Goal: Communication & Community: Answer question/provide support

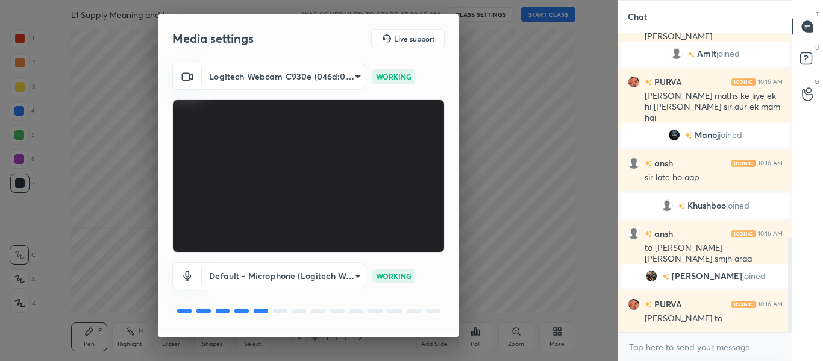
scroll to position [34, 0]
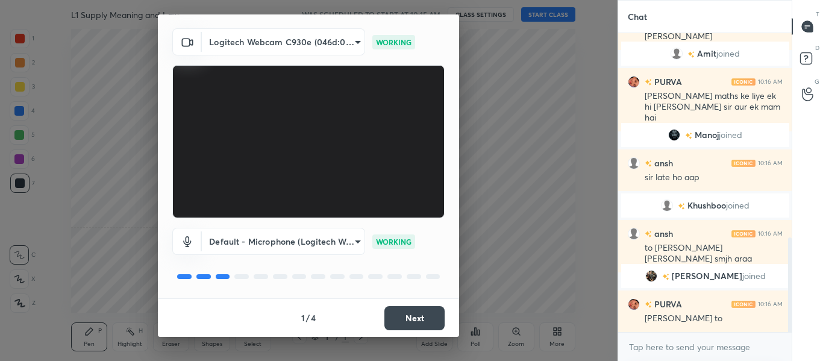
click at [413, 319] on button "Next" at bounding box center [415, 318] width 60 height 24
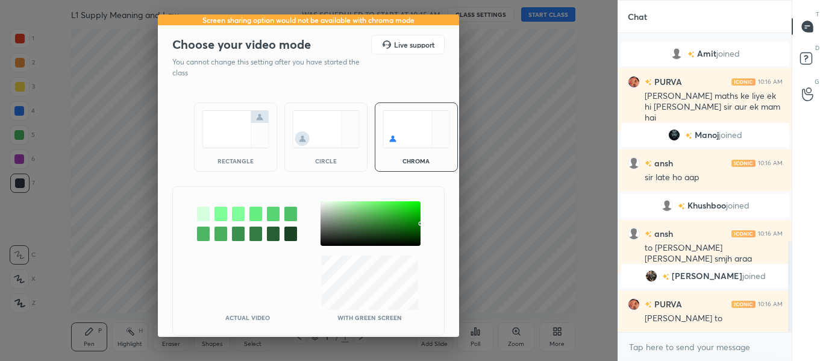
scroll to position [685, 0]
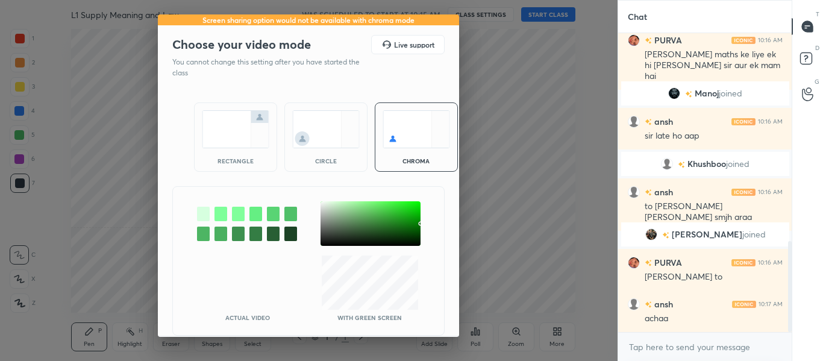
click at [239, 143] on img at bounding box center [236, 129] width 68 height 38
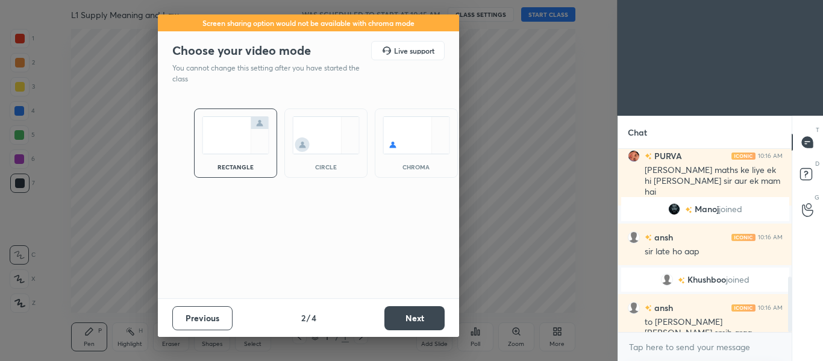
click at [418, 318] on button "Next" at bounding box center [415, 318] width 60 height 24
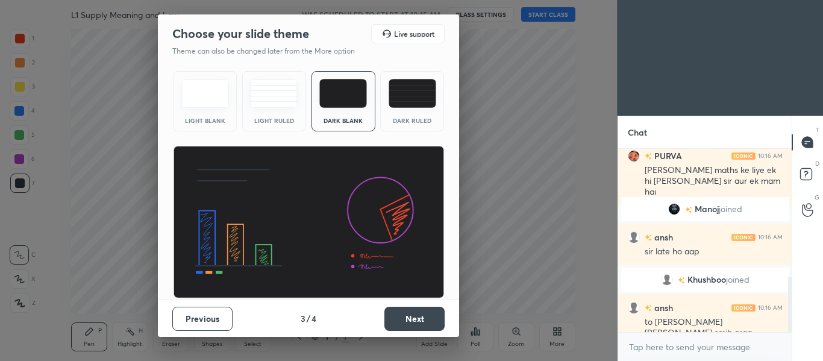
click at [418, 318] on button "Next" at bounding box center [415, 319] width 60 height 24
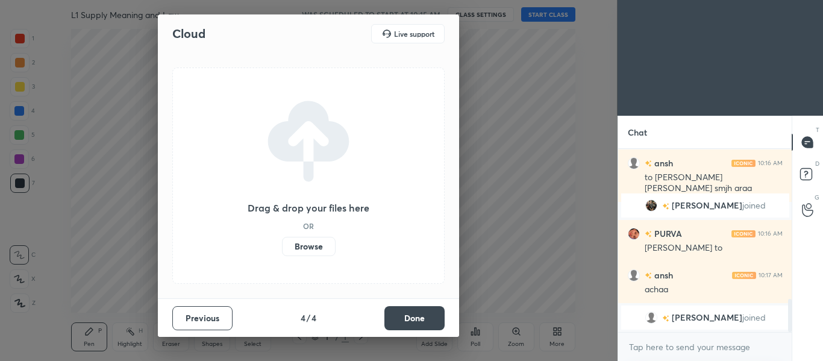
click at [418, 318] on button "Done" at bounding box center [415, 318] width 60 height 24
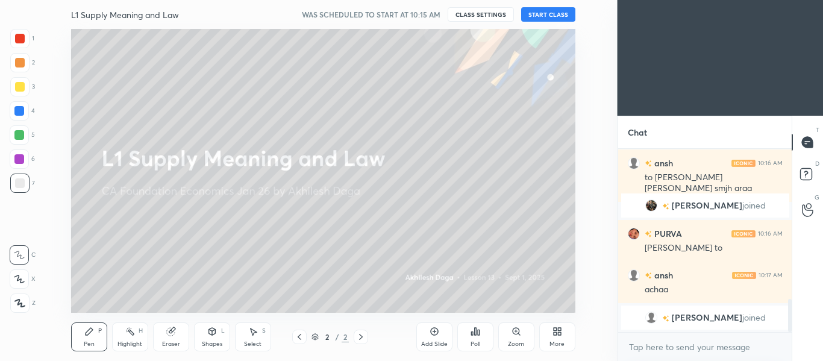
scroll to position [734, 0]
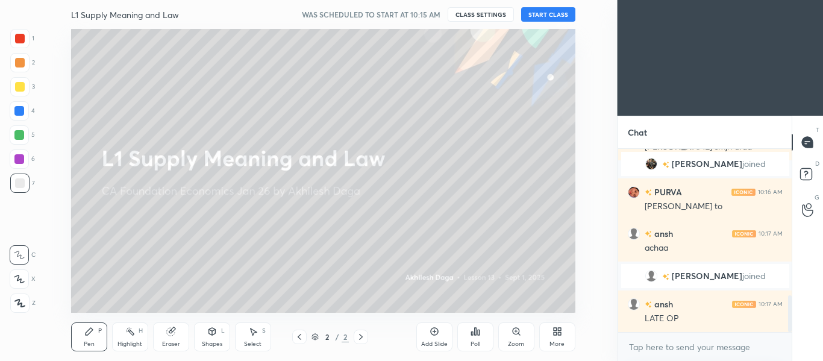
click at [553, 12] on button "START CLASS" at bounding box center [548, 14] width 54 height 14
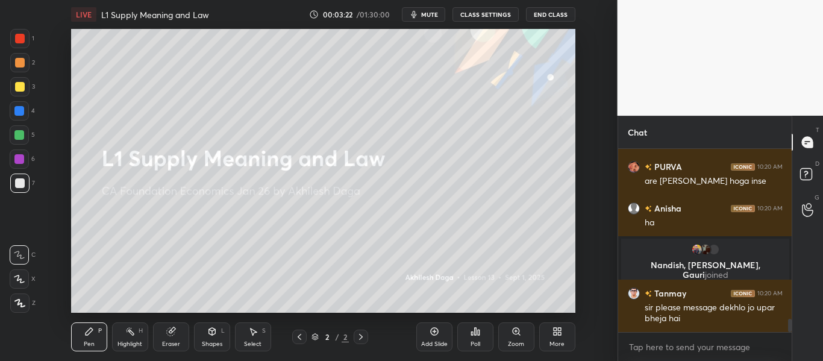
scroll to position [2335, 0]
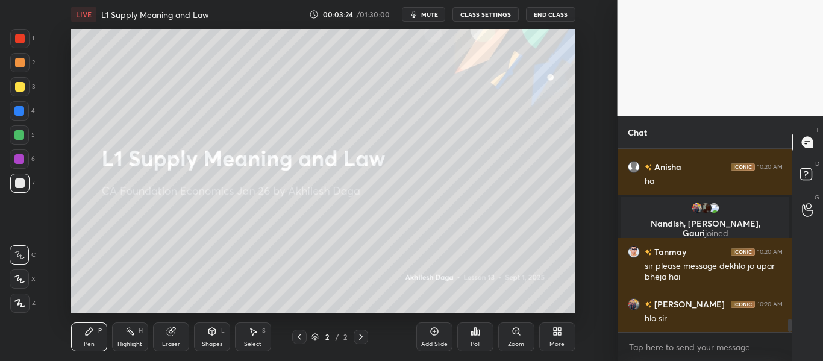
click at [20, 37] on div at bounding box center [20, 39] width 10 height 10
click at [18, 280] on icon at bounding box center [19, 278] width 10 height 7
click at [20, 299] on div at bounding box center [19, 303] width 19 height 19
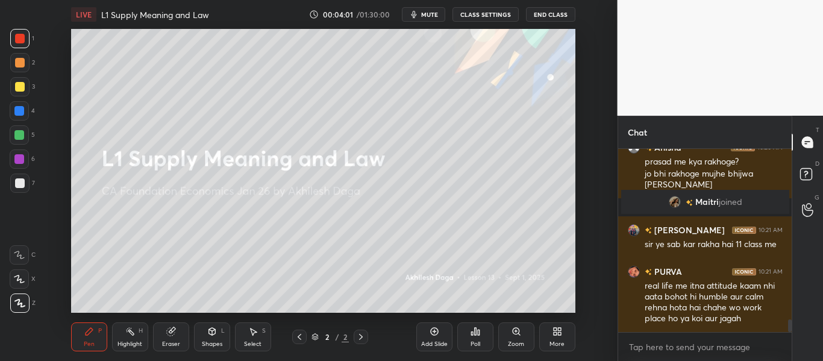
scroll to position [2553, 0]
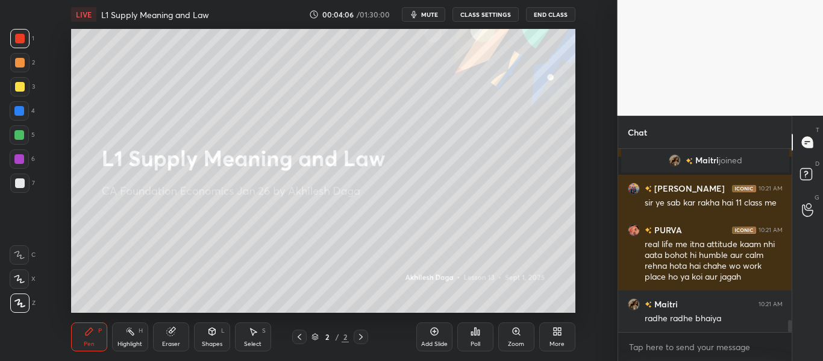
drag, startPoint x: 16, startPoint y: 87, endPoint x: 22, endPoint y: 113, distance: 26.6
click at [16, 86] on div at bounding box center [20, 87] width 10 height 10
click at [23, 272] on div at bounding box center [19, 278] width 19 height 19
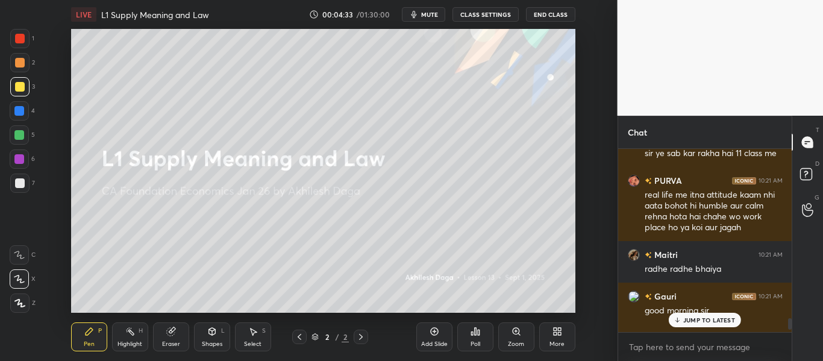
scroll to position [2636, 0]
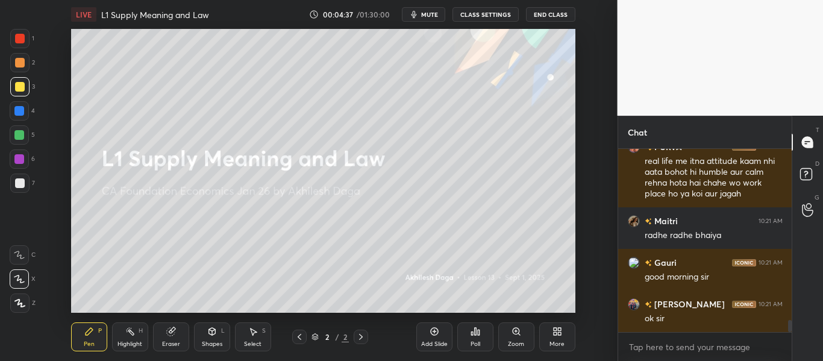
click at [22, 181] on div at bounding box center [20, 183] width 10 height 10
click at [21, 303] on icon at bounding box center [20, 303] width 10 height 7
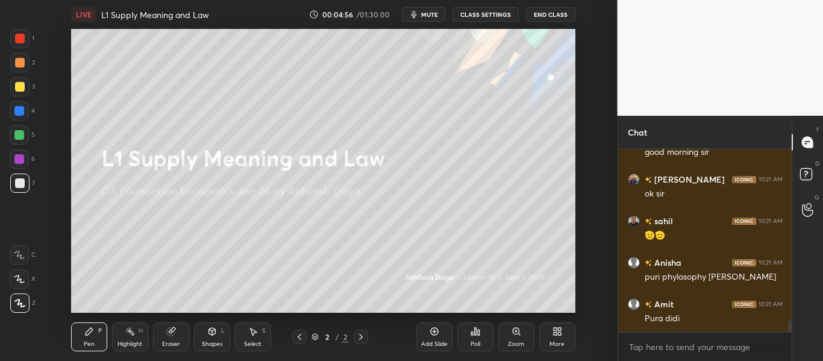
scroll to position [2803, 0]
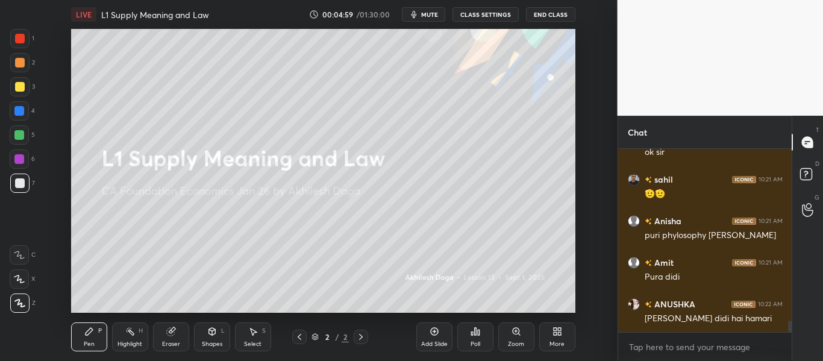
click at [17, 280] on icon at bounding box center [19, 278] width 10 height 7
drag, startPoint x: 22, startPoint y: 254, endPoint x: 19, endPoint y: 277, distance: 23.6
click at [20, 257] on icon at bounding box center [19, 255] width 11 height 8
click at [19, 281] on icon at bounding box center [19, 279] width 11 height 8
click at [19, 301] on icon at bounding box center [20, 303] width 10 height 7
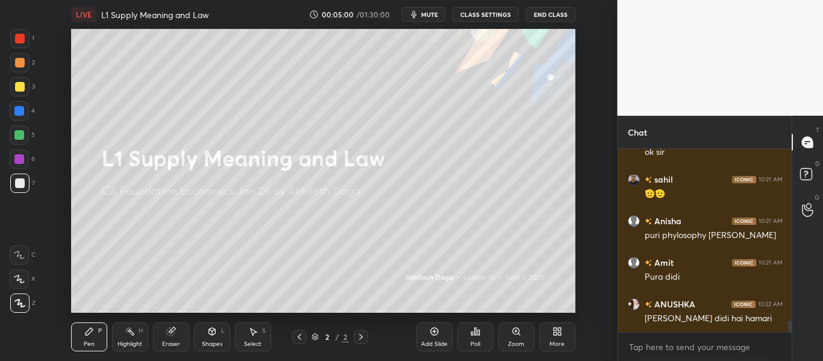
scroll to position [2855, 0]
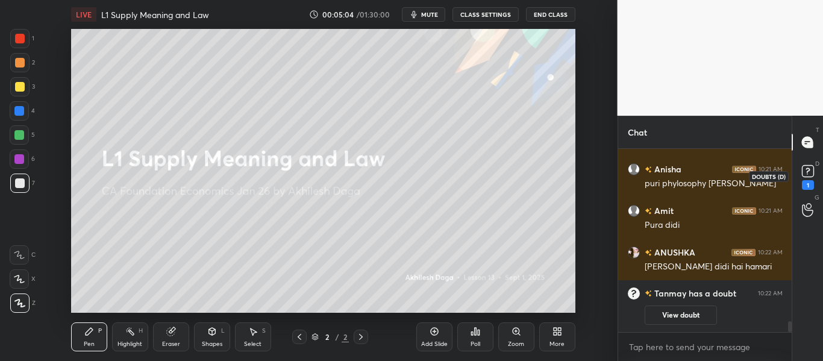
click at [812, 187] on div "1" at bounding box center [808, 185] width 12 height 10
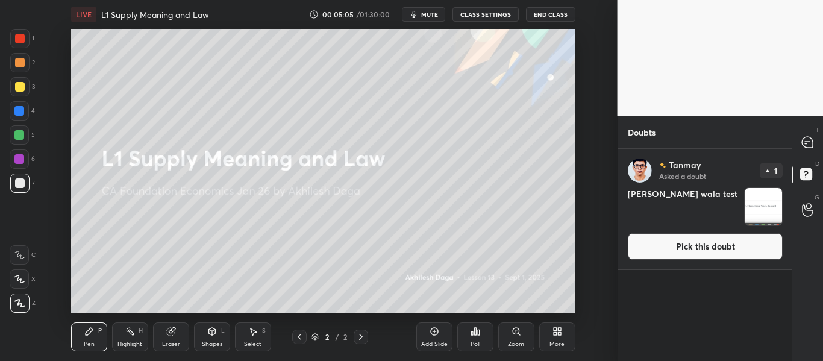
click at [702, 244] on button "Pick this doubt" at bounding box center [705, 246] width 155 height 27
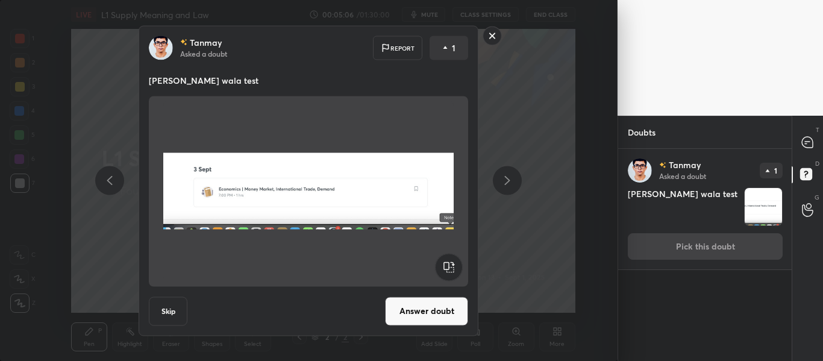
click at [442, 322] on button "Answer doubt" at bounding box center [426, 311] width 83 height 29
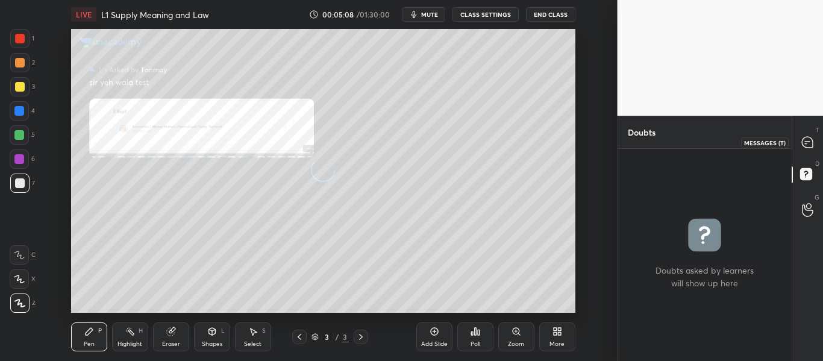
click at [807, 143] on icon at bounding box center [808, 142] width 13 height 13
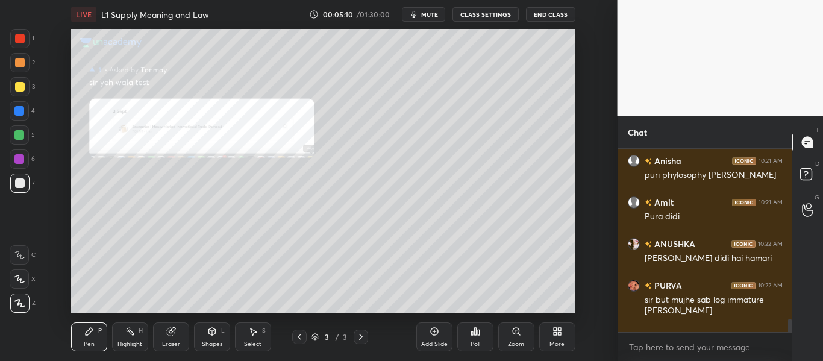
scroll to position [2820, 0]
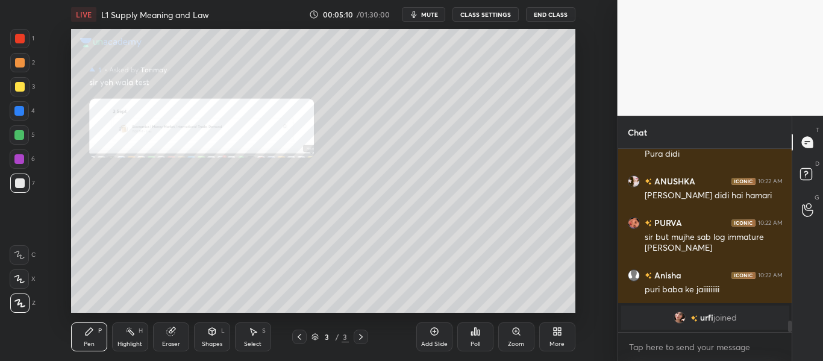
click at [514, 339] on div "Zoom" at bounding box center [516, 336] width 36 height 29
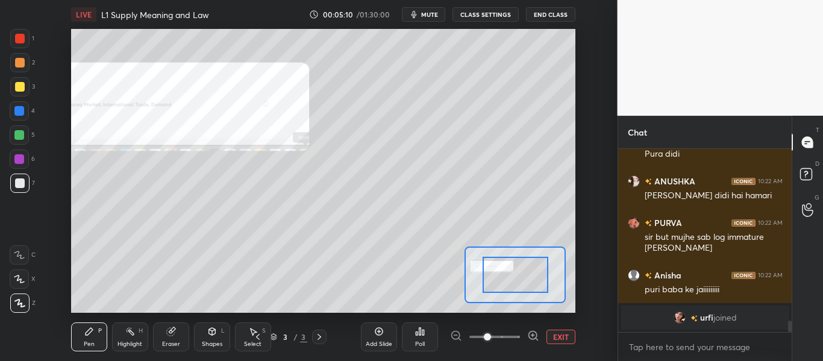
click at [514, 340] on span at bounding box center [495, 337] width 51 height 18
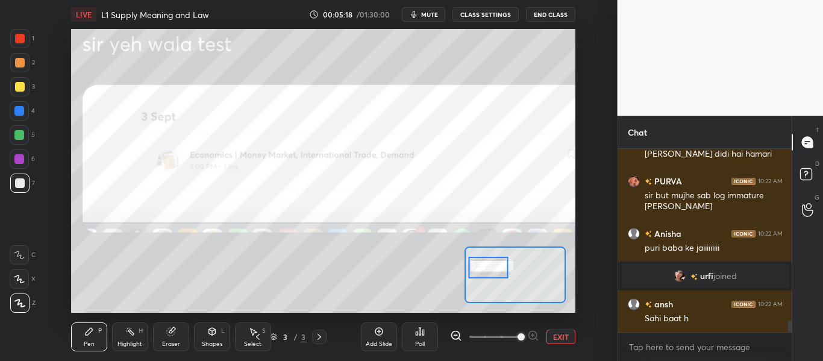
drag, startPoint x: 514, startPoint y: 291, endPoint x: 500, endPoint y: 269, distance: 26.6
click at [500, 269] on div at bounding box center [488, 268] width 39 height 22
click at [23, 46] on div at bounding box center [19, 38] width 19 height 19
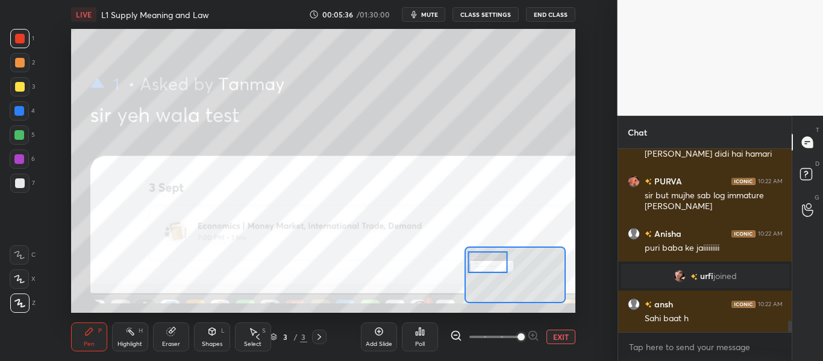
click at [480, 253] on div at bounding box center [487, 262] width 39 height 22
click at [258, 338] on icon at bounding box center [258, 337] width 10 height 10
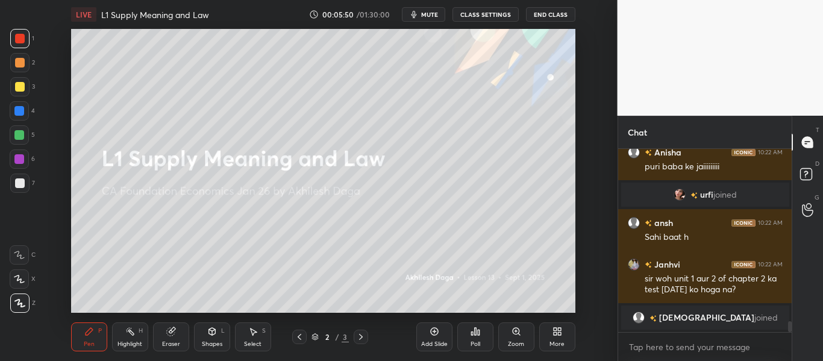
scroll to position [2896, 0]
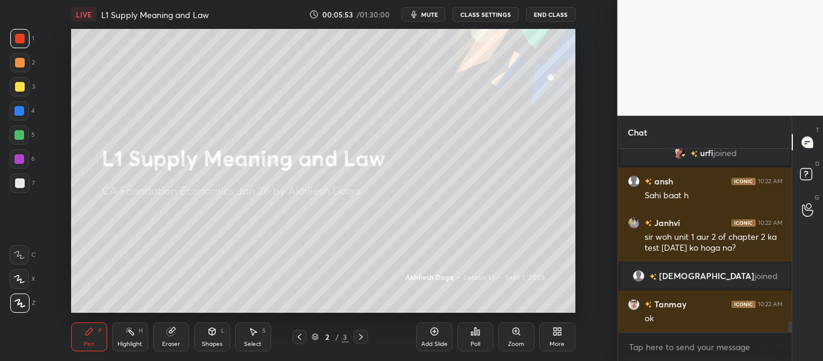
click at [555, 341] on div "More" at bounding box center [557, 344] width 15 height 6
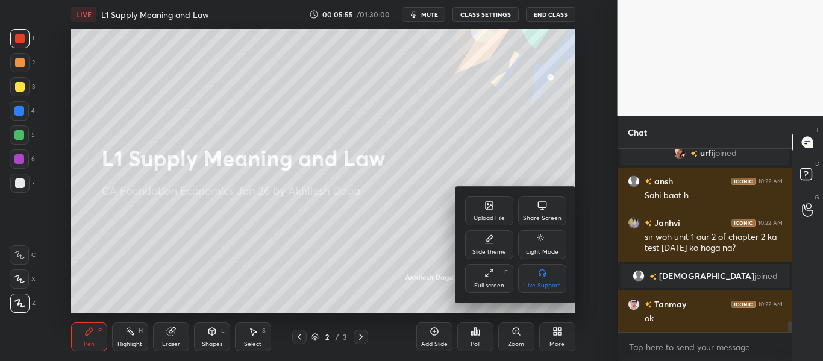
click at [429, 229] on div at bounding box center [411, 180] width 823 height 361
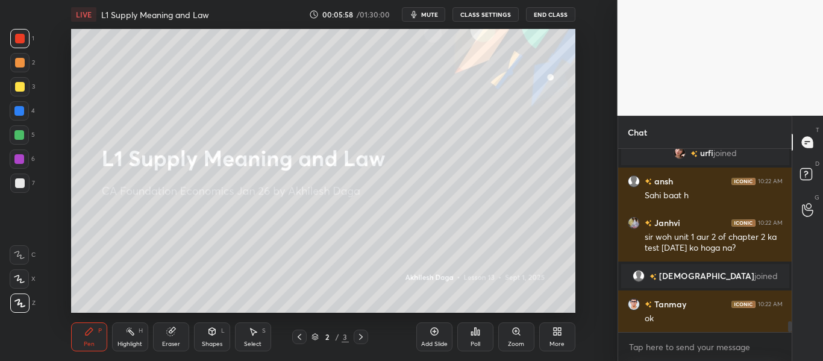
click at [436, 336] on icon at bounding box center [435, 332] width 10 height 10
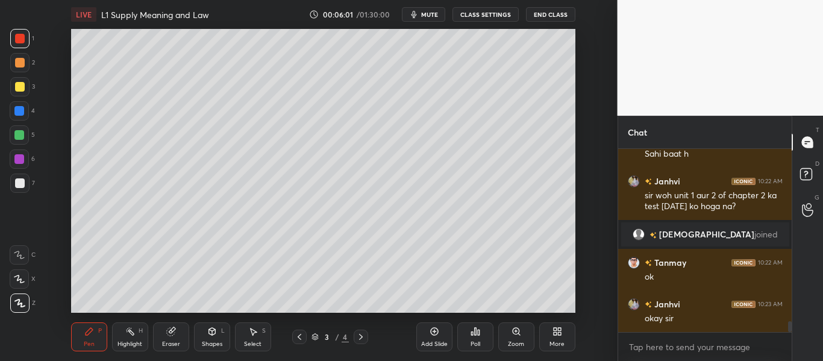
click at [22, 90] on div at bounding box center [20, 87] width 10 height 10
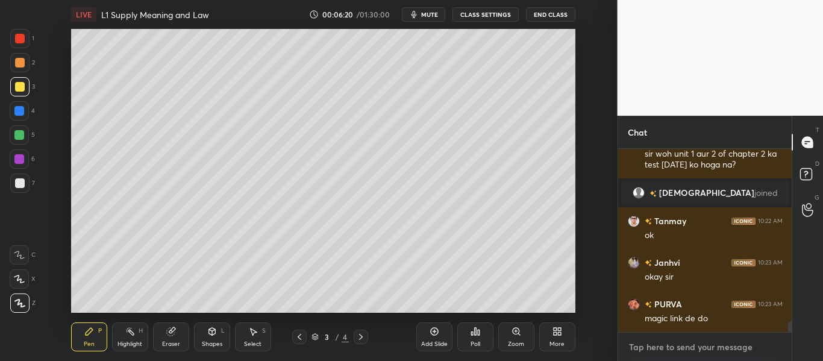
type textarea "x"
click at [650, 350] on textarea at bounding box center [705, 347] width 155 height 19
paste textarea "[URL][DOMAIN_NAME]"
type textarea "[URL][DOMAIN_NAME]"
type textarea "x"
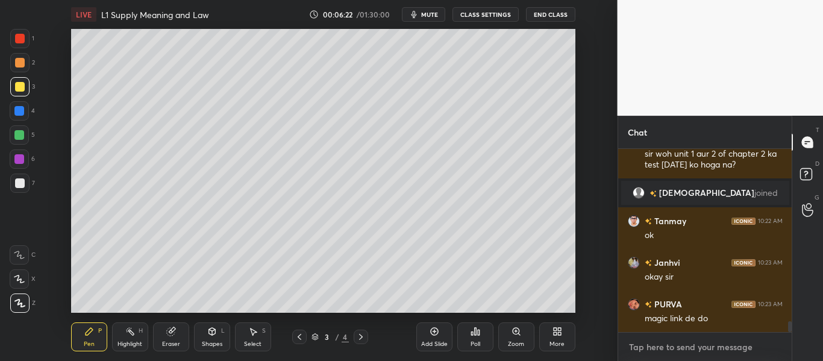
scroll to position [3079, 0]
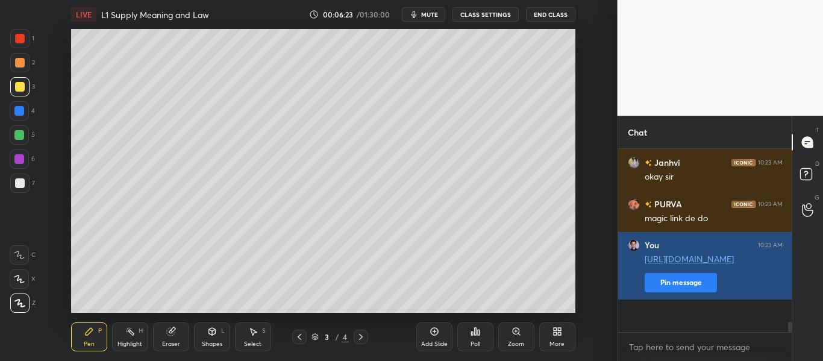
click at [673, 292] on button "Pin message" at bounding box center [681, 282] width 72 height 19
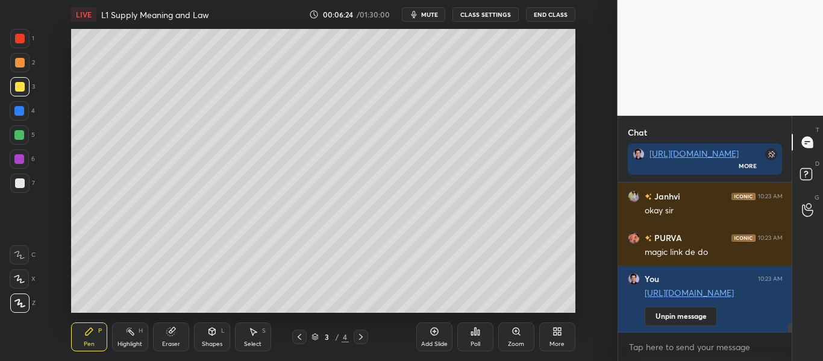
scroll to position [3113, 0]
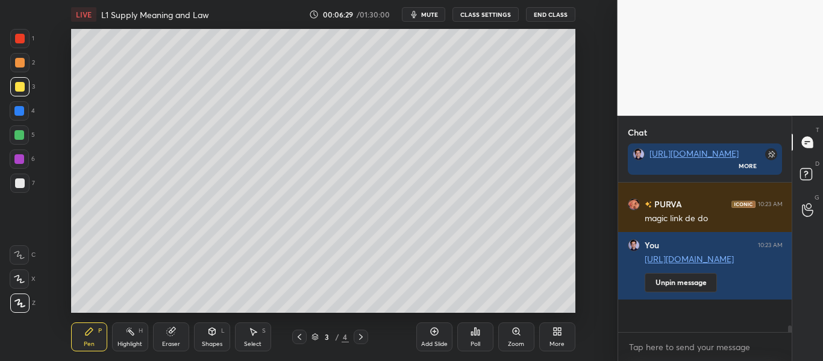
click at [211, 340] on div "Shapes L" at bounding box center [212, 336] width 36 height 29
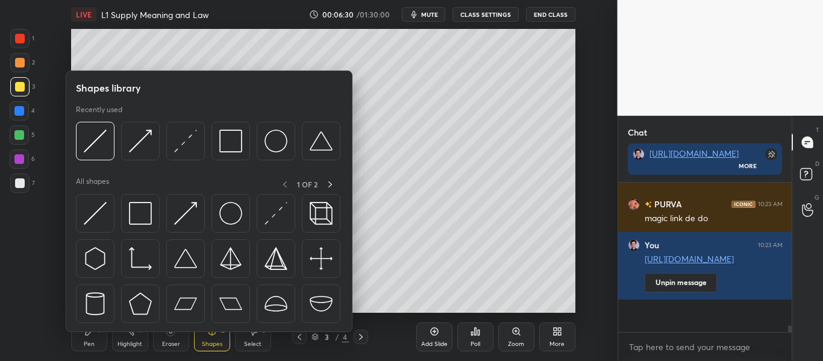
click at [168, 345] on div "Eraser" at bounding box center [171, 344] width 18 height 6
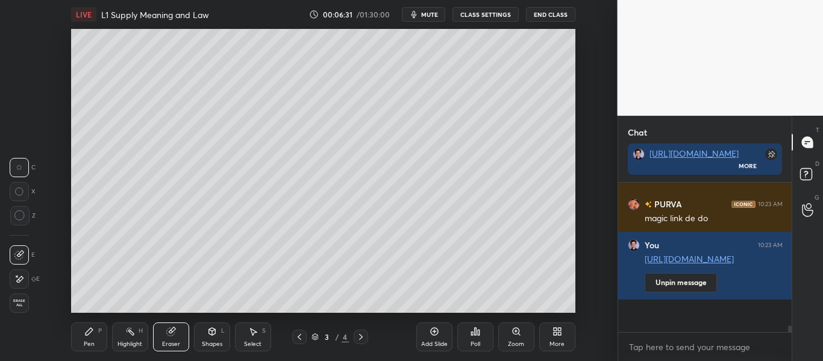
click at [24, 303] on span "Erase all" at bounding box center [19, 303] width 18 height 8
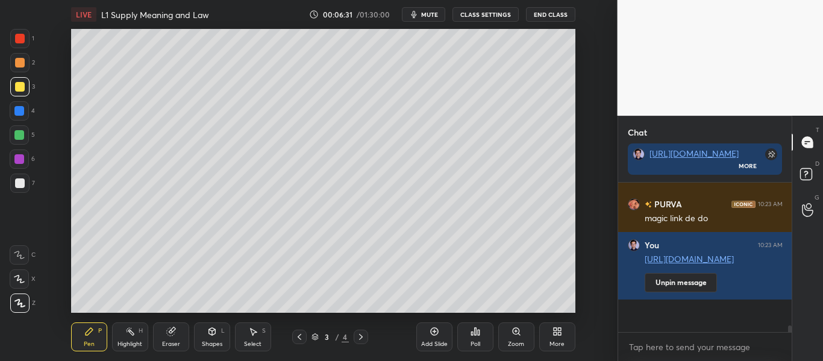
click at [92, 335] on icon at bounding box center [89, 332] width 10 height 10
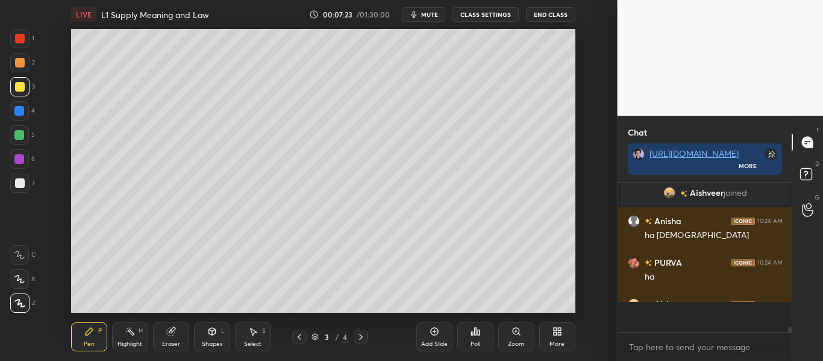
scroll to position [3231, 0]
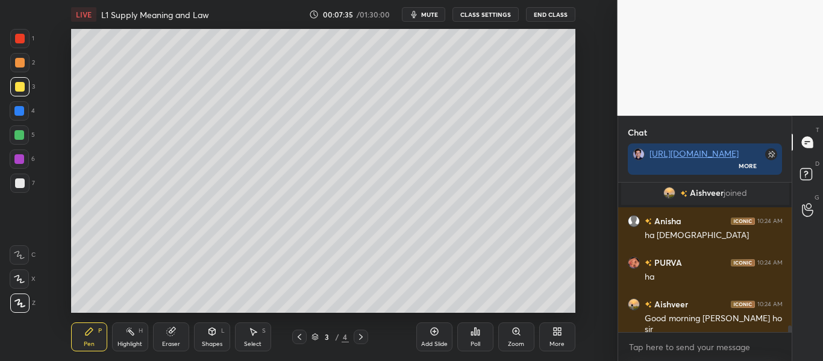
click at [438, 341] on div "Add Slide" at bounding box center [434, 344] width 27 height 6
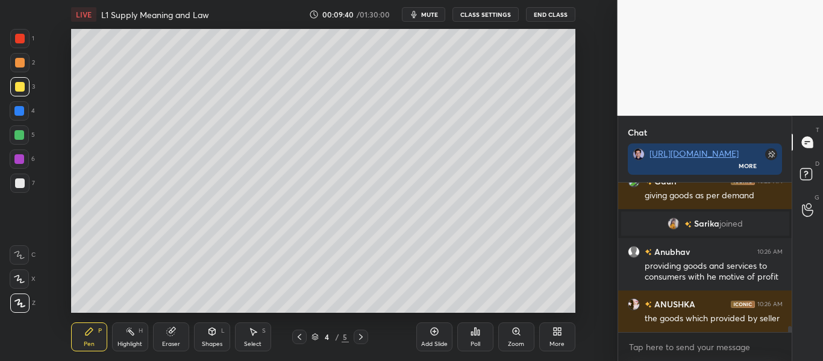
scroll to position [3556, 0]
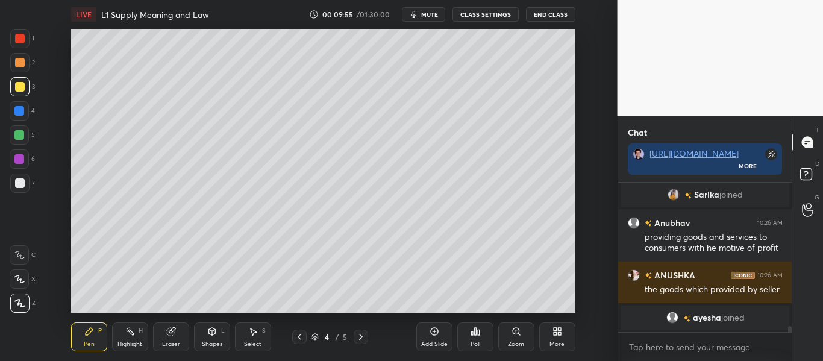
click at [436, 334] on icon at bounding box center [435, 332] width 10 height 10
click at [218, 341] on div "Shapes" at bounding box center [212, 344] width 20 height 6
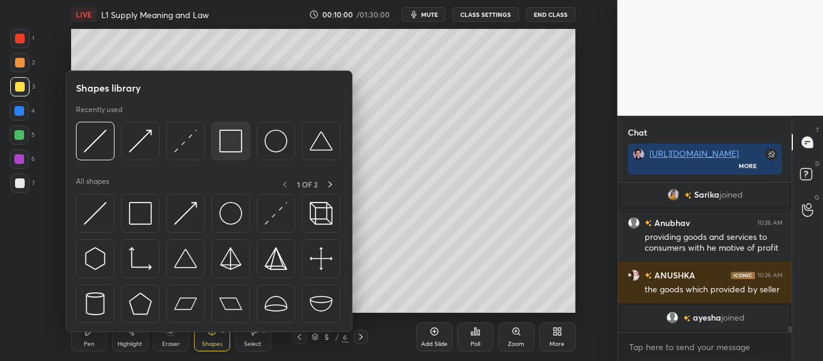
click at [236, 147] on img at bounding box center [230, 141] width 23 height 23
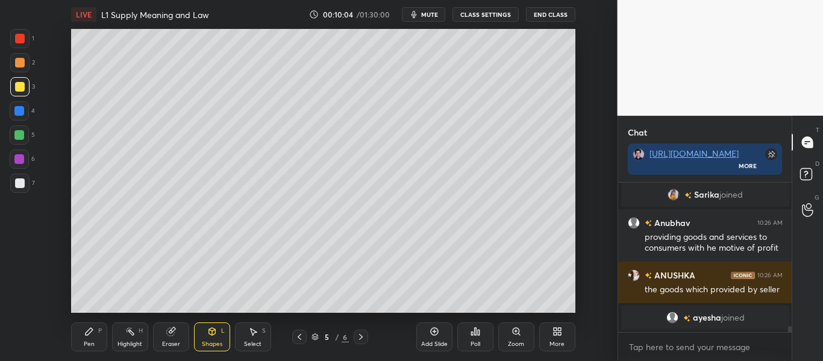
click at [210, 338] on div "Shapes L" at bounding box center [212, 336] width 36 height 29
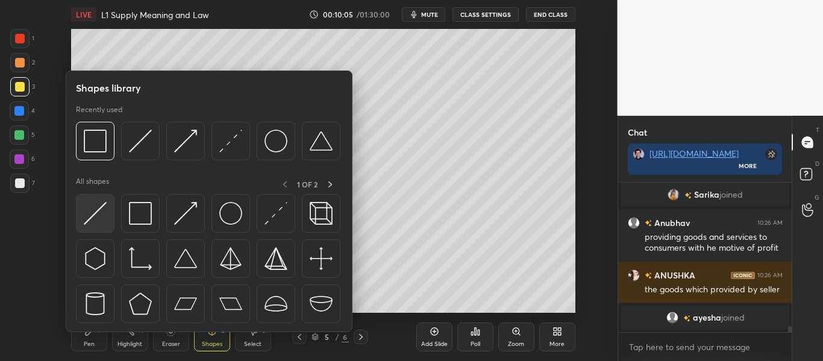
click at [100, 215] on img at bounding box center [95, 213] width 23 height 23
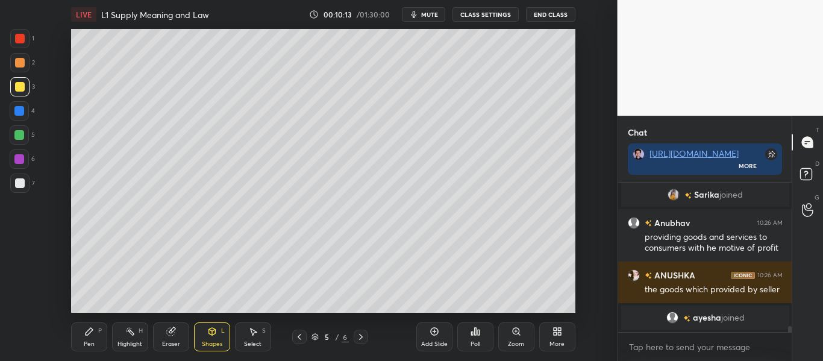
scroll to position [3505, 0]
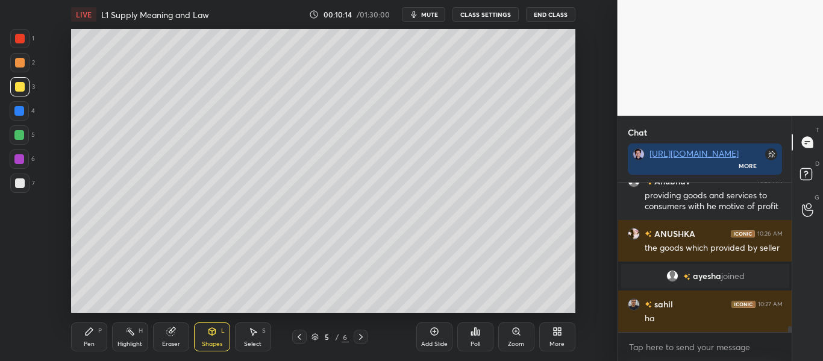
drag, startPoint x: 98, startPoint y: 342, endPoint x: 118, endPoint y: 333, distance: 21.8
click at [98, 341] on div "Pen P" at bounding box center [89, 336] width 36 height 29
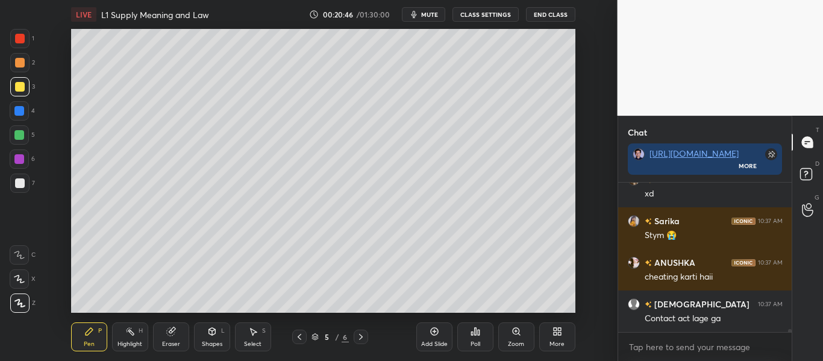
scroll to position [8090, 0]
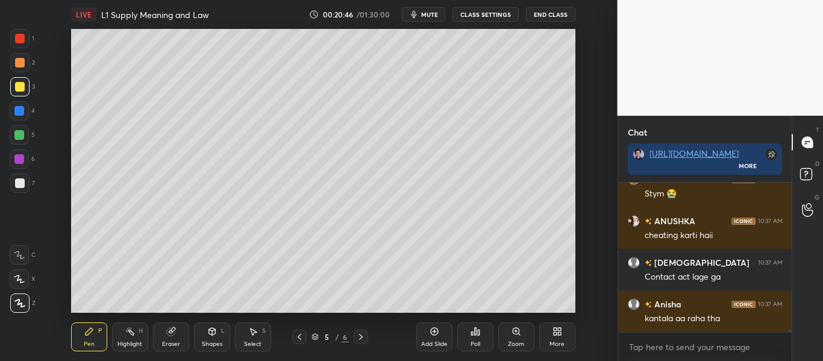
click at [168, 335] on icon at bounding box center [170, 332] width 8 height 8
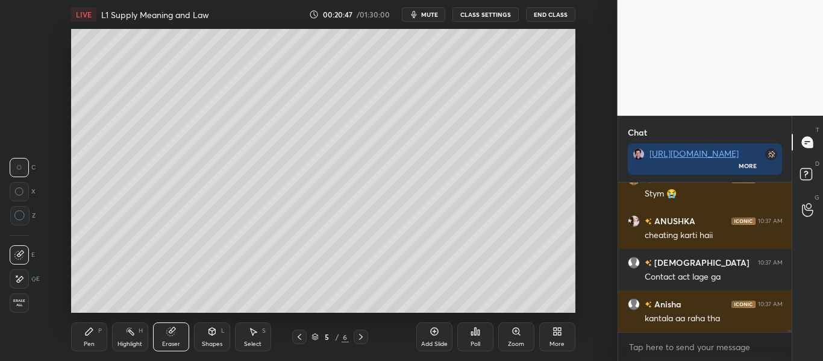
click at [17, 281] on icon at bounding box center [20, 279] width 7 height 6
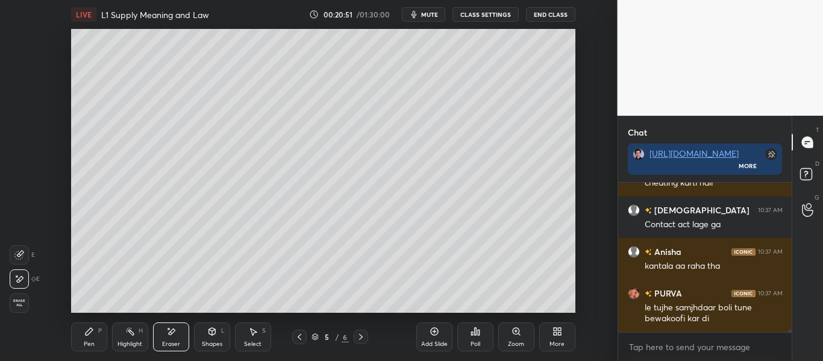
click at [88, 338] on div "Pen P" at bounding box center [89, 336] width 36 height 29
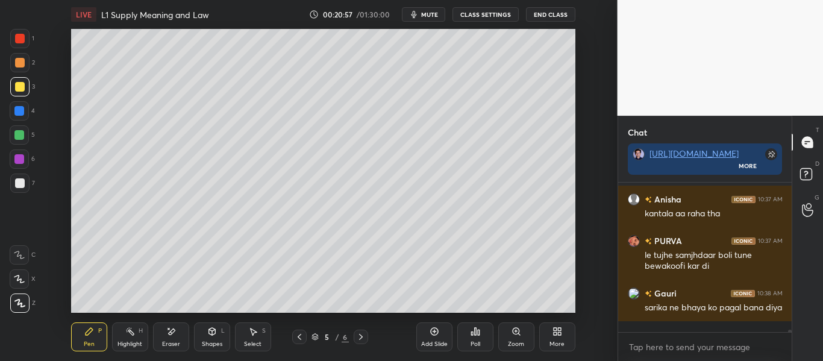
scroll to position [8236, 0]
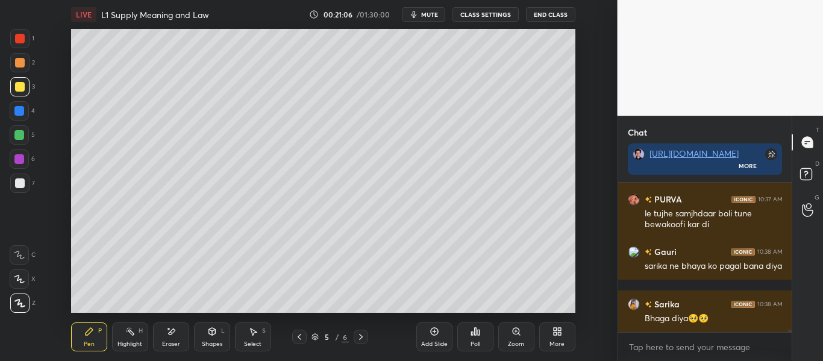
click at [303, 339] on icon at bounding box center [300, 337] width 10 height 10
click at [362, 336] on icon at bounding box center [361, 337] width 10 height 10
click at [301, 340] on icon at bounding box center [300, 337] width 10 height 10
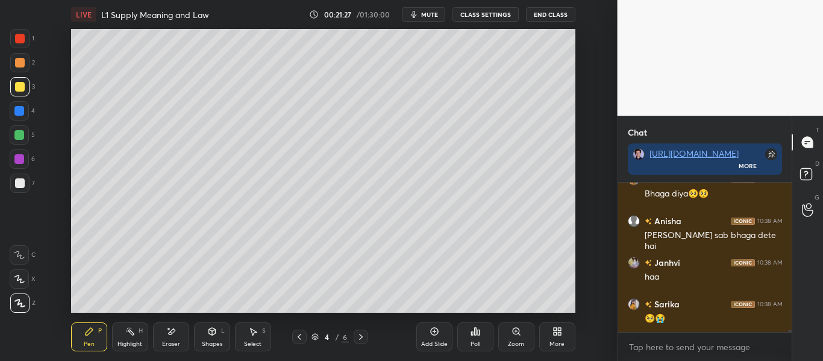
scroll to position [8403, 0]
click at [361, 333] on icon at bounding box center [361, 337] width 10 height 10
drag, startPoint x: 300, startPoint y: 338, endPoint x: 298, endPoint y: 345, distance: 7.3
click at [298, 338] on icon at bounding box center [300, 337] width 10 height 10
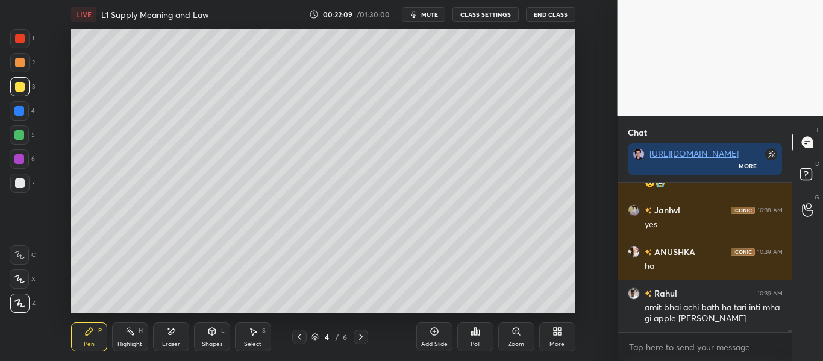
click at [361, 338] on icon at bounding box center [361, 337] width 10 height 10
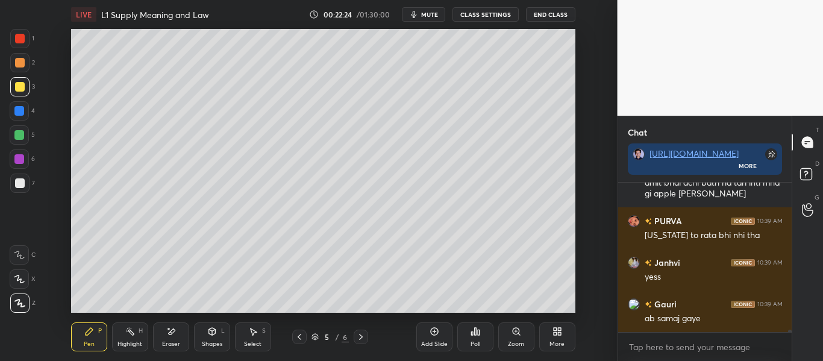
scroll to position [8663, 0]
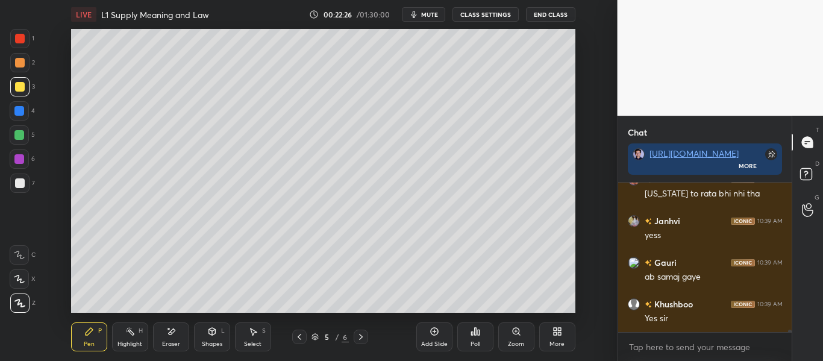
click at [303, 337] on icon at bounding box center [300, 337] width 10 height 10
click at [298, 335] on icon at bounding box center [300, 337] width 10 height 10
click at [363, 334] on icon at bounding box center [361, 337] width 10 height 10
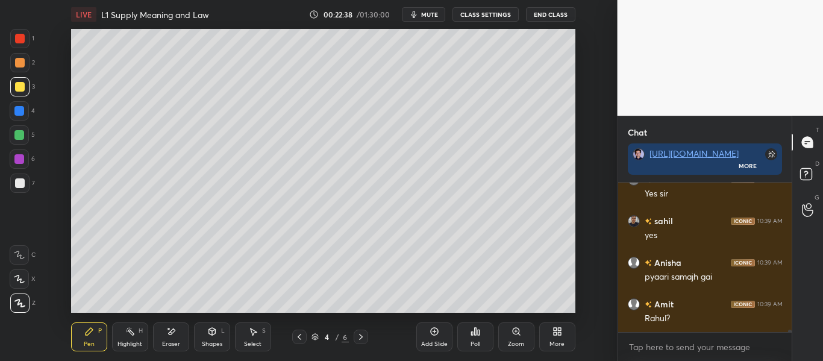
click at [363, 334] on icon at bounding box center [361, 337] width 10 height 10
click at [302, 338] on icon at bounding box center [300, 337] width 10 height 10
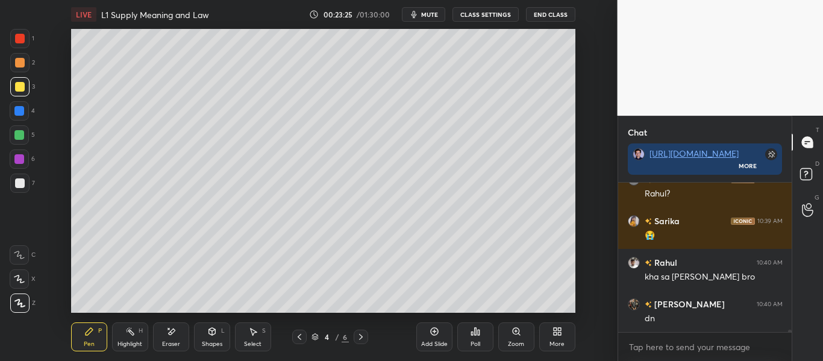
scroll to position [8954, 0]
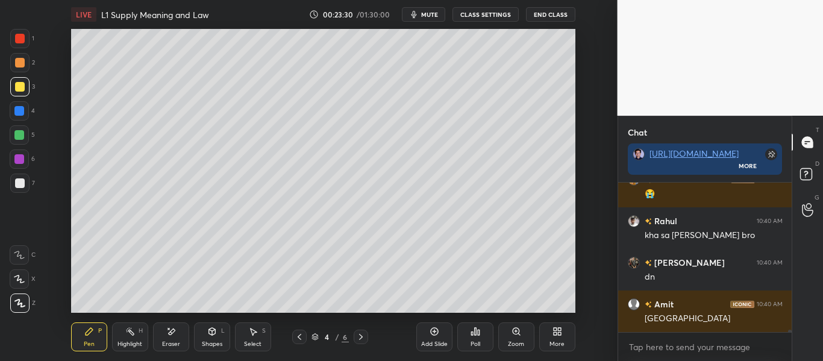
click at [435, 18] on span "mute" at bounding box center [429, 14] width 17 height 8
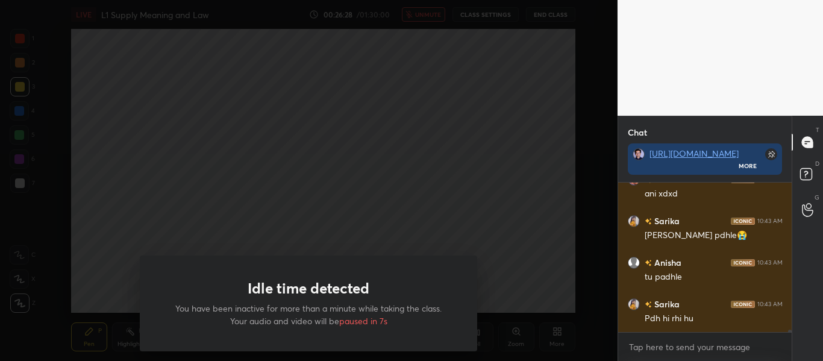
scroll to position [8694, 0]
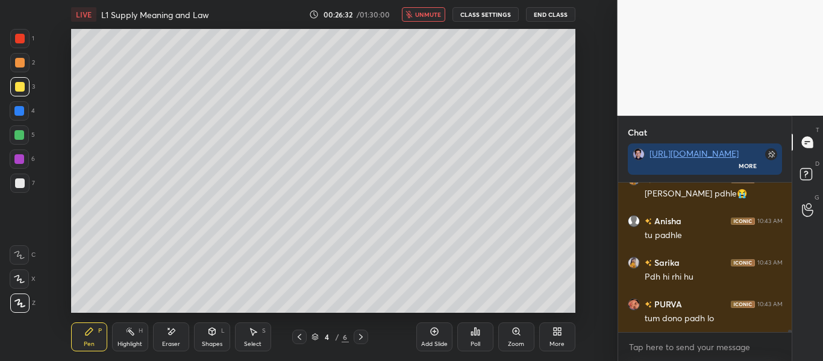
click at [426, 10] on button "unmute" at bounding box center [423, 14] width 43 height 14
click at [435, 334] on icon at bounding box center [435, 332] width 10 height 10
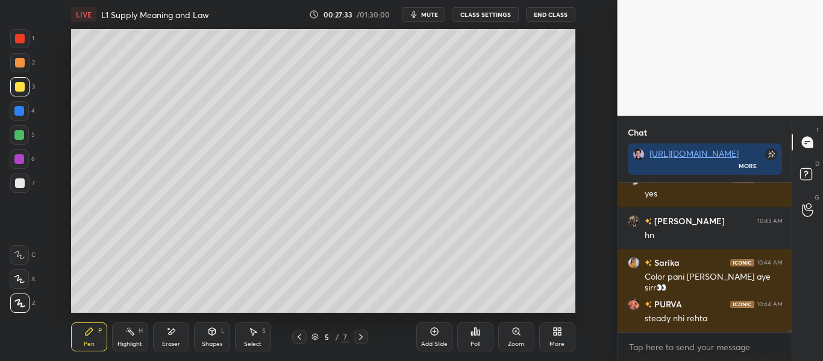
scroll to position [9069, 0]
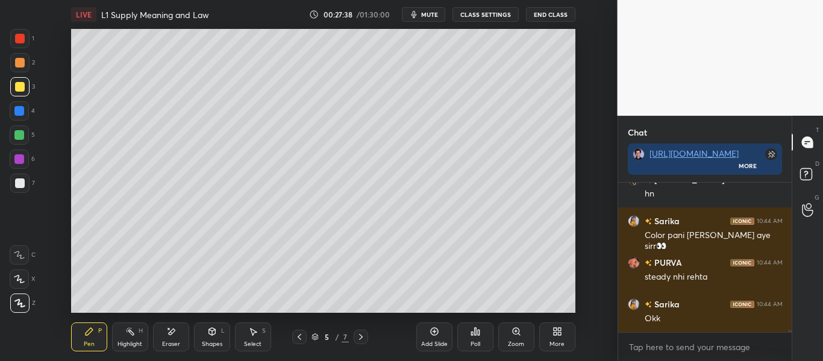
click at [434, 335] on icon at bounding box center [435, 332] width 10 height 10
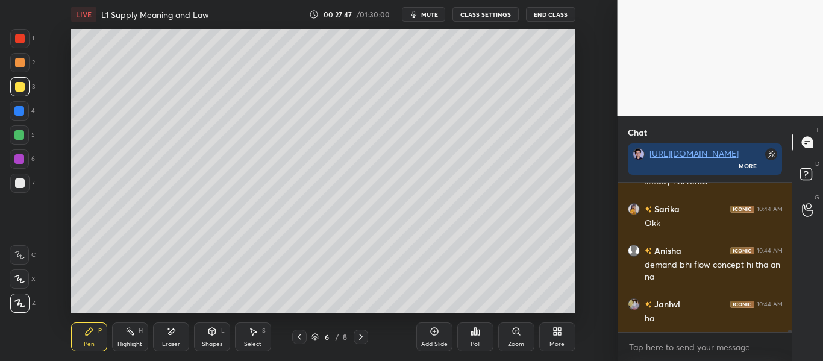
scroll to position [9206, 0]
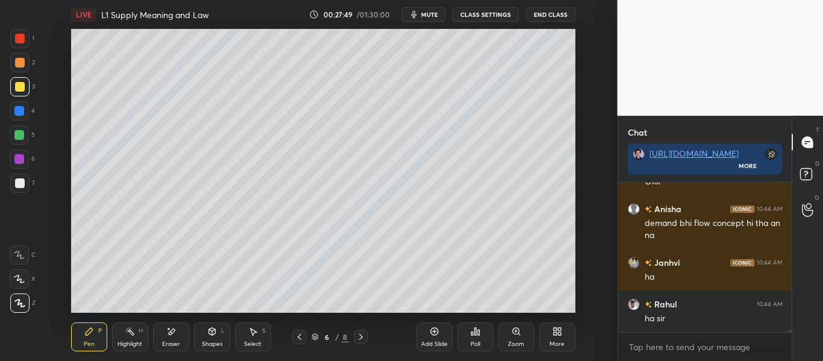
click at [215, 336] on icon at bounding box center [212, 332] width 10 height 10
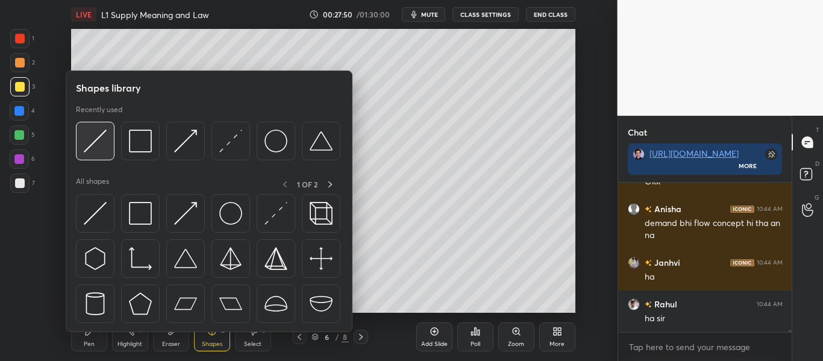
click at [106, 141] on div at bounding box center [95, 141] width 39 height 39
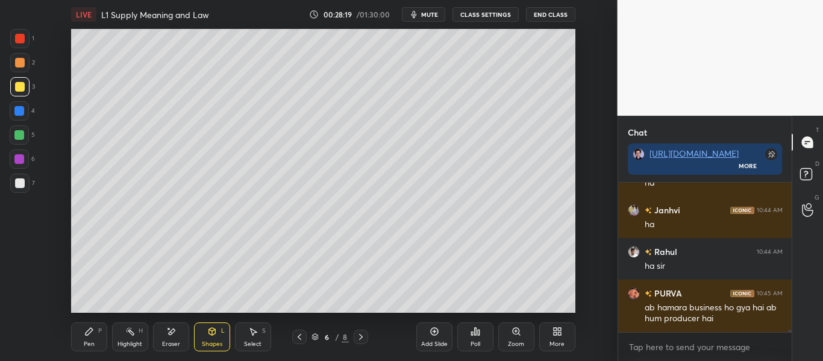
scroll to position [9300, 0]
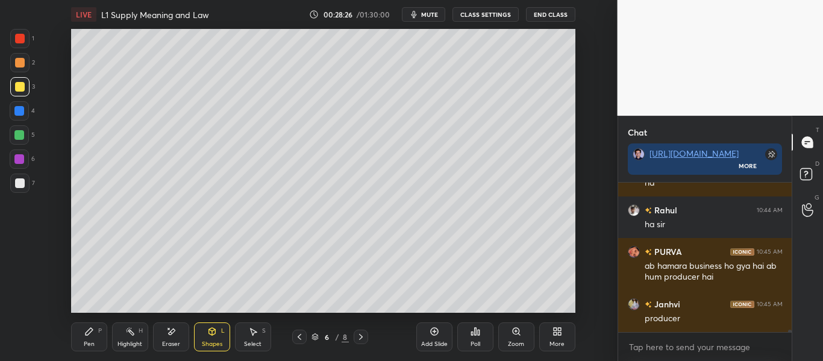
click at [87, 349] on div "Pen P" at bounding box center [89, 336] width 36 height 29
click at [18, 33] on div at bounding box center [19, 38] width 19 height 19
click at [210, 333] on icon at bounding box center [212, 331] width 7 height 7
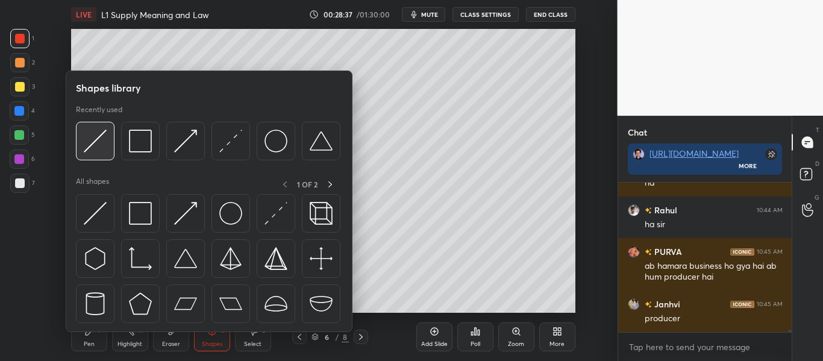
click at [105, 139] on img at bounding box center [95, 141] width 23 height 23
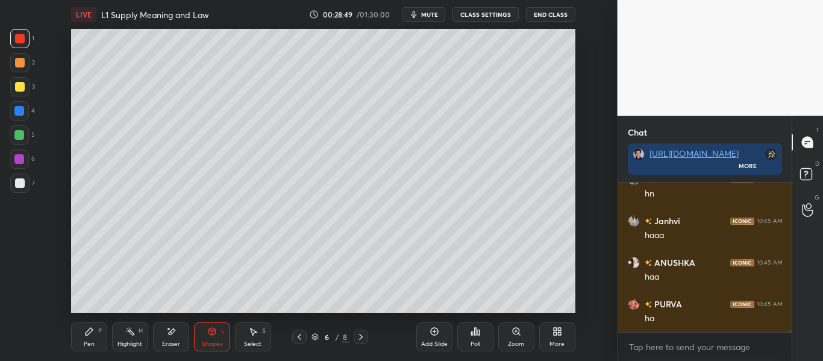
scroll to position [9508, 0]
click at [210, 335] on icon at bounding box center [212, 332] width 10 height 10
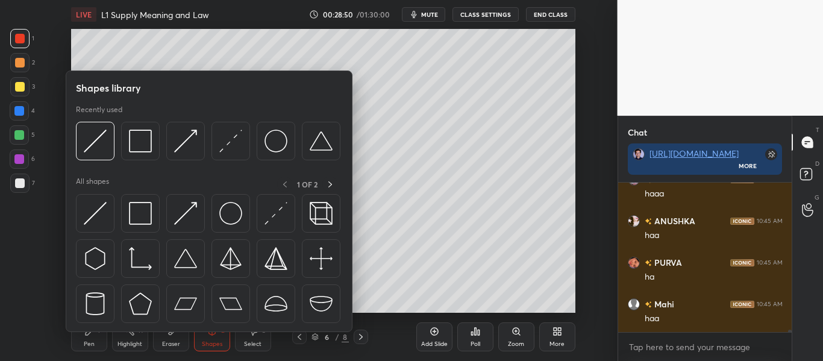
scroll to position [9549, 0]
click at [190, 151] on img at bounding box center [185, 141] width 23 height 23
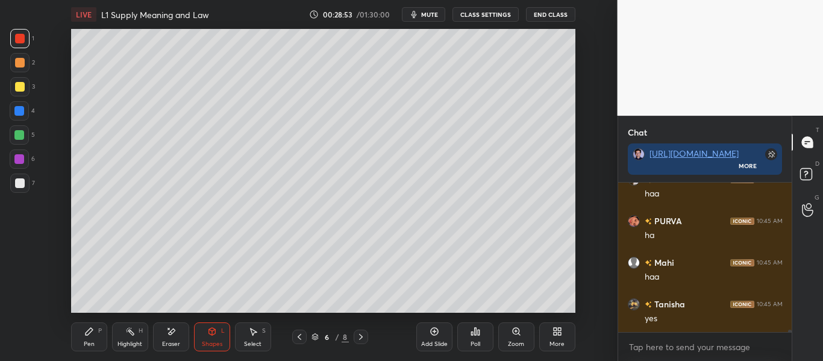
scroll to position [9591, 0]
click at [23, 84] on div at bounding box center [20, 87] width 10 height 10
click at [98, 328] on div "P" at bounding box center [100, 331] width 4 height 6
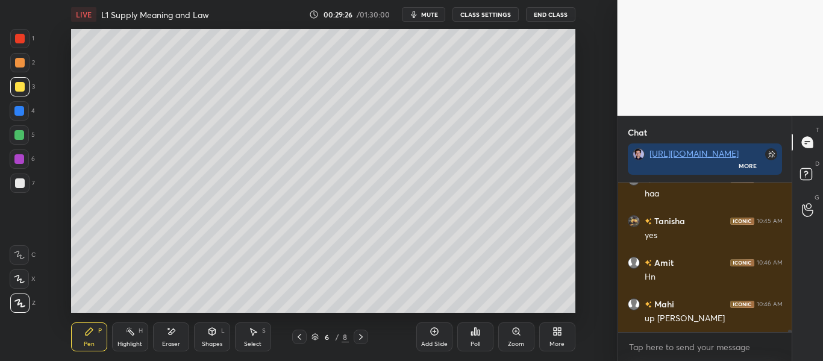
scroll to position [9661, 0]
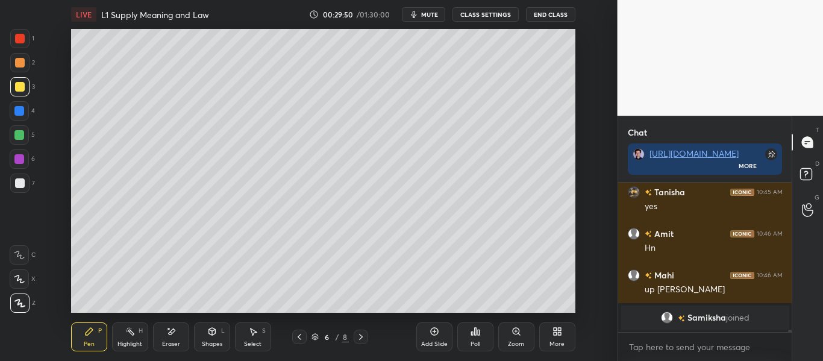
click at [19, 36] on div at bounding box center [20, 39] width 10 height 10
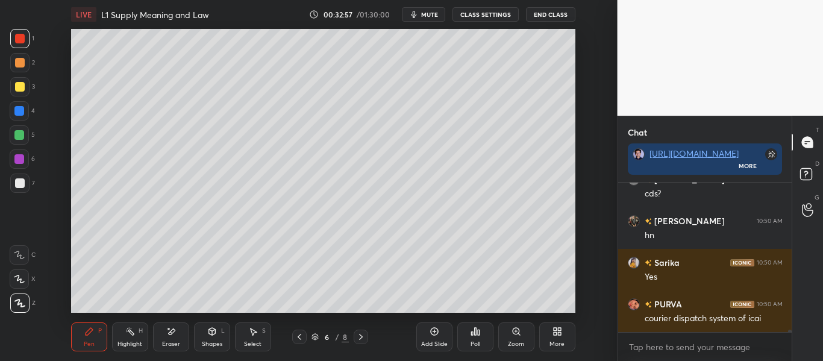
scroll to position [10083, 0]
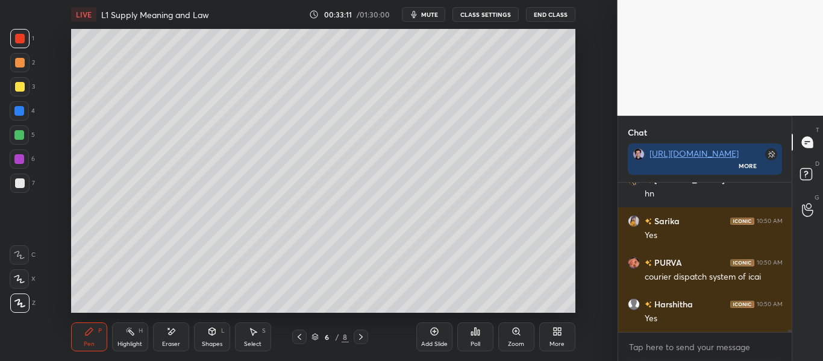
click at [430, 341] on div "Add Slide" at bounding box center [434, 344] width 27 height 6
click at [301, 333] on icon at bounding box center [300, 337] width 10 height 10
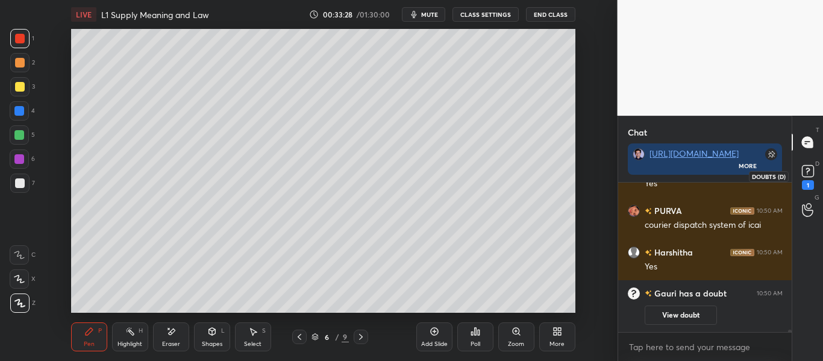
click at [810, 171] on rect at bounding box center [807, 171] width 11 height 11
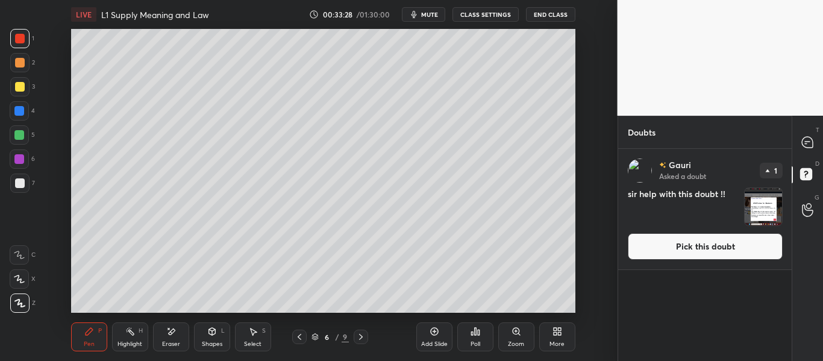
click at [717, 244] on button "Pick this doubt" at bounding box center [705, 246] width 155 height 27
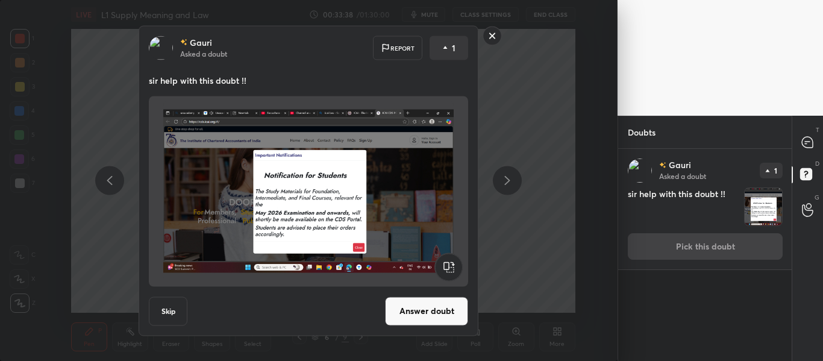
click at [438, 299] on button "Answer doubt" at bounding box center [426, 311] width 83 height 29
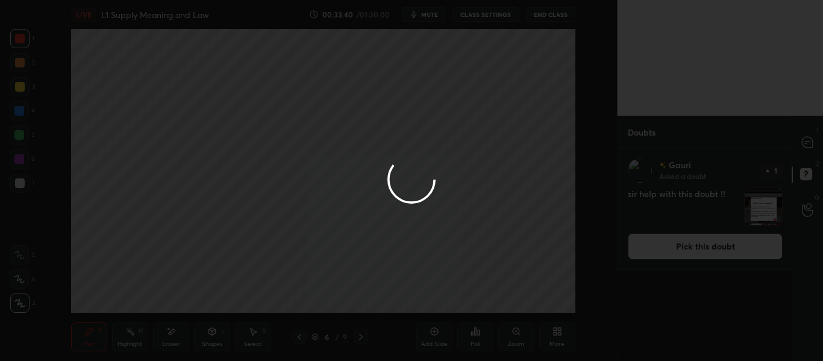
click at [805, 142] on div at bounding box center [411, 180] width 823 height 361
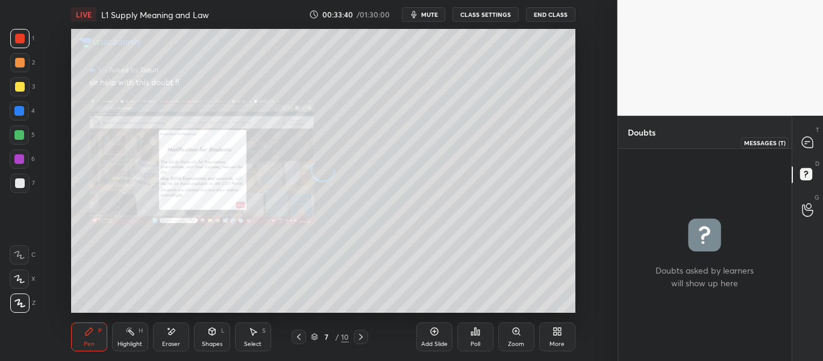
click at [805, 142] on icon at bounding box center [807, 142] width 5 height 0
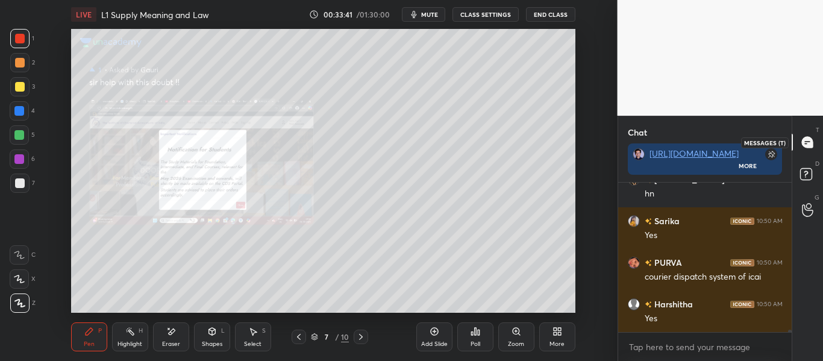
scroll to position [4, 4]
click at [515, 336] on div "Zoom" at bounding box center [516, 336] width 36 height 29
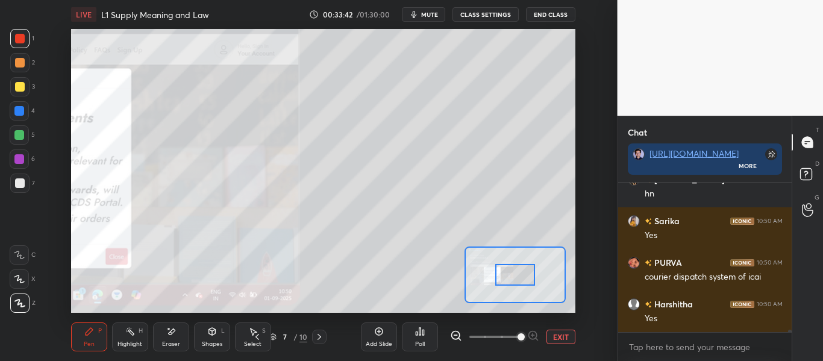
click at [518, 336] on span at bounding box center [521, 336] width 7 height 7
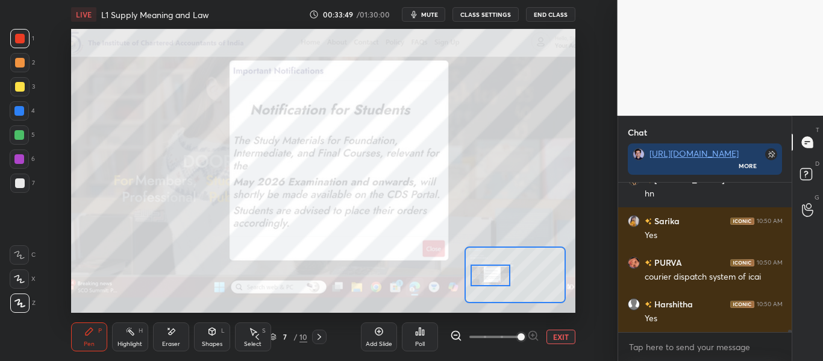
scroll to position [9893, 0]
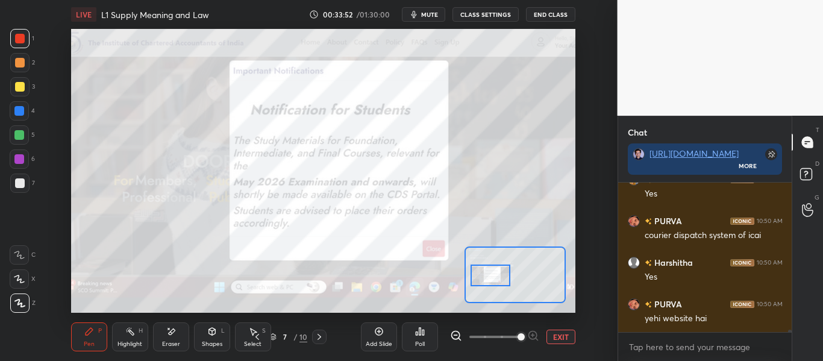
drag, startPoint x: 517, startPoint y: 274, endPoint x: 492, endPoint y: 274, distance: 24.7
click at [492, 274] on div at bounding box center [490, 276] width 39 height 22
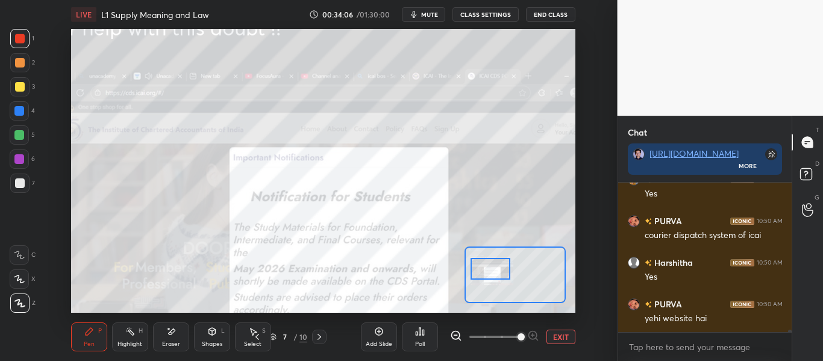
drag, startPoint x: 496, startPoint y: 276, endPoint x: 496, endPoint y: 269, distance: 7.2
click at [496, 269] on div at bounding box center [490, 269] width 39 height 22
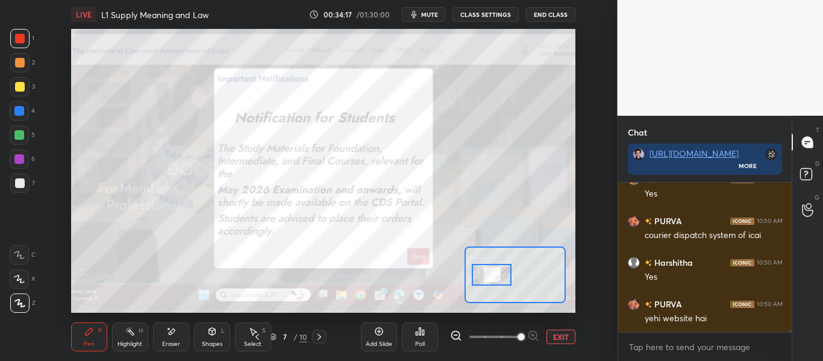
drag, startPoint x: 498, startPoint y: 276, endPoint x: 500, endPoint y: 283, distance: 6.9
click at [500, 283] on div at bounding box center [491, 275] width 39 height 22
click at [257, 338] on icon at bounding box center [258, 337] width 4 height 6
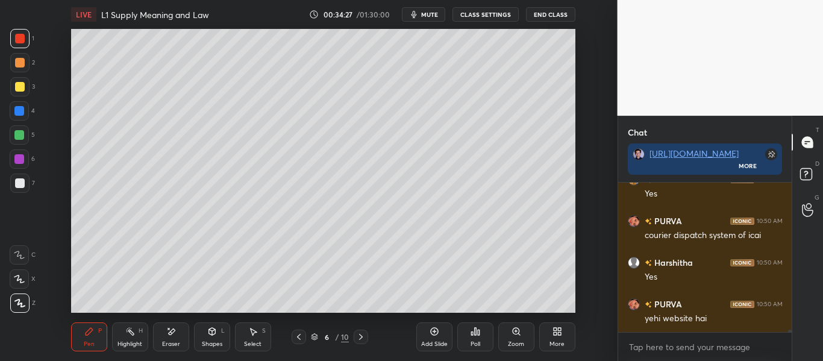
click at [441, 335] on div "Add Slide" at bounding box center [434, 336] width 36 height 29
drag, startPoint x: 17, startPoint y: 283, endPoint x: 13, endPoint y: 264, distance: 19.7
click at [17, 283] on div at bounding box center [19, 278] width 19 height 19
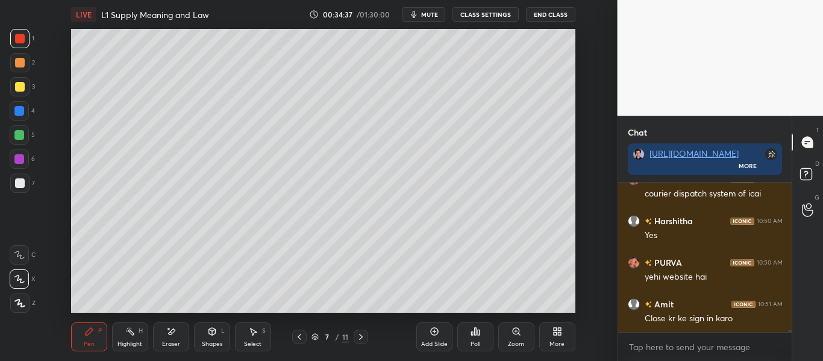
click at [14, 262] on div at bounding box center [19, 254] width 19 height 19
click at [19, 282] on icon at bounding box center [19, 279] width 11 height 8
click at [19, 301] on div at bounding box center [19, 303] width 19 height 19
click at [298, 330] on div "Pen P Highlight H Eraser Shapes L Select S 7 / 11 Add Slide Poll Zoom More" at bounding box center [323, 337] width 504 height 48
click at [300, 331] on div at bounding box center [299, 337] width 14 height 14
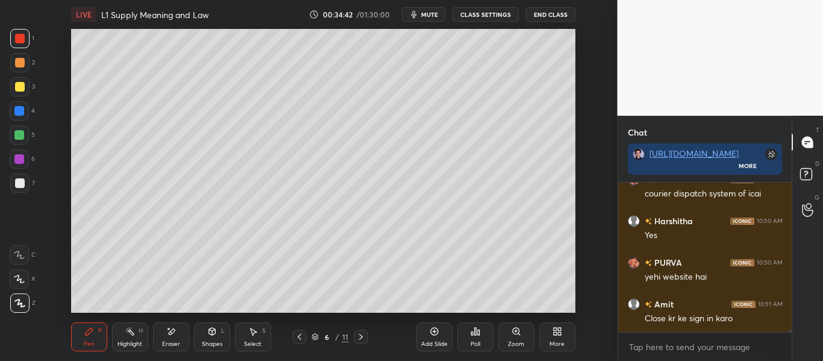
click at [300, 332] on div at bounding box center [299, 337] width 14 height 14
click at [358, 332] on icon at bounding box center [361, 337] width 10 height 10
click at [362, 336] on icon at bounding box center [361, 337] width 4 height 6
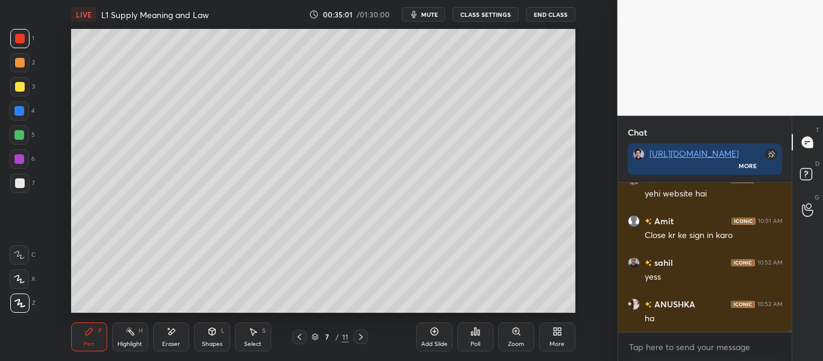
scroll to position [10059, 0]
drag, startPoint x: 214, startPoint y: 347, endPoint x: 223, endPoint y: 334, distance: 15.6
click at [215, 348] on div "Shapes L" at bounding box center [212, 336] width 36 height 29
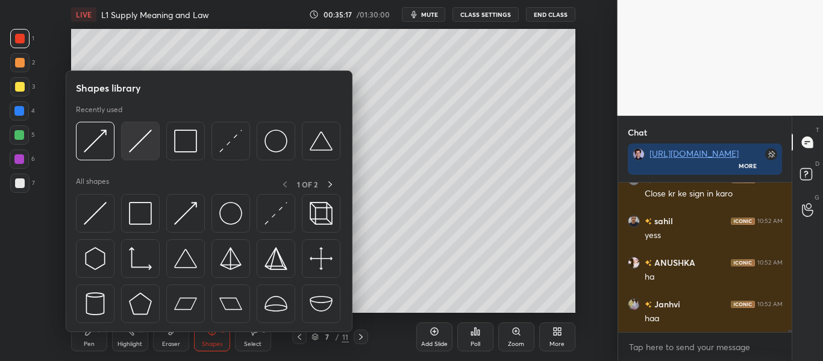
click at [148, 154] on div at bounding box center [140, 141] width 39 height 39
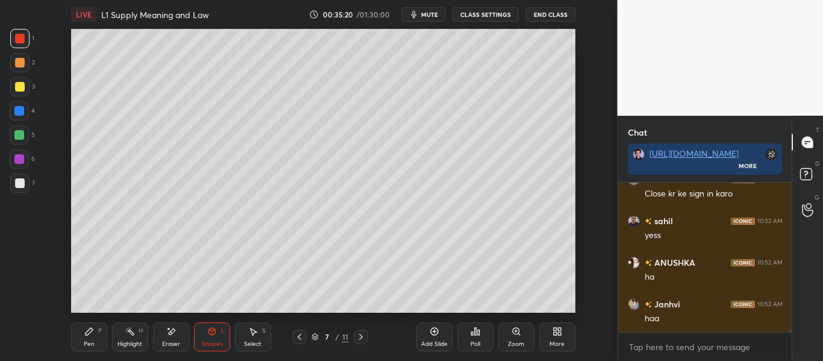
click at [95, 335] on div "Pen P" at bounding box center [89, 336] width 36 height 29
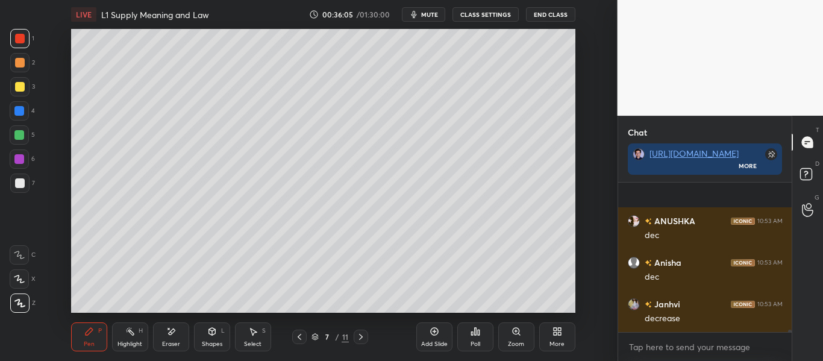
scroll to position [10392, 0]
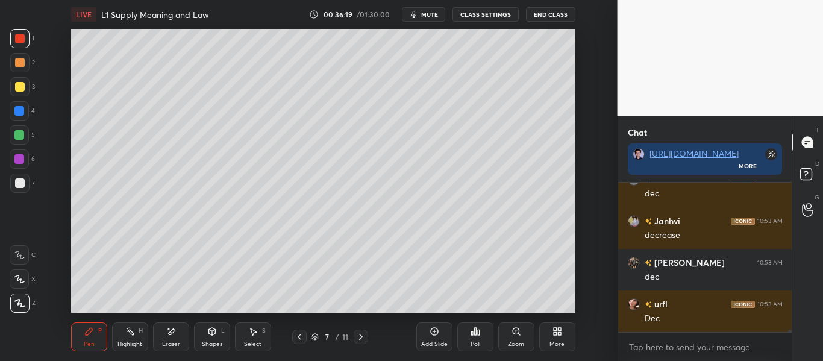
click at [20, 134] on div at bounding box center [19, 135] width 10 height 10
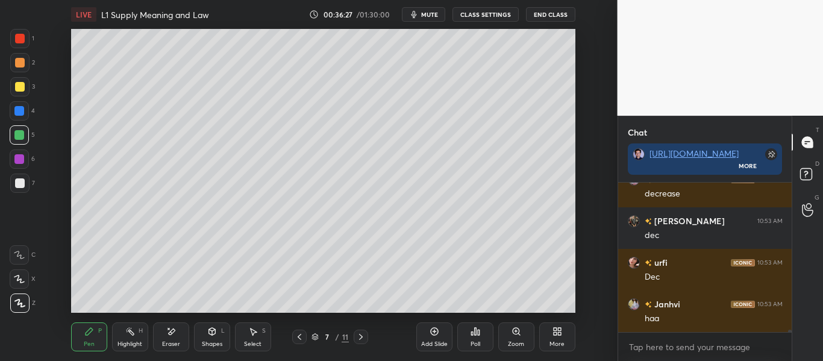
click at [18, 32] on div at bounding box center [19, 38] width 19 height 19
drag, startPoint x: 17, startPoint y: 140, endPoint x: 33, endPoint y: 141, distance: 16.3
click at [19, 139] on div at bounding box center [19, 134] width 19 height 19
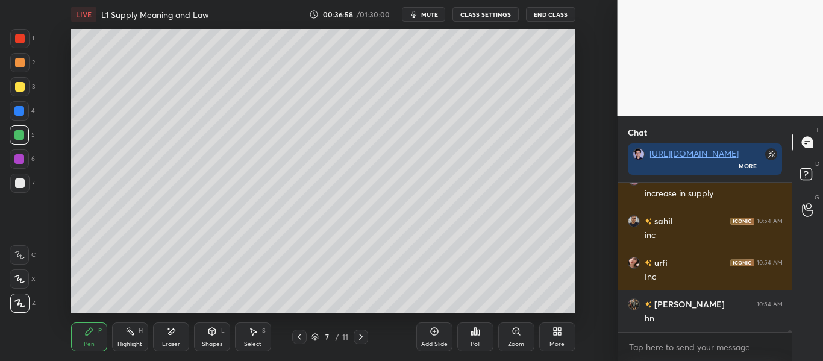
scroll to position [10724, 0]
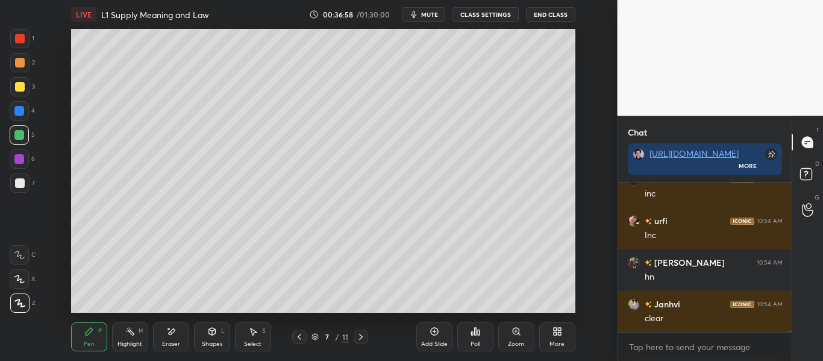
click at [20, 40] on div at bounding box center [20, 39] width 10 height 10
drag, startPoint x: 15, startPoint y: 184, endPoint x: 52, endPoint y: 180, distance: 37.7
click at [16, 184] on div at bounding box center [20, 183] width 10 height 10
drag, startPoint x: 17, startPoint y: 40, endPoint x: 34, endPoint y: 61, distance: 27.0
click at [19, 40] on div at bounding box center [20, 39] width 10 height 10
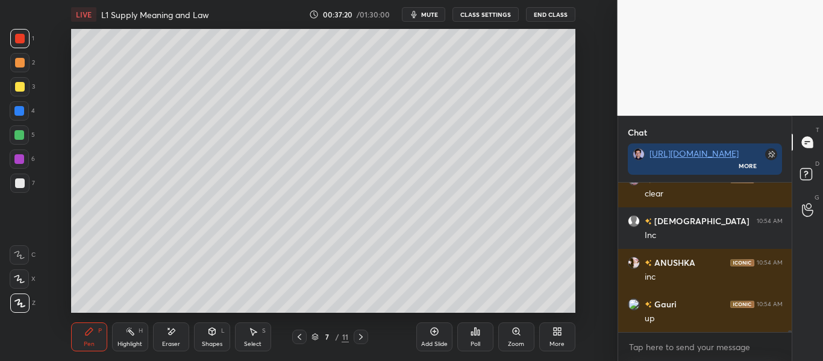
scroll to position [10974, 0]
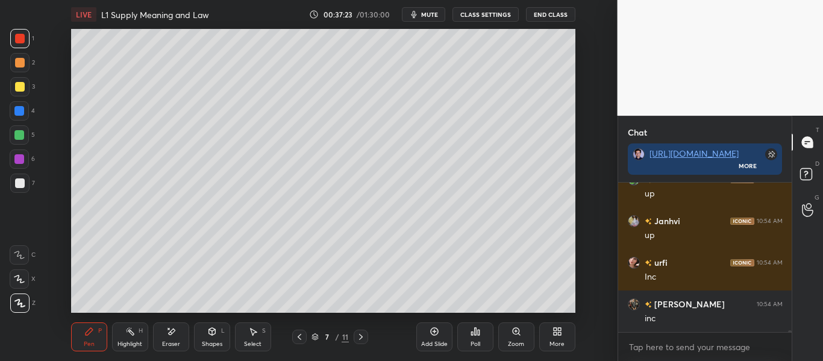
click at [24, 135] on div at bounding box center [19, 135] width 10 height 10
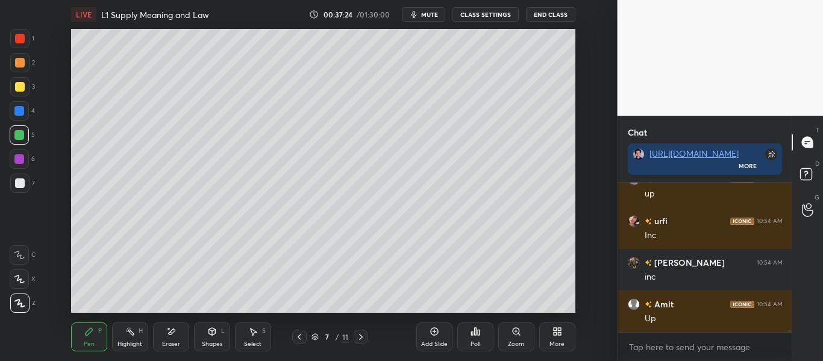
click at [19, 37] on div at bounding box center [20, 39] width 10 height 10
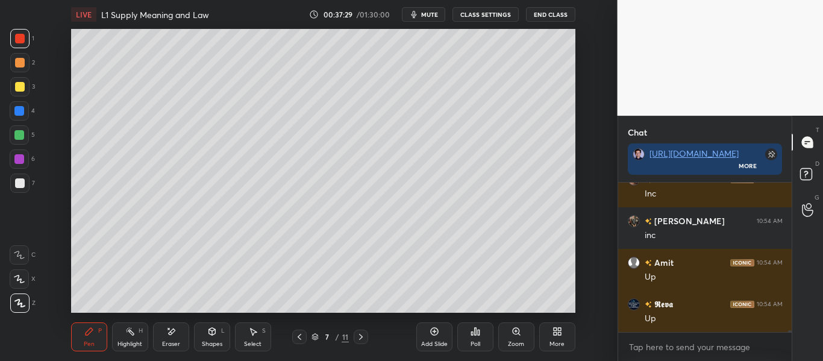
scroll to position [11099, 0]
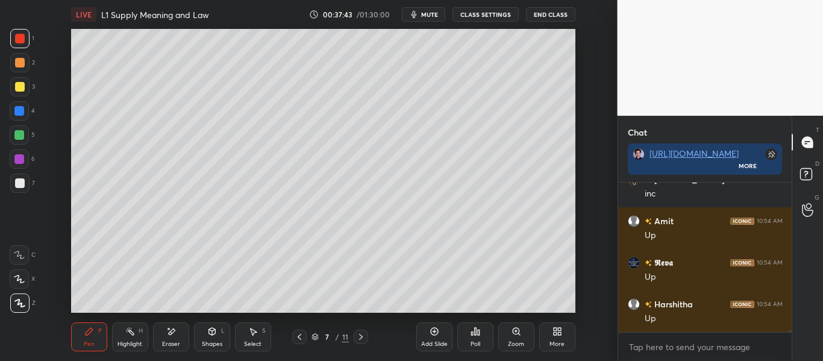
click at [21, 136] on div at bounding box center [19, 135] width 10 height 10
click at [24, 43] on div at bounding box center [19, 38] width 19 height 19
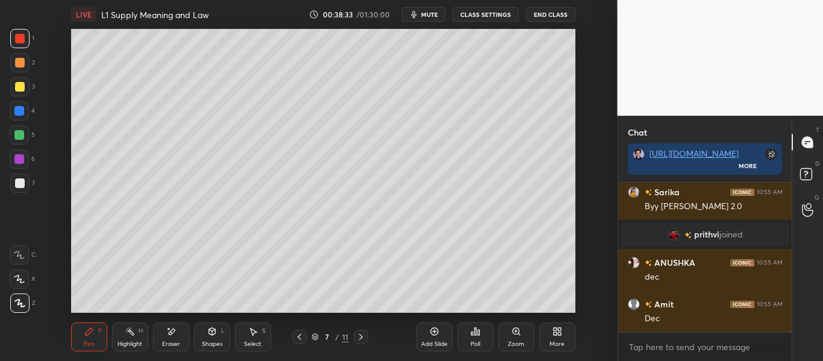
scroll to position [10933, 0]
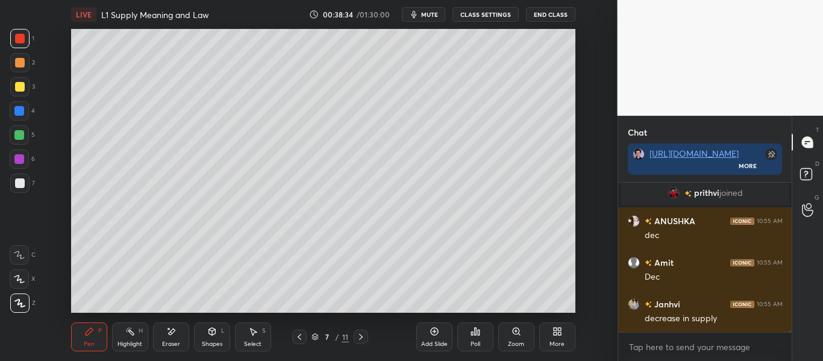
click at [21, 136] on div at bounding box center [19, 135] width 10 height 10
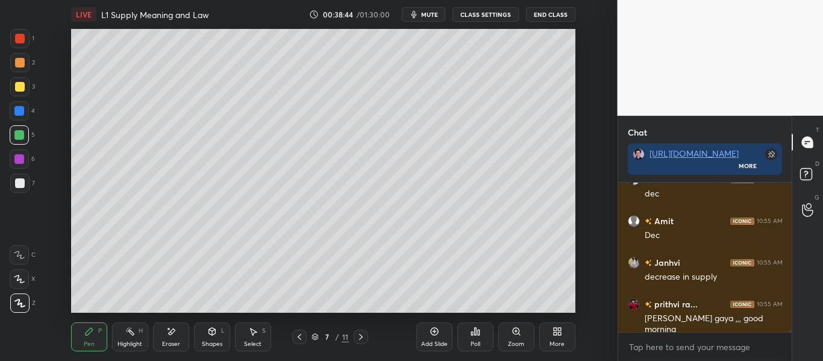
drag, startPoint x: 25, startPoint y: 38, endPoint x: 31, endPoint y: 49, distance: 12.1
click at [24, 39] on div at bounding box center [19, 38] width 19 height 19
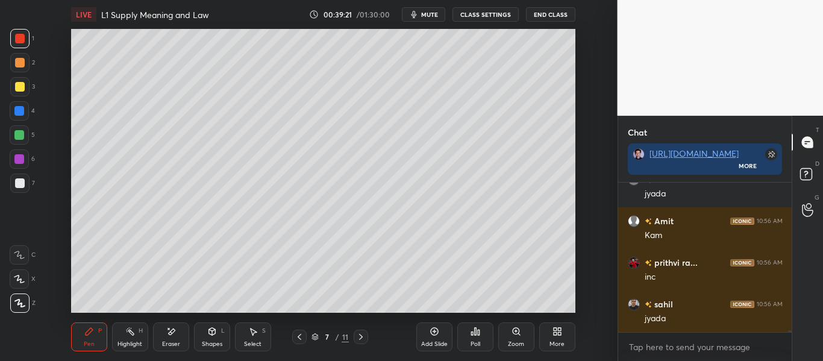
scroll to position [11557, 0]
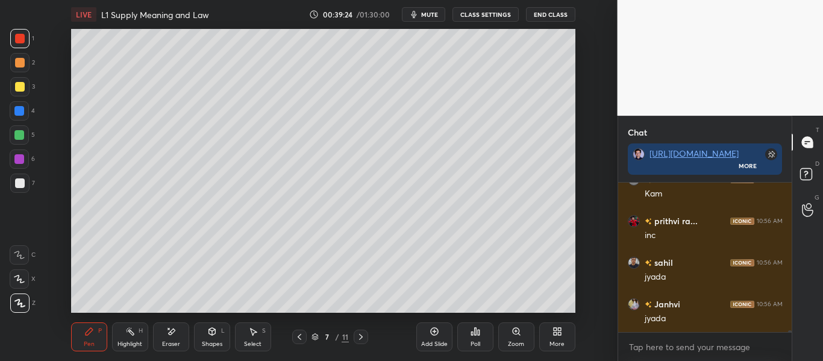
click at [22, 136] on div at bounding box center [19, 135] width 10 height 10
drag, startPoint x: 25, startPoint y: 36, endPoint x: 34, endPoint y: 44, distance: 12.8
click at [24, 36] on div at bounding box center [20, 39] width 10 height 10
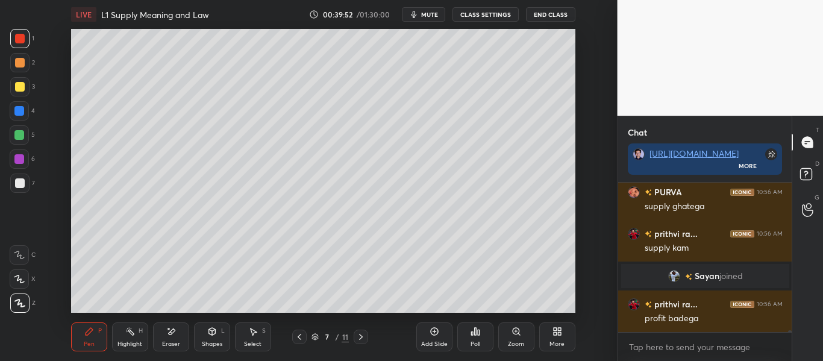
scroll to position [11616, 0]
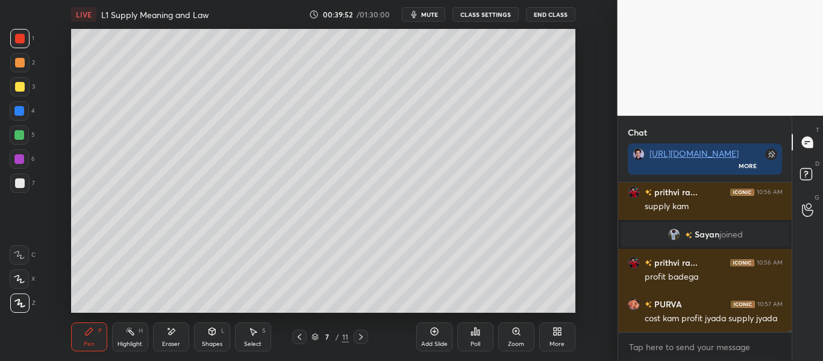
click at [21, 135] on div at bounding box center [19, 135] width 10 height 10
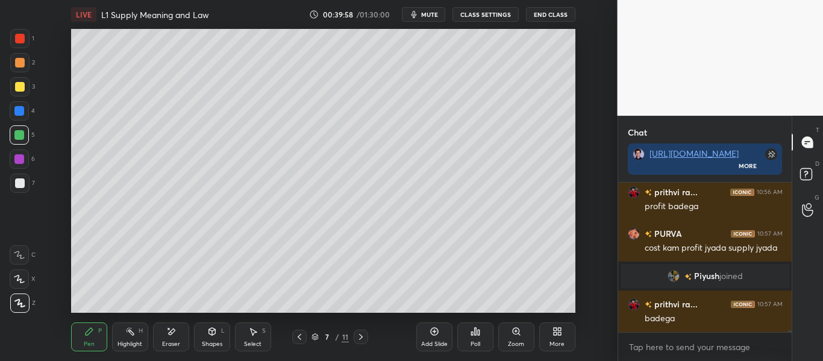
scroll to position [11694, 0]
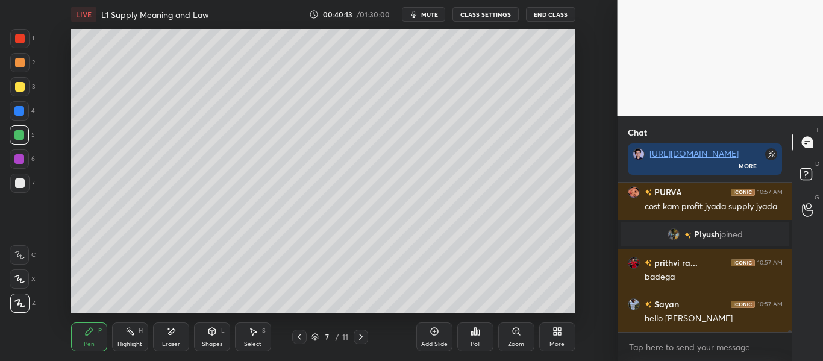
click at [169, 338] on div "Eraser" at bounding box center [171, 336] width 36 height 29
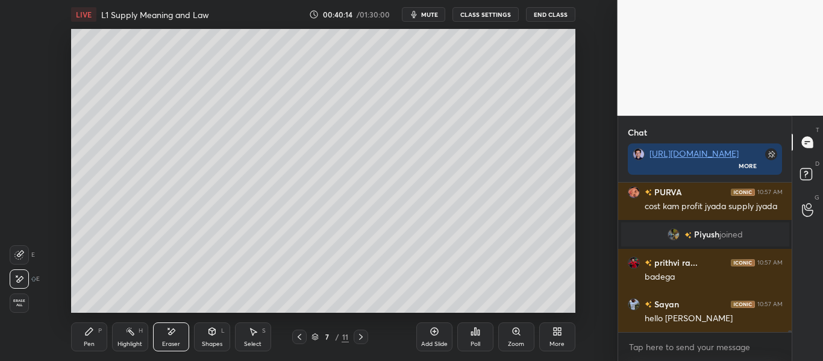
click at [211, 341] on div "Shapes" at bounding box center [212, 344] width 20 height 6
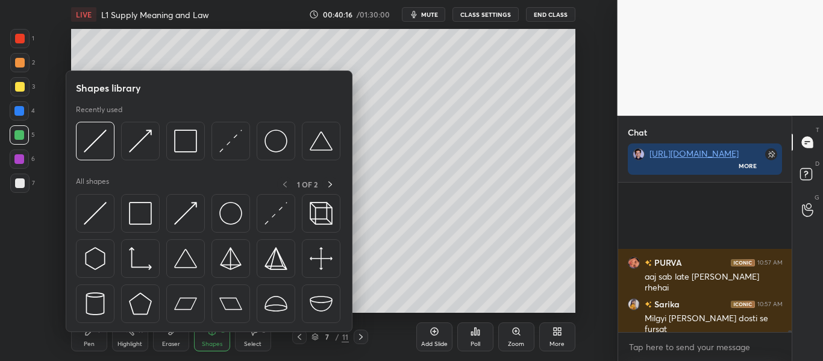
scroll to position [11902, 0]
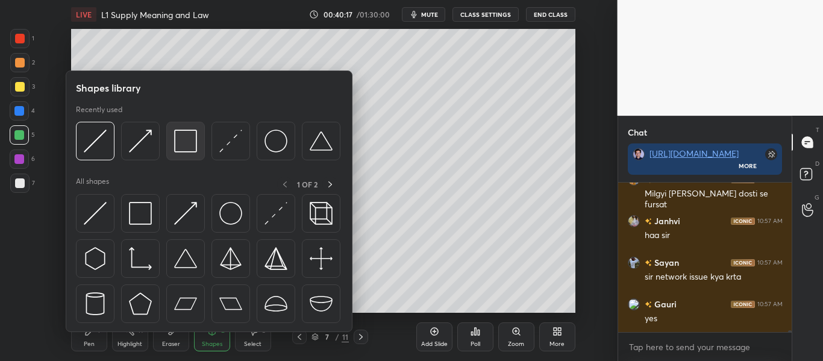
click at [192, 133] on img at bounding box center [185, 141] width 23 height 23
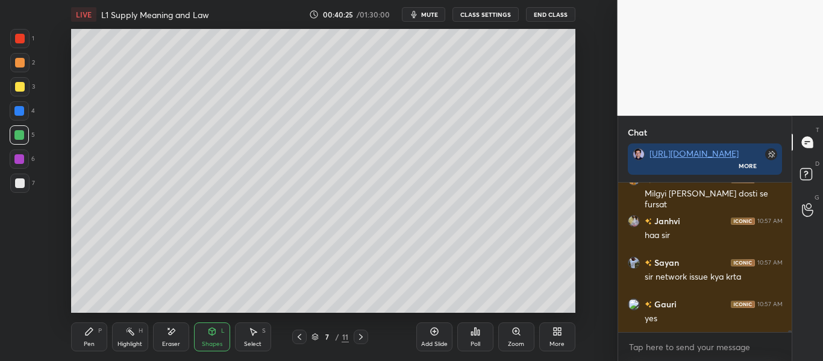
scroll to position [11944, 0]
click at [87, 337] on div "Pen P" at bounding box center [89, 336] width 36 height 29
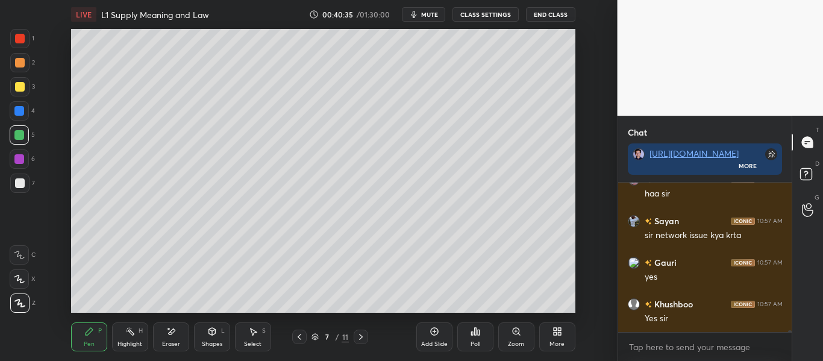
drag, startPoint x: 19, startPoint y: 83, endPoint x: 45, endPoint y: 83, distance: 26.5
click at [19, 83] on div at bounding box center [20, 87] width 10 height 10
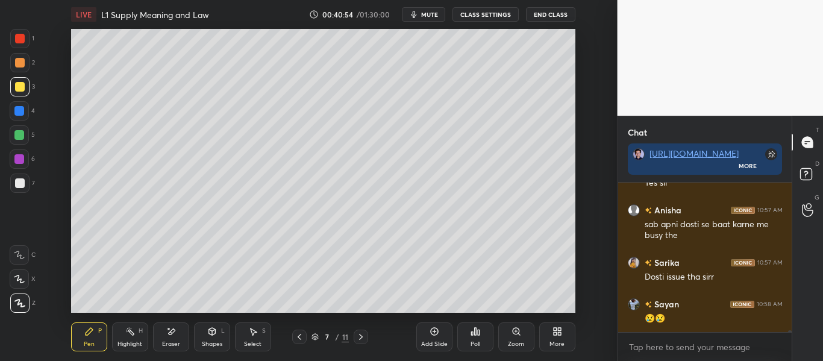
scroll to position [12121, 0]
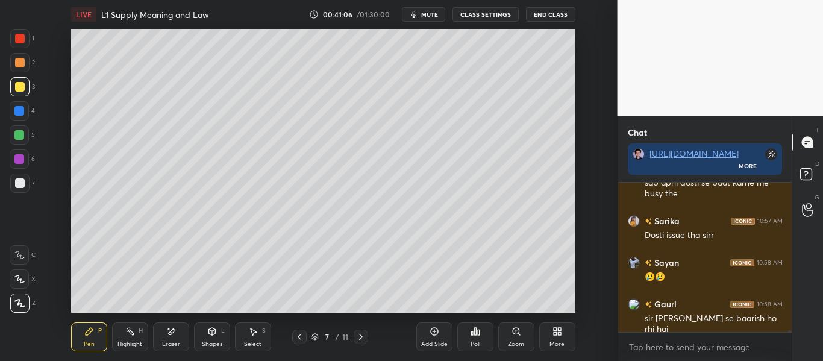
click at [435, 341] on div "Add Slide" at bounding box center [434, 344] width 27 height 6
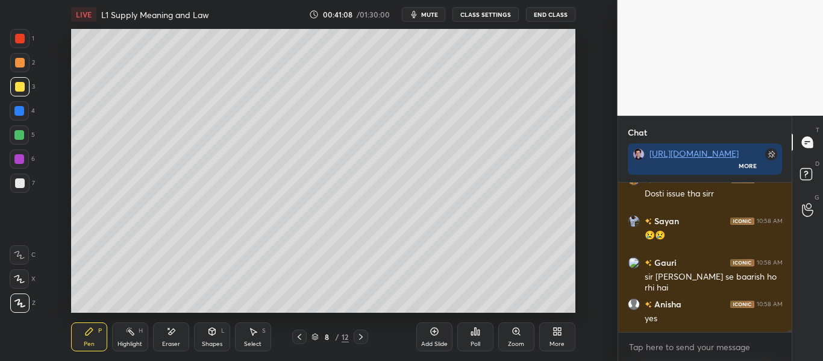
scroll to position [12204, 0]
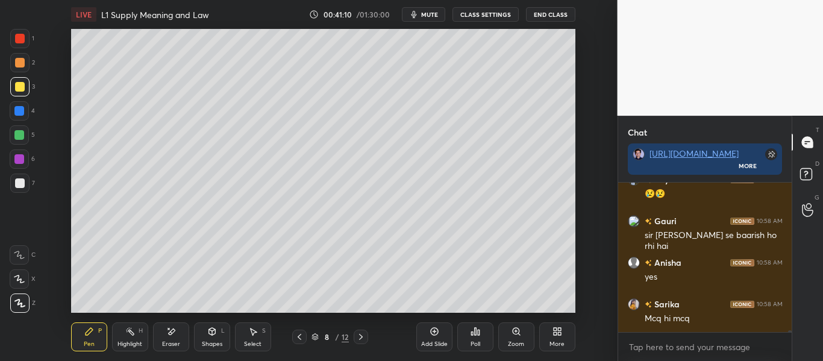
drag, startPoint x: 14, startPoint y: 43, endPoint x: 19, endPoint y: 59, distance: 16.8
click at [14, 43] on div at bounding box center [19, 38] width 19 height 19
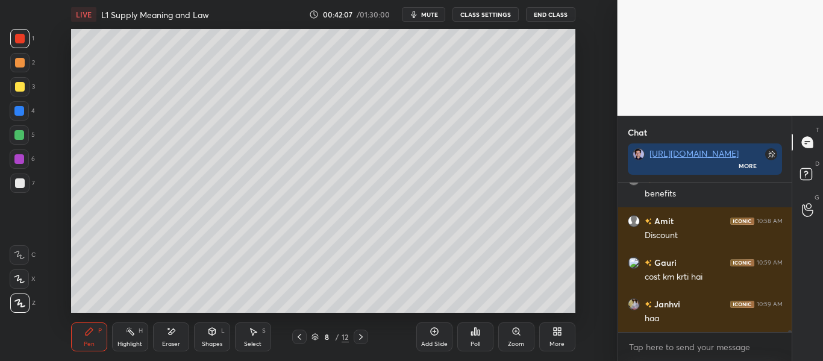
scroll to position [12685, 0]
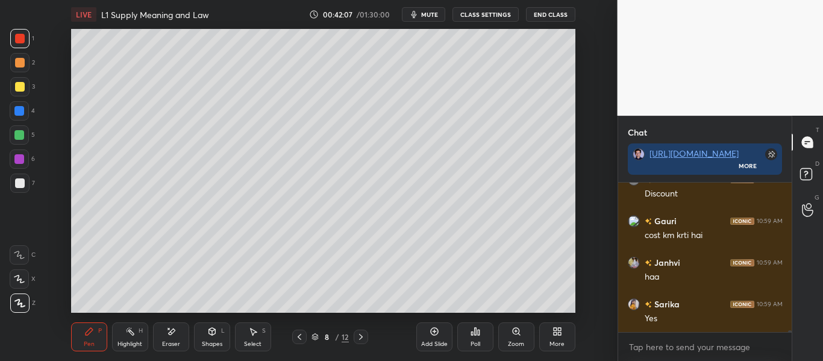
click at [19, 130] on div at bounding box center [19, 134] width 19 height 19
drag, startPoint x: 20, startPoint y: 39, endPoint x: 25, endPoint y: 43, distance: 6.4
click at [18, 39] on div at bounding box center [20, 39] width 10 height 10
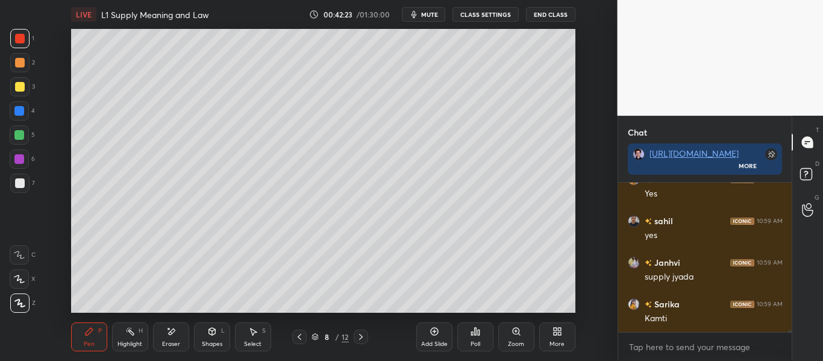
click at [14, 131] on div at bounding box center [19, 134] width 19 height 19
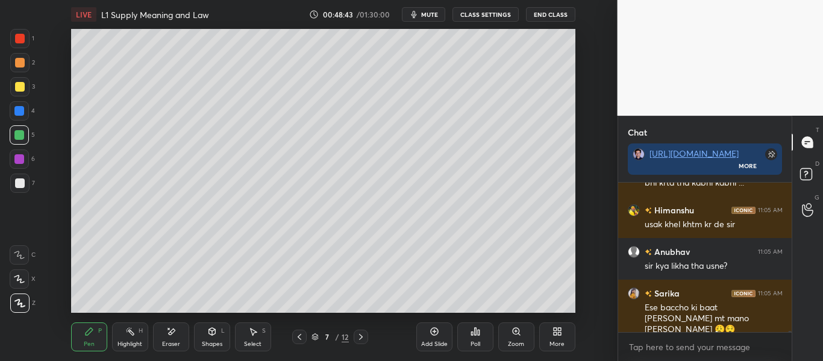
scroll to position [15342, 0]
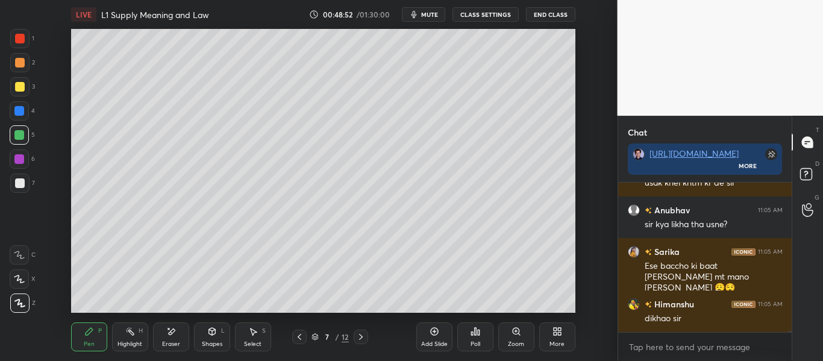
click at [361, 336] on icon at bounding box center [361, 337] width 4 height 6
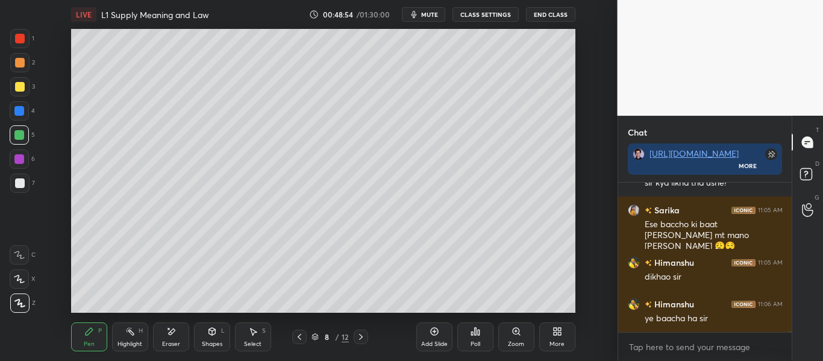
click at [215, 333] on div "Shapes L" at bounding box center [212, 336] width 36 height 29
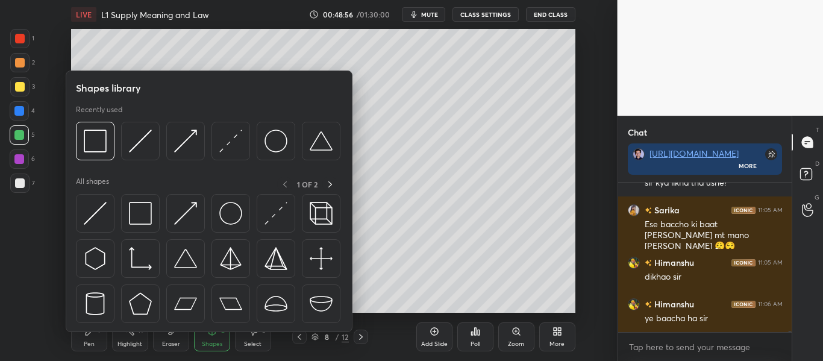
click at [19, 37] on div at bounding box center [20, 39] width 10 height 10
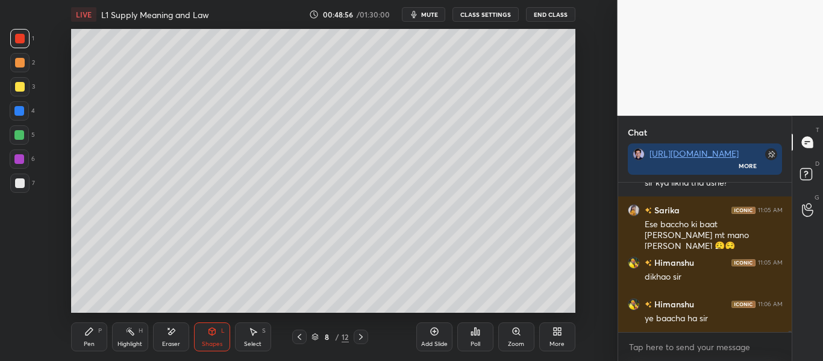
scroll to position [15396, 0]
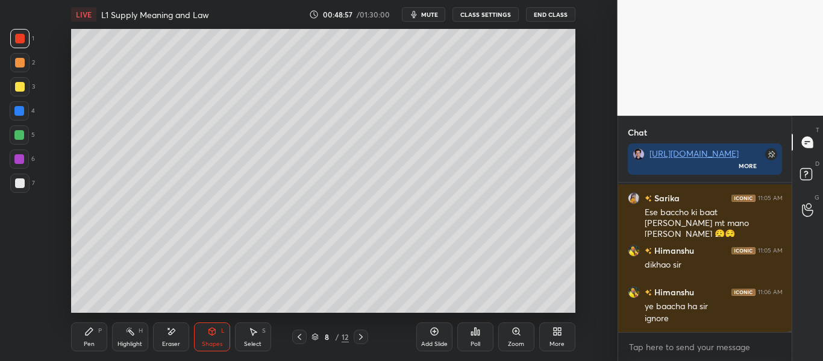
click at [207, 330] on icon at bounding box center [212, 332] width 10 height 10
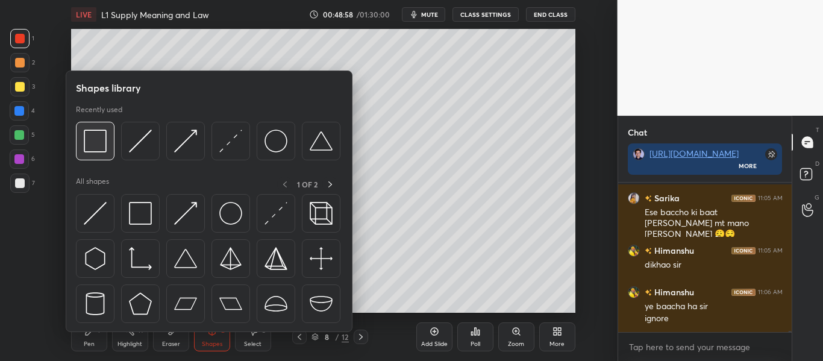
scroll to position [15437, 0]
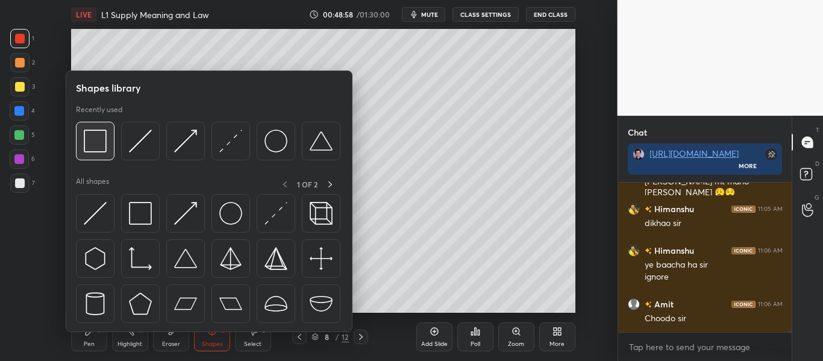
click at [96, 134] on img at bounding box center [95, 141] width 23 height 23
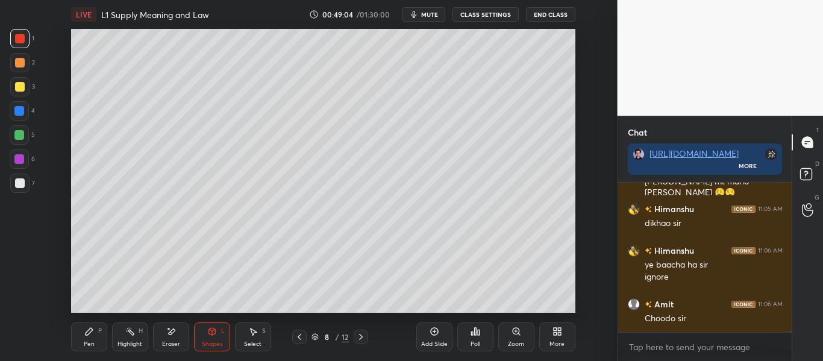
click at [84, 342] on div "Pen" at bounding box center [89, 344] width 11 height 6
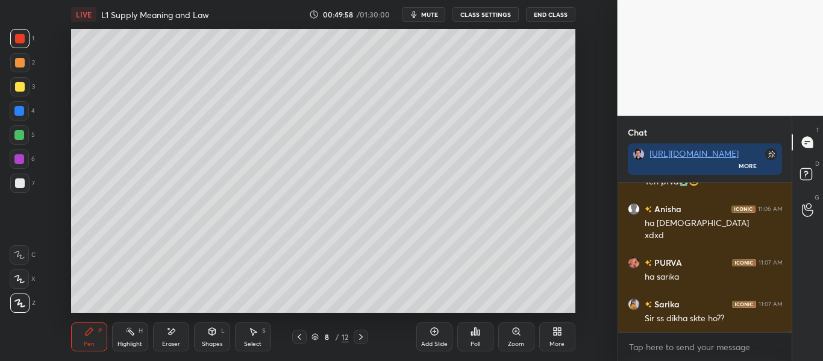
scroll to position [16143, 0]
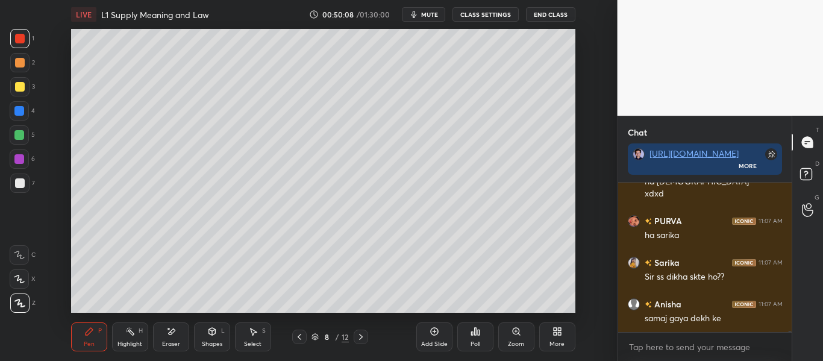
click at [22, 66] on div at bounding box center [20, 63] width 10 height 10
drag, startPoint x: 22, startPoint y: 90, endPoint x: 24, endPoint y: 107, distance: 17.5
click at [22, 91] on div at bounding box center [20, 87] width 10 height 10
click at [22, 122] on div "4" at bounding box center [22, 113] width 25 height 24
click at [22, 140] on div at bounding box center [19, 134] width 19 height 19
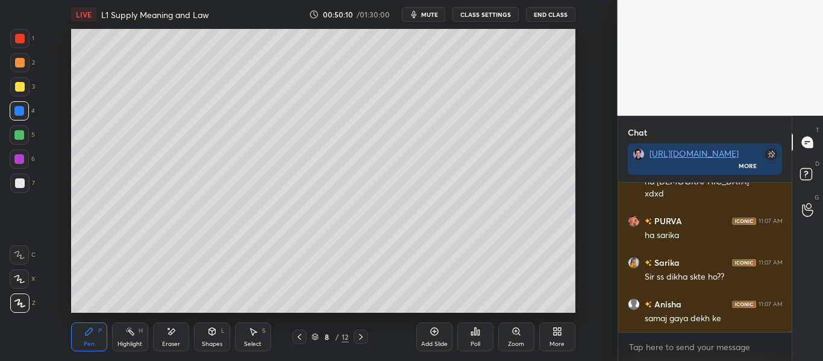
scroll to position [16185, 0]
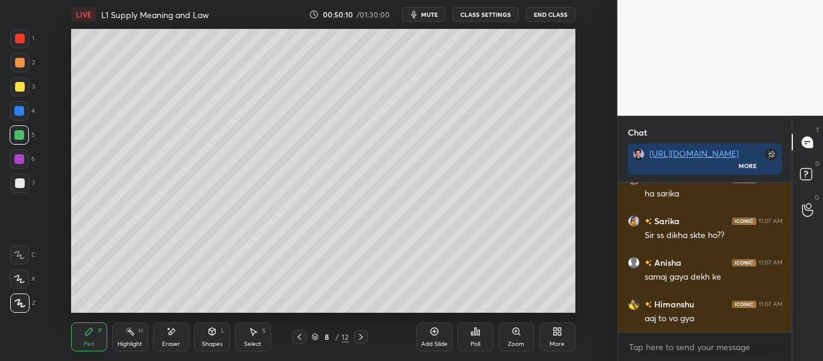
click at [22, 160] on div at bounding box center [19, 159] width 10 height 10
click at [20, 190] on div at bounding box center [19, 183] width 19 height 19
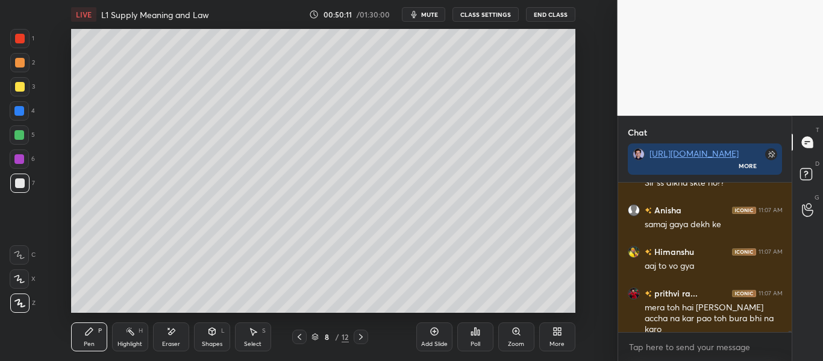
click at [22, 37] on div at bounding box center [20, 39] width 10 height 10
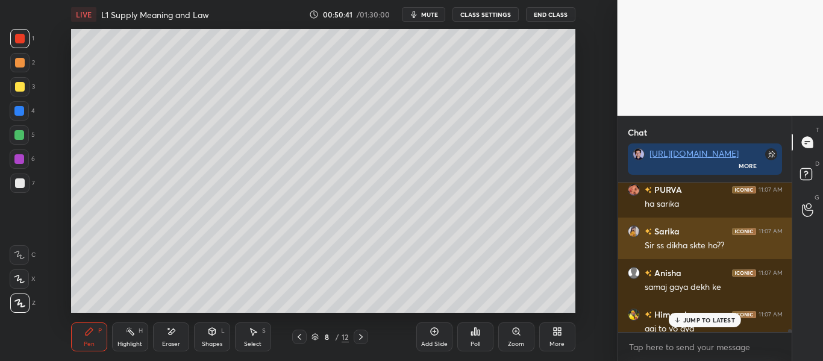
scroll to position [16174, 0]
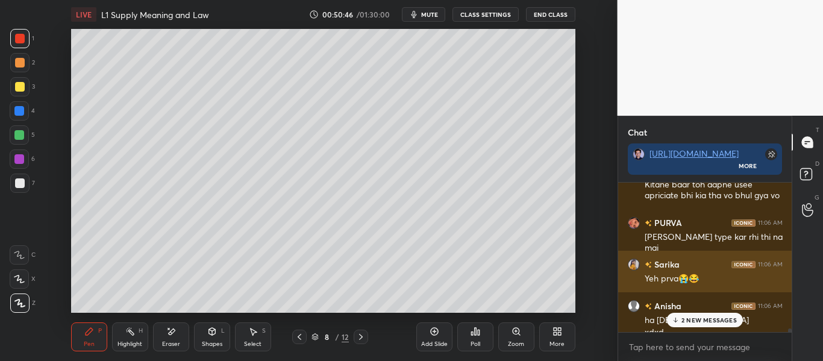
click at [717, 257] on div "Sarika 11:06 AM Yeh prva😭😂" at bounding box center [705, 272] width 174 height 42
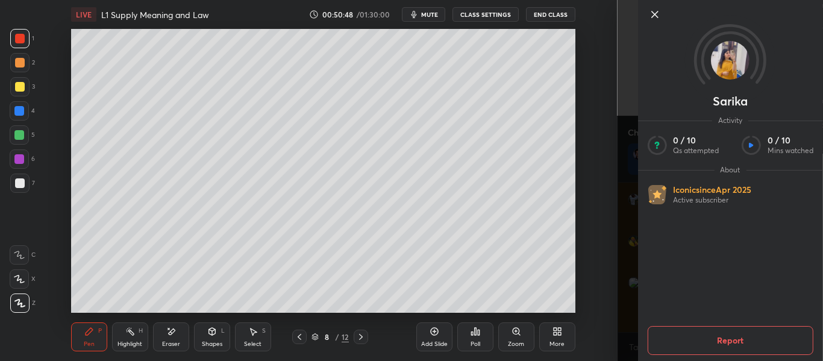
click at [634, 257] on div "Sarika Activity 0 / 10 Qs attempted 0 / 10 Mins watched About Iconic since [DAT…" at bounding box center [721, 180] width 206 height 361
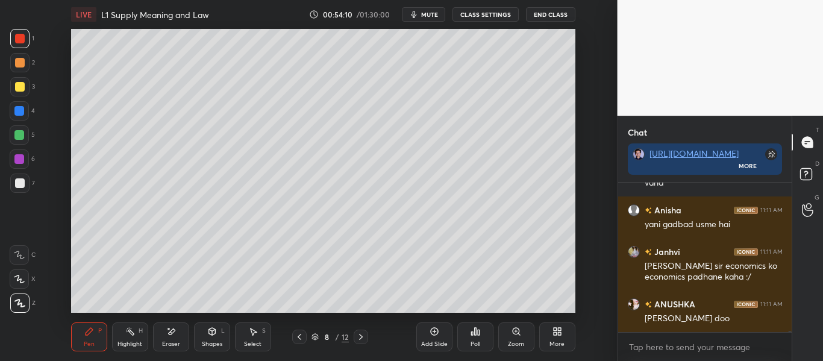
scroll to position [18407, 0]
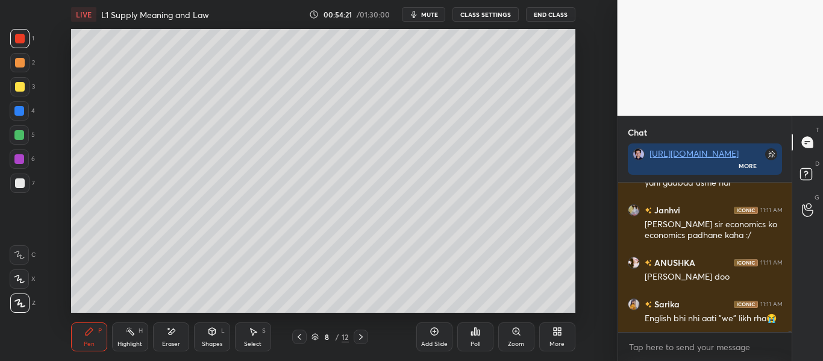
click at [20, 116] on div at bounding box center [19, 110] width 19 height 19
click at [23, 189] on div at bounding box center [19, 183] width 19 height 19
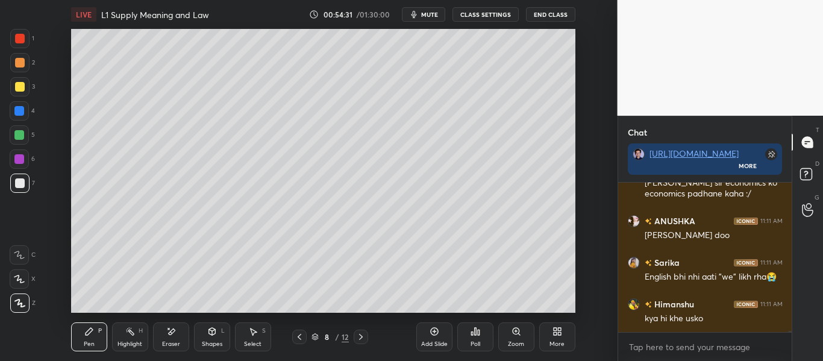
click at [24, 277] on icon at bounding box center [19, 279] width 11 height 8
click at [25, 258] on div at bounding box center [19, 254] width 19 height 19
click at [19, 281] on icon at bounding box center [19, 279] width 11 height 8
click at [16, 305] on icon at bounding box center [19, 303] width 11 height 8
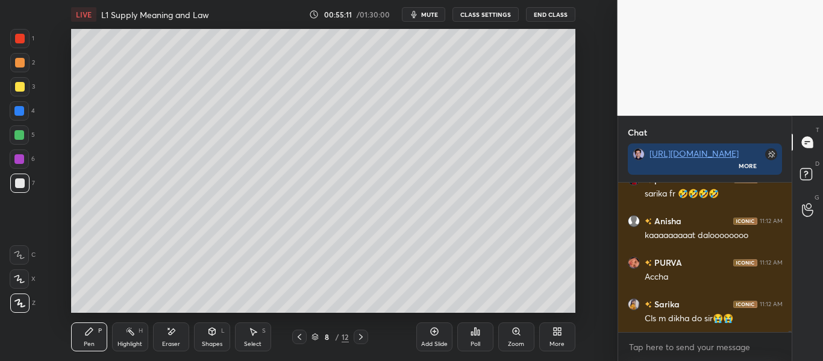
scroll to position [18699, 0]
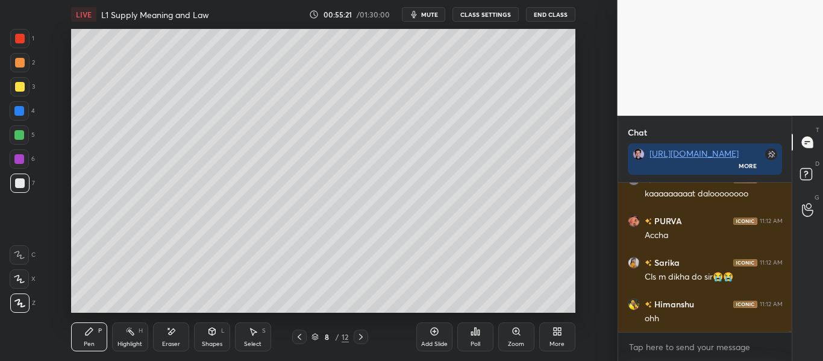
click at [16, 40] on div at bounding box center [20, 39] width 10 height 10
click at [18, 70] on div at bounding box center [19, 62] width 19 height 19
click at [22, 87] on div at bounding box center [20, 87] width 10 height 10
click at [22, 287] on div at bounding box center [19, 278] width 19 height 19
click at [22, 308] on div at bounding box center [19, 303] width 19 height 19
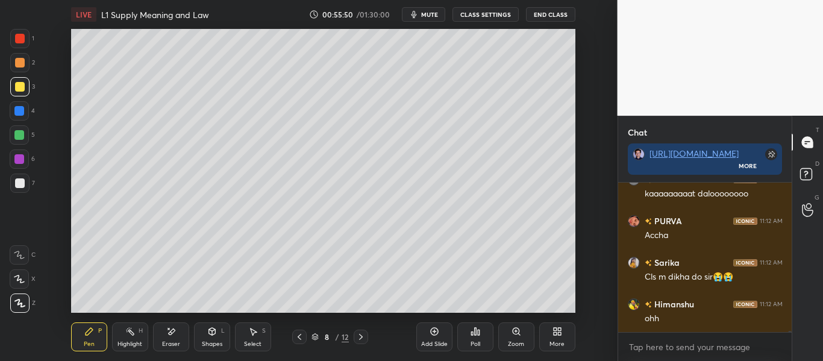
click at [438, 335] on icon at bounding box center [435, 332] width 10 height 10
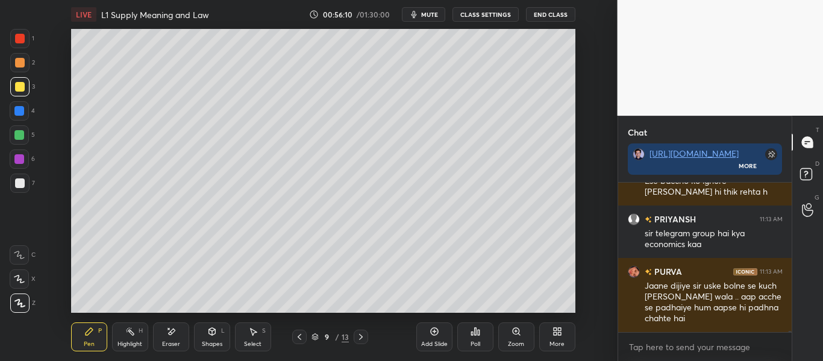
scroll to position [19004, 0]
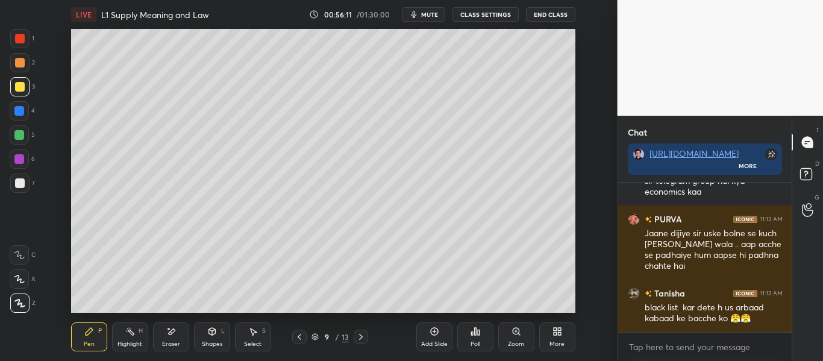
click at [297, 336] on icon at bounding box center [300, 337] width 10 height 10
click at [361, 336] on icon at bounding box center [361, 337] width 4 height 6
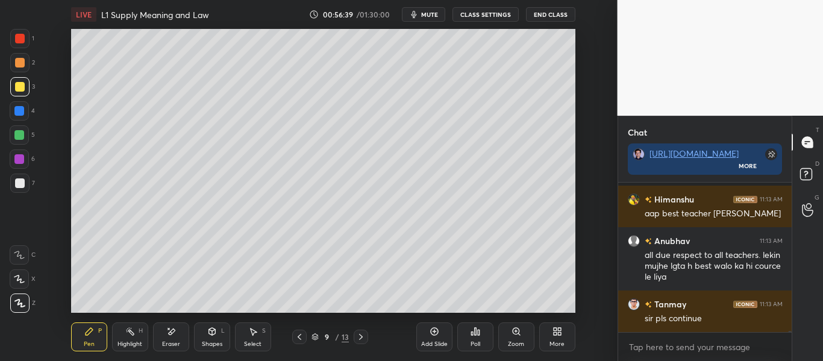
scroll to position [19245, 0]
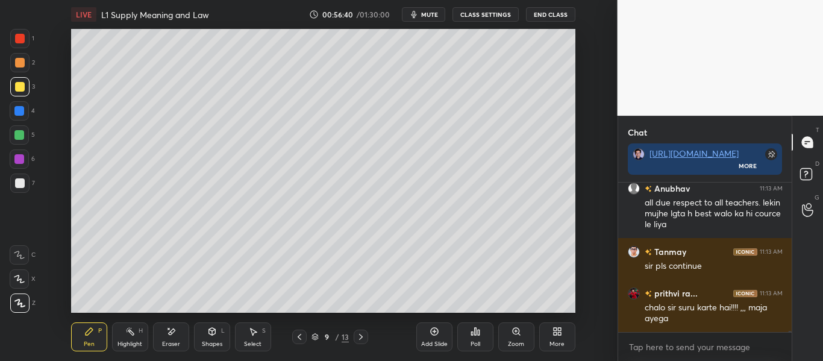
click at [27, 277] on div at bounding box center [19, 278] width 19 height 19
drag, startPoint x: 27, startPoint y: 251, endPoint x: 21, endPoint y: 272, distance: 21.2
click at [26, 251] on div at bounding box center [19, 254] width 19 height 19
click at [20, 274] on div at bounding box center [19, 278] width 19 height 19
click at [17, 300] on icon at bounding box center [20, 303] width 10 height 7
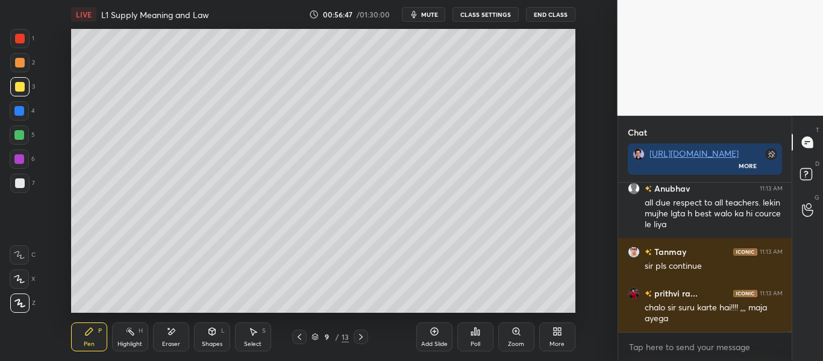
click at [295, 335] on icon at bounding box center [300, 337] width 10 height 10
click at [358, 336] on icon at bounding box center [361, 337] width 10 height 10
click at [297, 332] on icon at bounding box center [300, 337] width 10 height 10
click at [298, 334] on icon at bounding box center [300, 337] width 10 height 10
click at [365, 335] on icon at bounding box center [361, 337] width 10 height 10
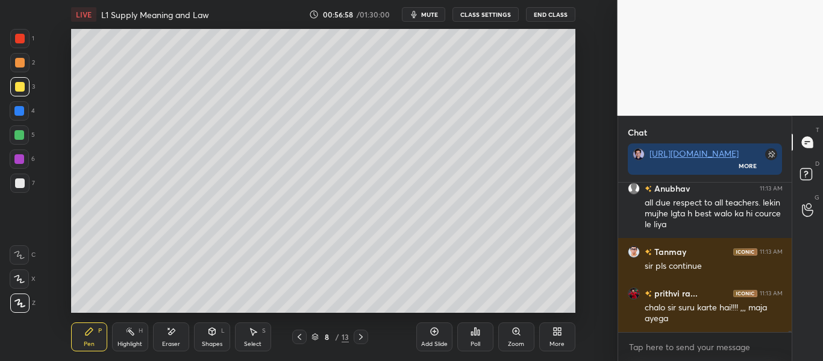
click at [301, 336] on icon at bounding box center [300, 337] width 10 height 10
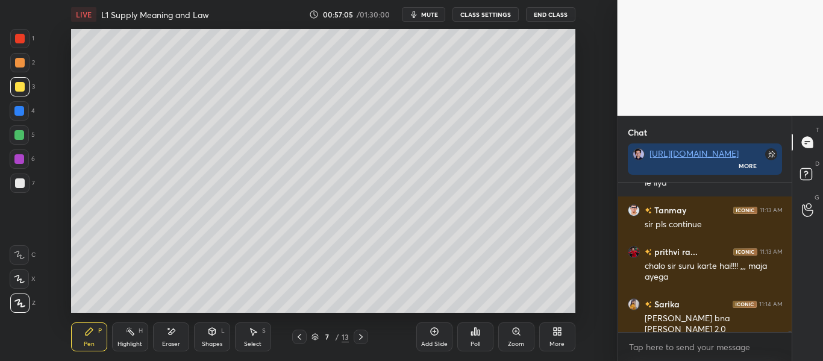
click at [358, 338] on icon at bounding box center [361, 337] width 10 height 10
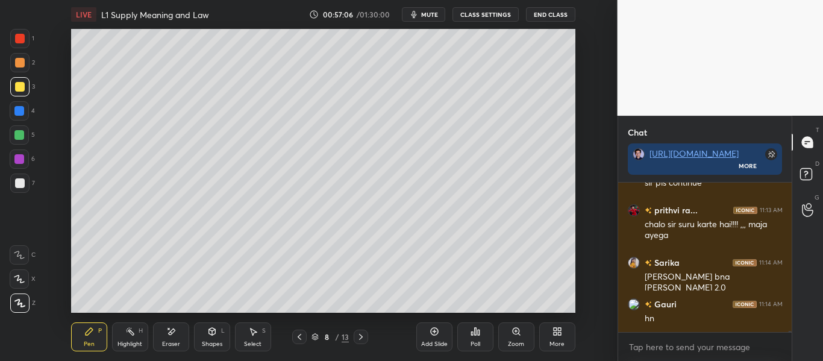
click at [360, 338] on icon at bounding box center [361, 337] width 10 height 10
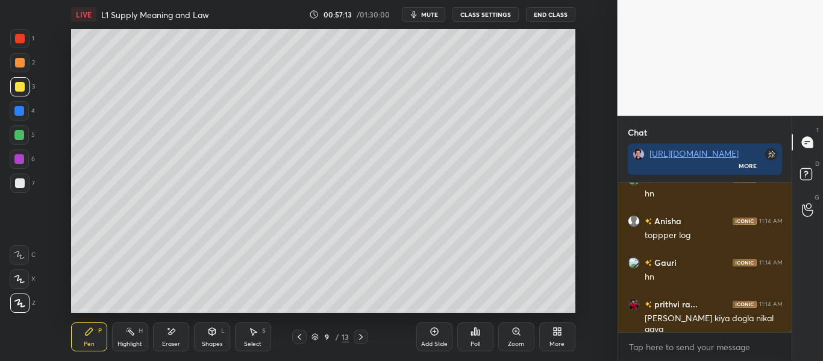
scroll to position [19494, 0]
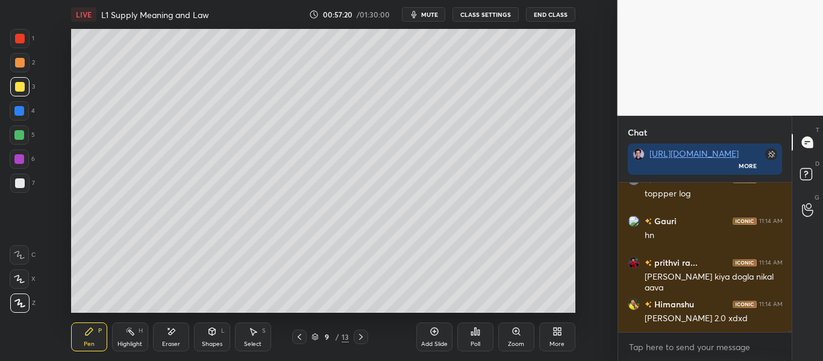
click at [212, 336] on icon at bounding box center [212, 332] width 10 height 10
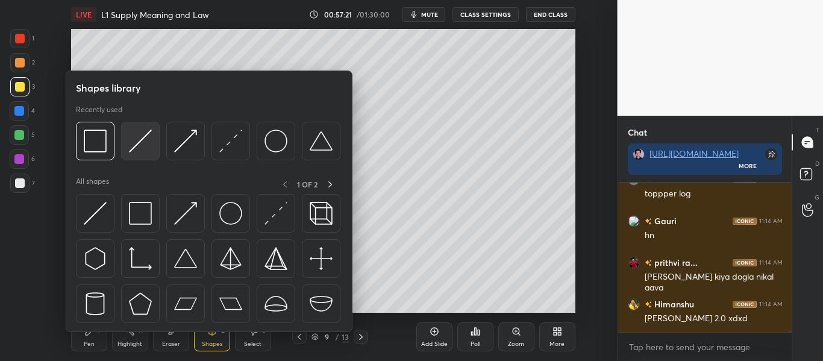
click at [148, 148] on img at bounding box center [140, 141] width 23 height 23
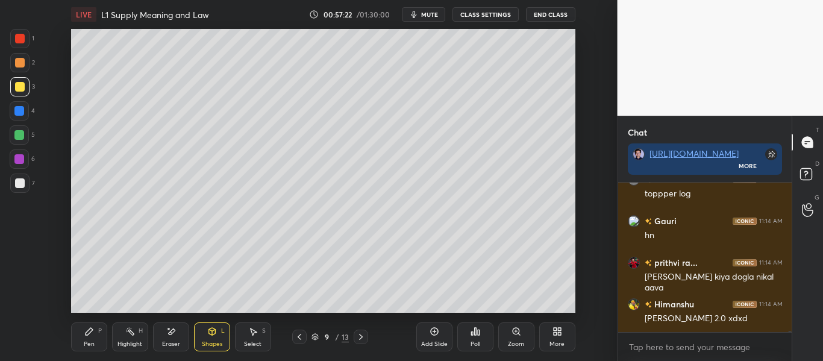
scroll to position [19547, 0]
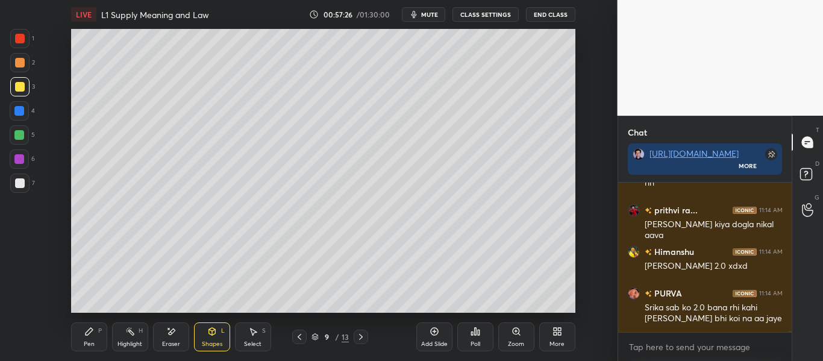
click at [86, 332] on icon at bounding box center [89, 332] width 10 height 10
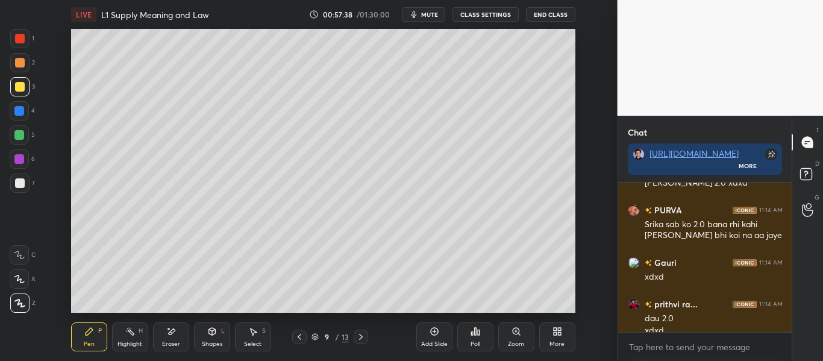
scroll to position [19642, 0]
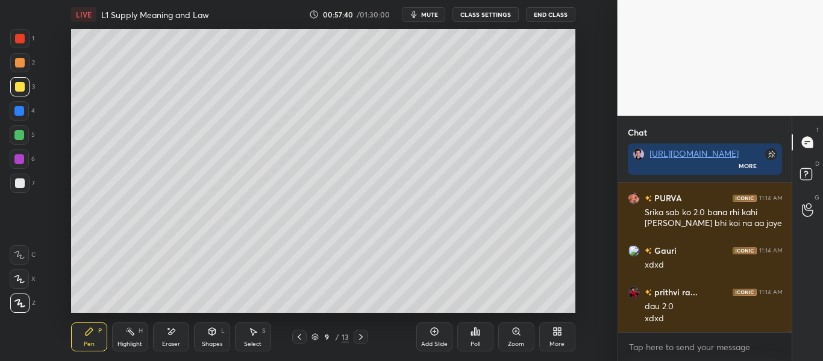
click at [209, 341] on div "Shapes" at bounding box center [212, 344] width 20 height 6
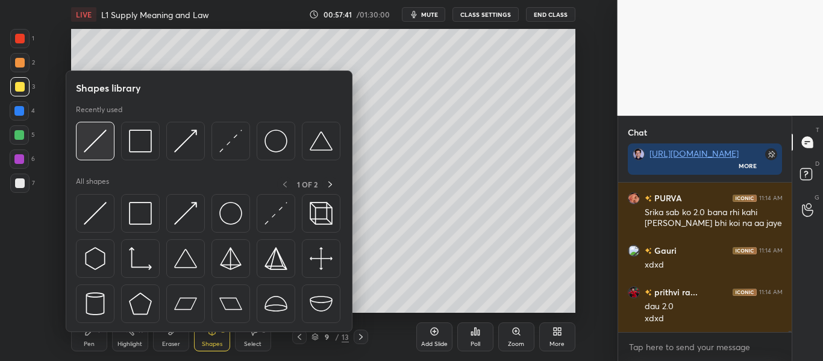
click at [109, 140] on div at bounding box center [95, 141] width 39 height 39
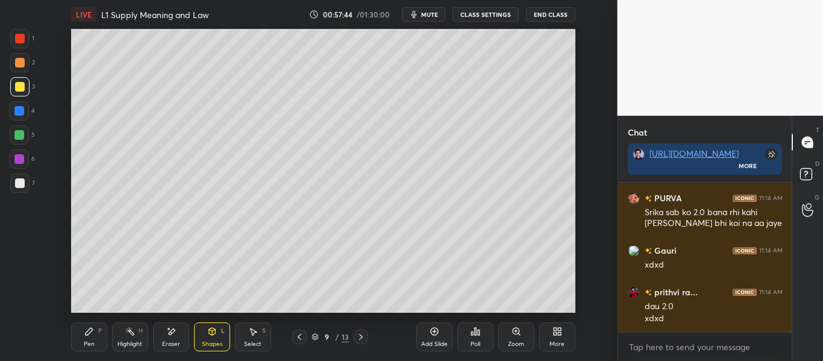
scroll to position [19694, 0]
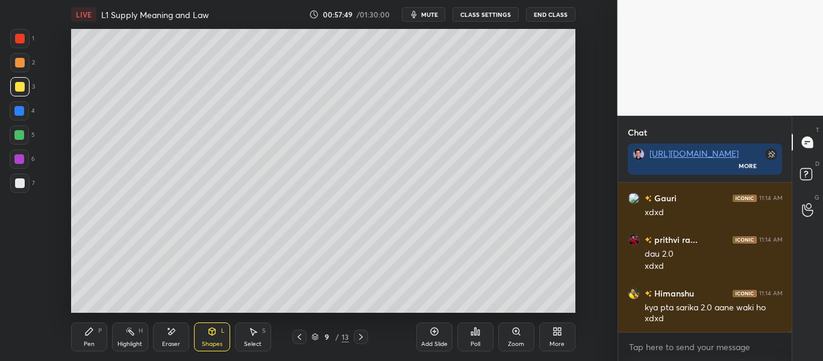
click at [67, 336] on div "LIVE L1 Supply Meaning and Law 00:57:49 / 01:30:00 mute CLASS SETTINGS End Clas…" at bounding box center [324, 180] width 570 height 361
click at [89, 335] on icon at bounding box center [89, 332] width 10 height 10
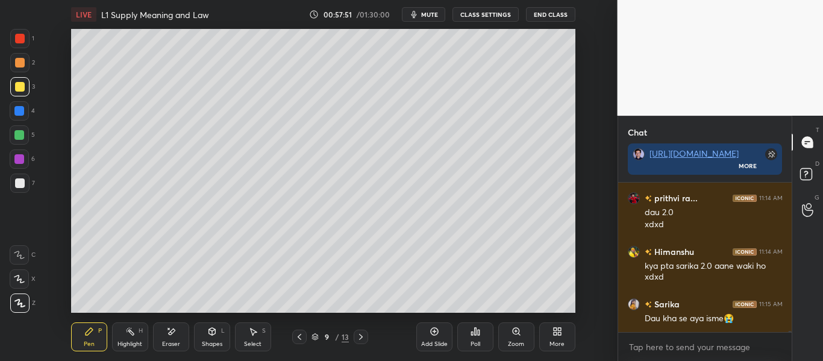
click at [182, 339] on div "Eraser" at bounding box center [171, 336] width 36 height 29
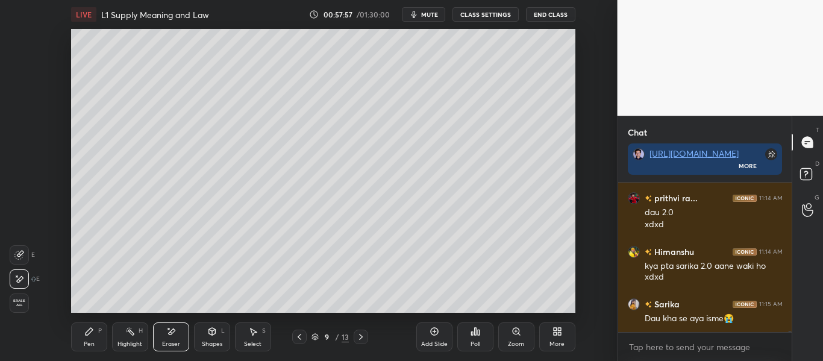
click at [98, 334] on div "P" at bounding box center [100, 331] width 4 height 6
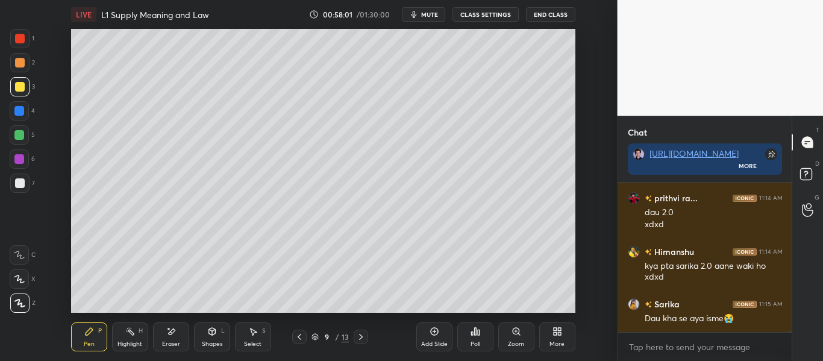
scroll to position [19777, 0]
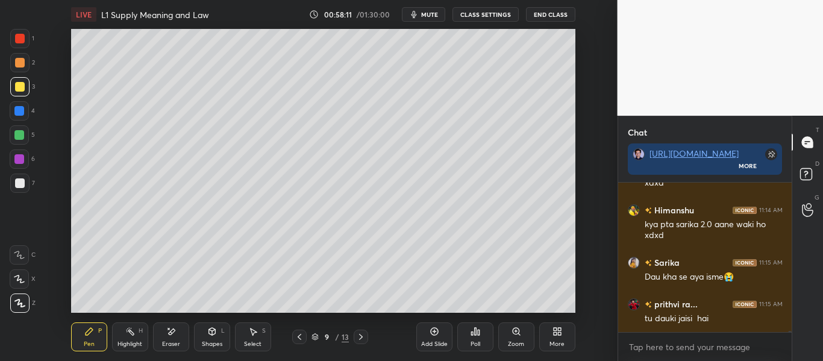
click at [208, 337] on div "Shapes L" at bounding box center [212, 336] width 36 height 29
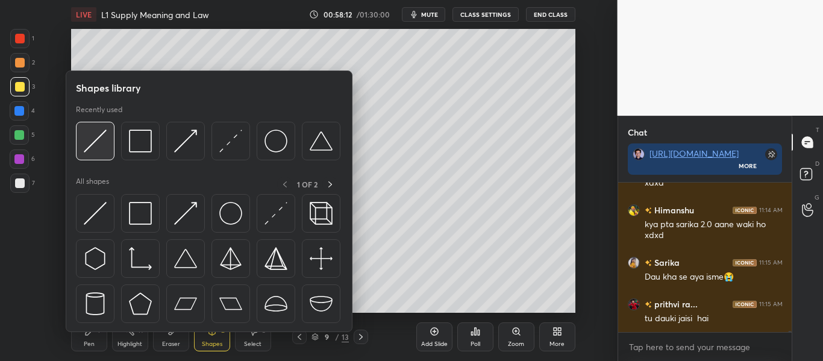
click at [101, 146] on img at bounding box center [95, 141] width 23 height 23
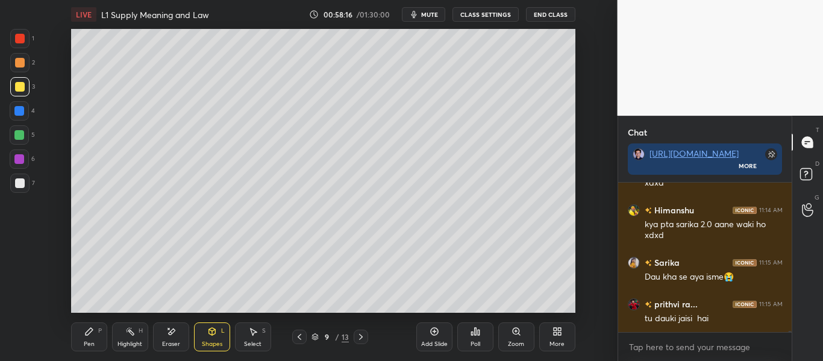
click at [87, 332] on icon at bounding box center [89, 331] width 7 height 7
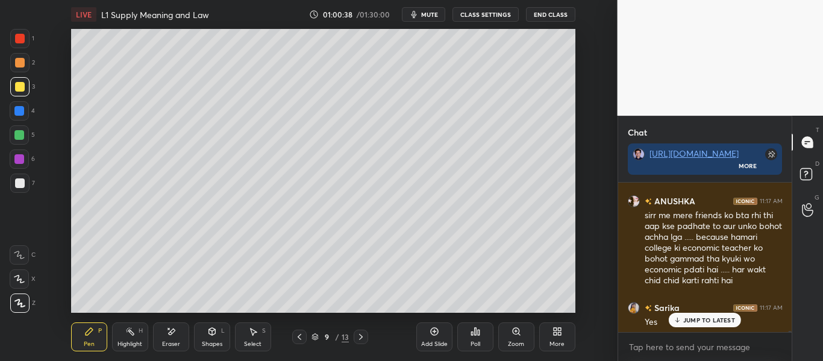
scroll to position [20531, 0]
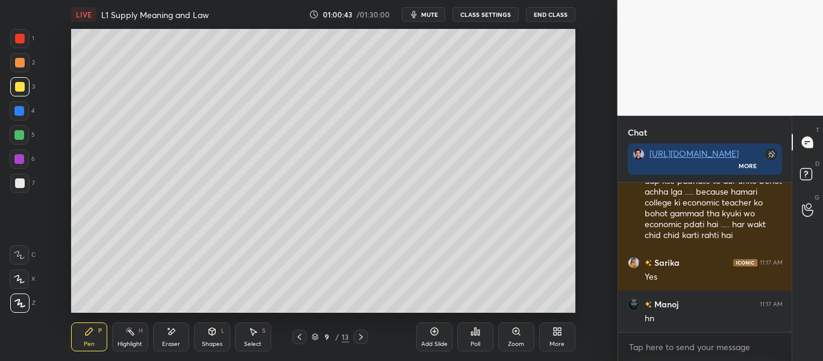
click at [28, 36] on div at bounding box center [19, 38] width 19 height 19
click at [20, 190] on div at bounding box center [19, 183] width 19 height 19
click at [21, 263] on div at bounding box center [19, 254] width 19 height 19
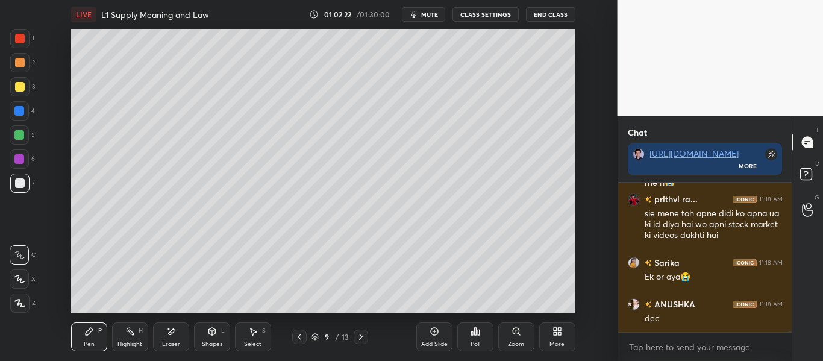
scroll to position [20761, 0]
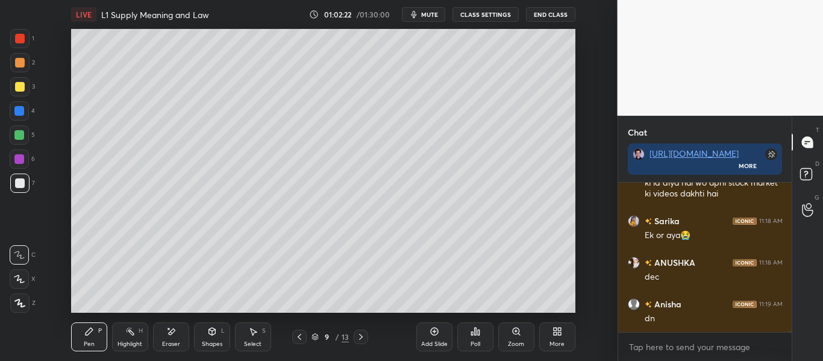
click at [416, 11] on icon "button" at bounding box center [414, 15] width 10 height 10
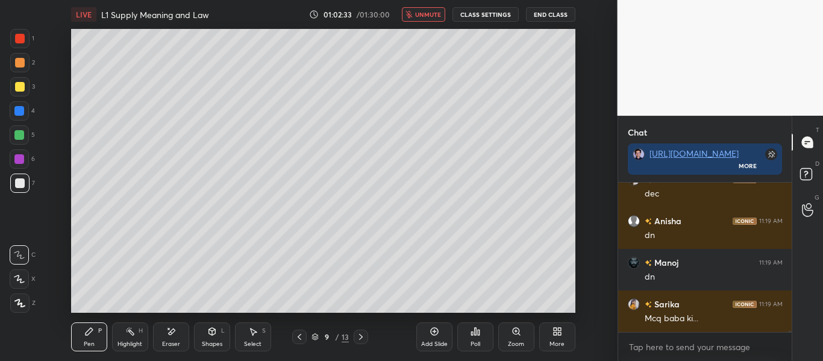
scroll to position [20885, 0]
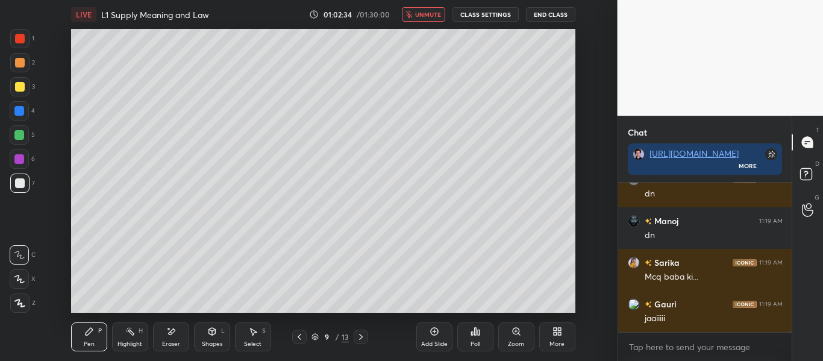
click at [416, 12] on button "unmute" at bounding box center [423, 14] width 43 height 14
click at [416, 12] on icon "button" at bounding box center [414, 15] width 10 height 10
click at [416, 12] on button "unmute" at bounding box center [423, 14] width 43 height 14
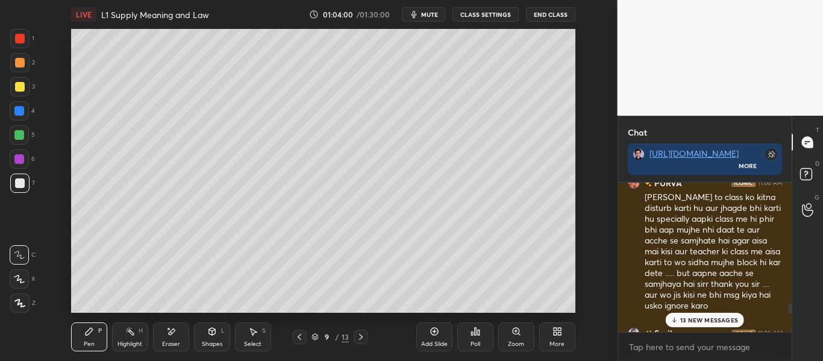
scroll to position [15590, 0]
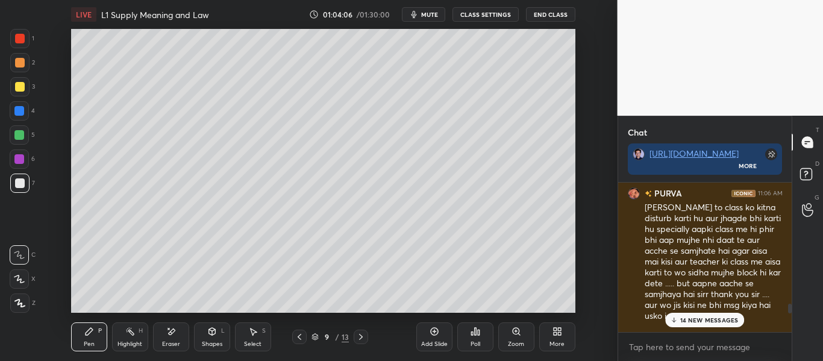
click at [731, 322] on p "14 NEW MESSAGES" at bounding box center [709, 319] width 58 height 7
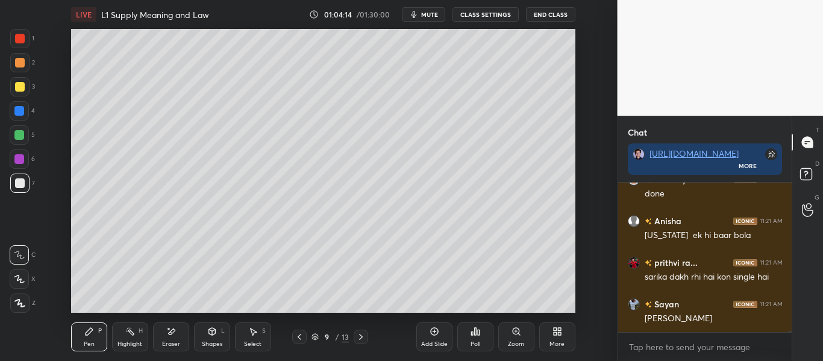
scroll to position [4, 4]
click at [438, 14] on span "mute" at bounding box center [429, 14] width 17 height 8
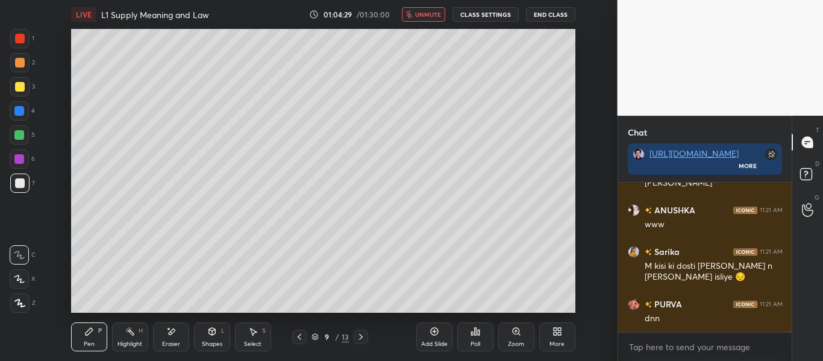
scroll to position [22249, 0]
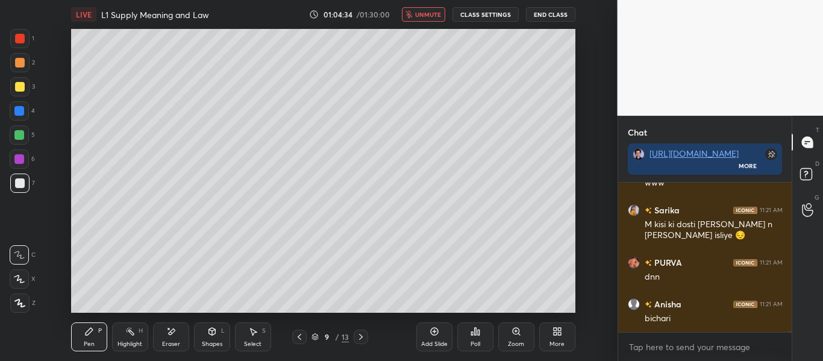
click at [430, 17] on span "unmute" at bounding box center [428, 14] width 26 height 8
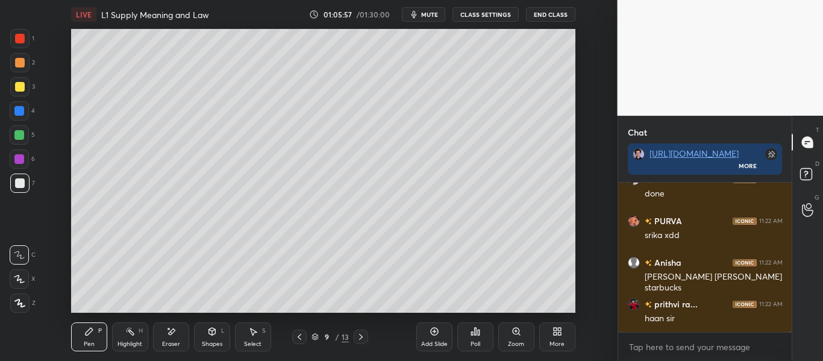
scroll to position [23269, 0]
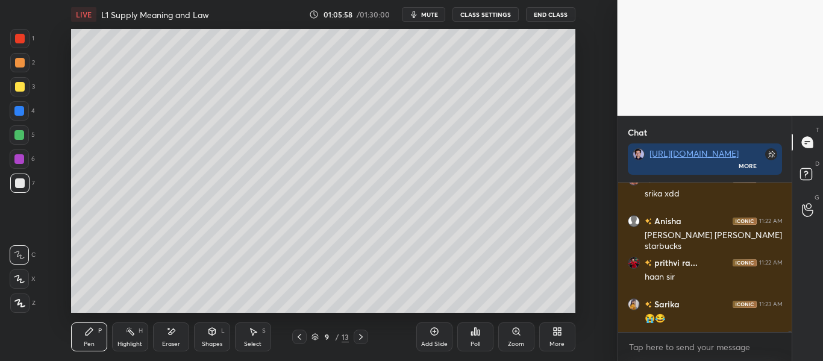
click at [432, 339] on div "Add Slide" at bounding box center [434, 336] width 36 height 29
click at [25, 290] on div "Z" at bounding box center [22, 301] width 25 height 24
click at [19, 279] on icon at bounding box center [19, 279] width 11 height 8
click at [217, 332] on div "Shapes L" at bounding box center [212, 336] width 36 height 29
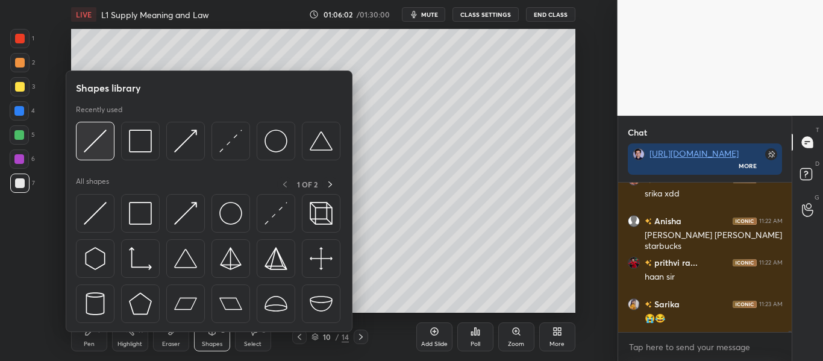
click at [93, 126] on div at bounding box center [95, 141] width 39 height 39
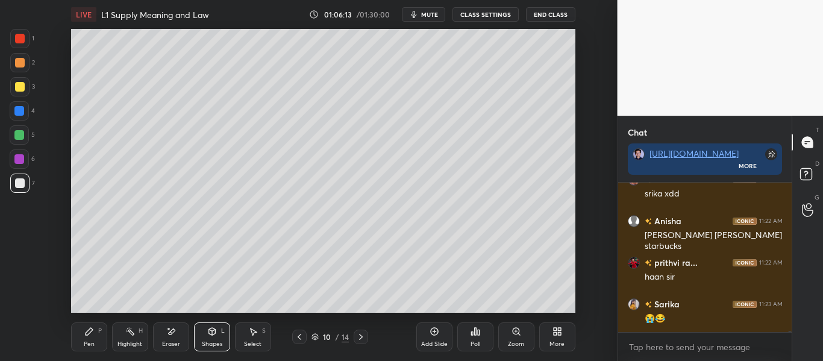
scroll to position [23310, 0]
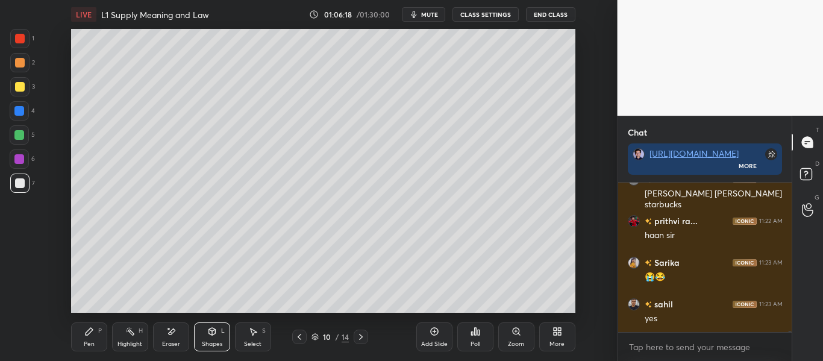
click at [25, 90] on div at bounding box center [19, 86] width 19 height 19
click at [212, 337] on div "Shapes L" at bounding box center [212, 336] width 36 height 29
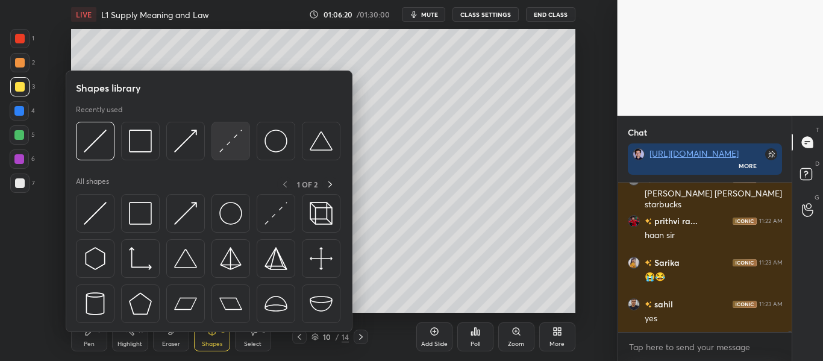
click at [222, 137] on img at bounding box center [230, 141] width 23 height 23
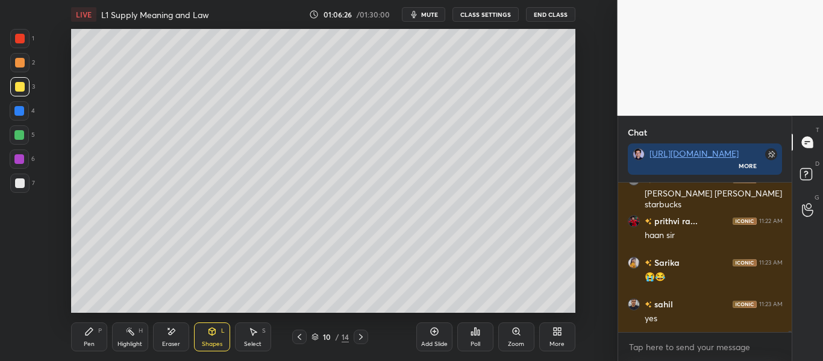
click at [210, 341] on div "Shapes" at bounding box center [212, 344] width 20 height 6
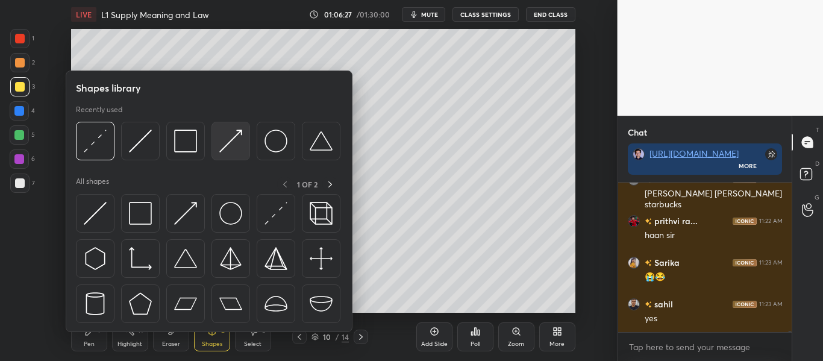
click at [229, 140] on img at bounding box center [230, 141] width 23 height 23
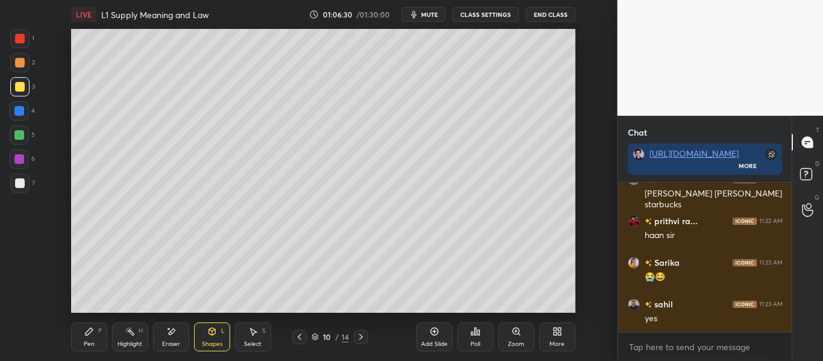
click at [93, 345] on div "Pen" at bounding box center [89, 344] width 11 height 6
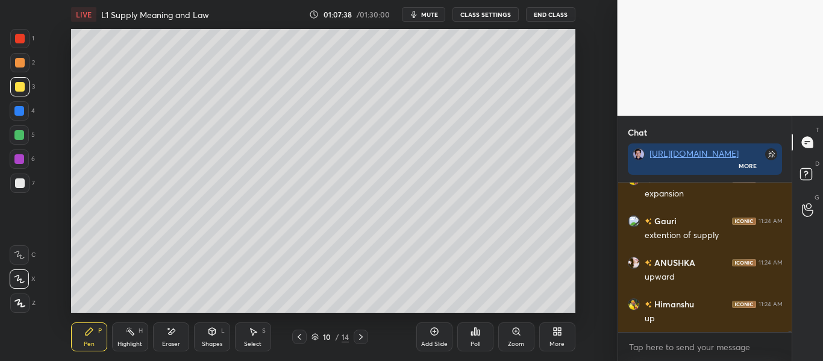
scroll to position [23768, 0]
click at [18, 32] on div at bounding box center [19, 38] width 19 height 19
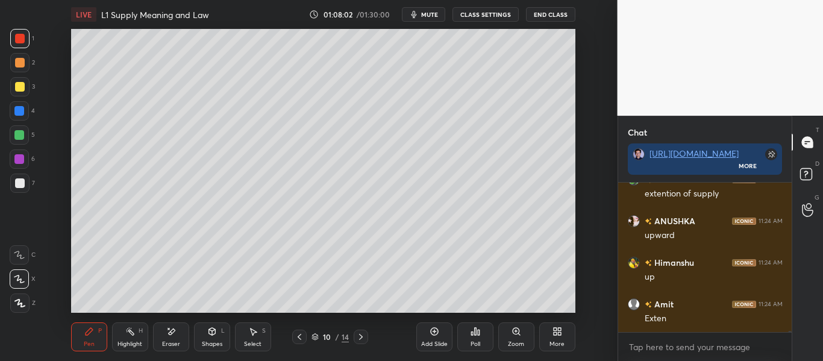
click at [304, 335] on div at bounding box center [299, 337] width 14 height 14
click at [361, 338] on icon at bounding box center [361, 337] width 10 height 10
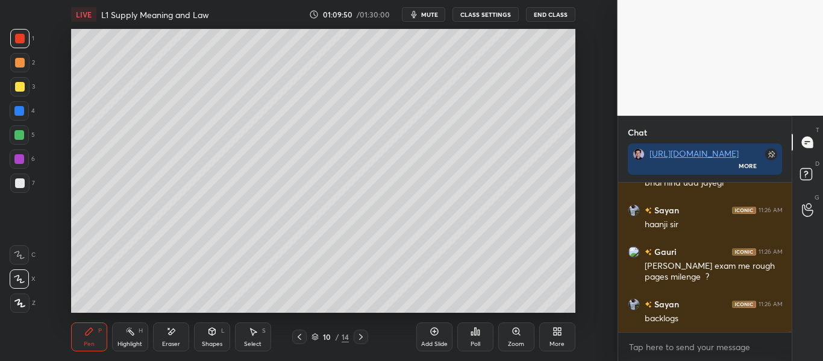
scroll to position [24912, 0]
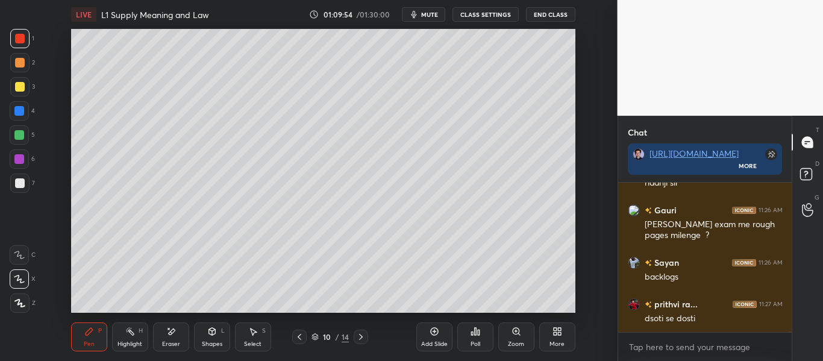
click at [435, 338] on div "Add Slide" at bounding box center [434, 336] width 36 height 29
click at [24, 303] on icon at bounding box center [19, 303] width 11 height 8
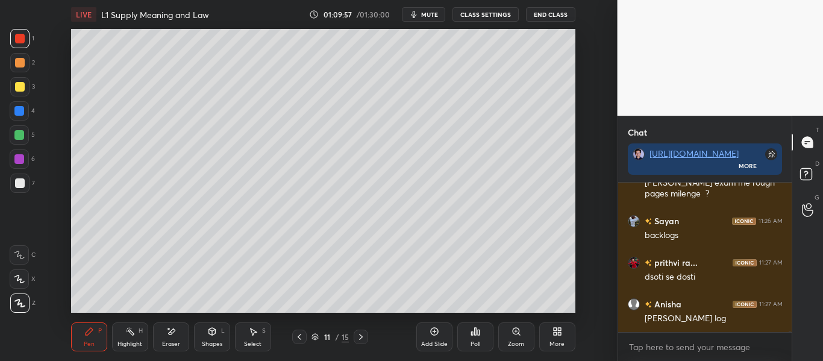
click at [16, 83] on div at bounding box center [19, 86] width 19 height 19
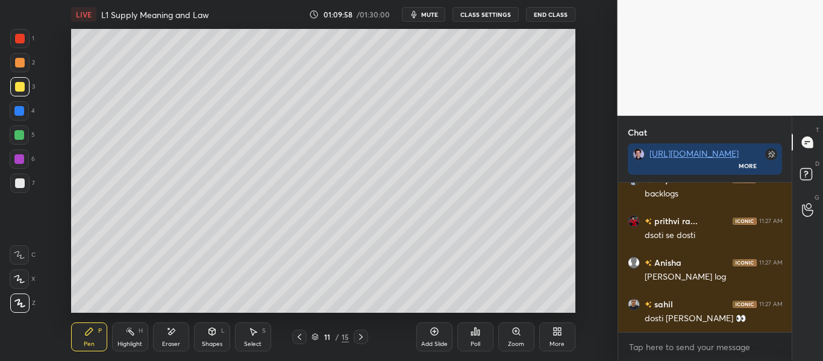
click at [212, 326] on div "Shapes L" at bounding box center [212, 336] width 36 height 29
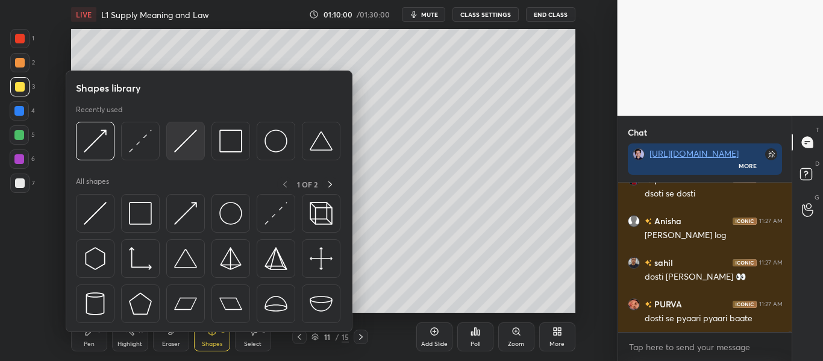
click at [185, 148] on img at bounding box center [185, 141] width 23 height 23
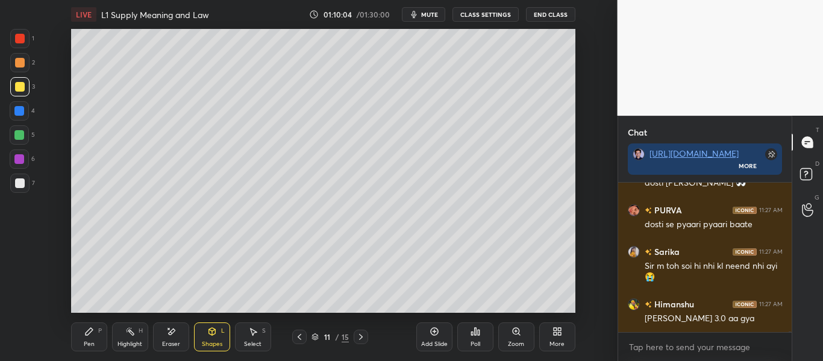
scroll to position [25173, 0]
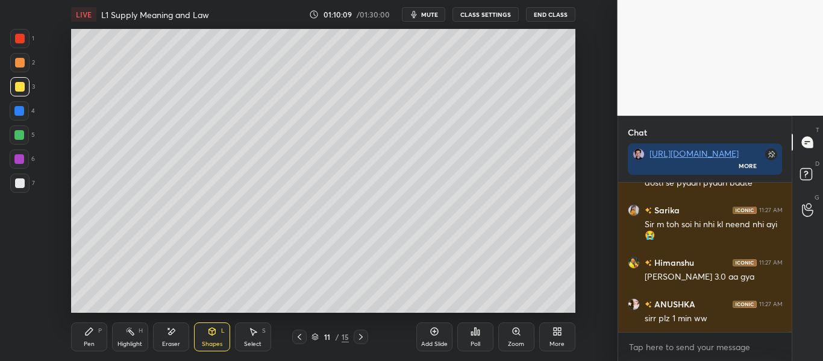
click at [301, 332] on icon at bounding box center [300, 337] width 10 height 10
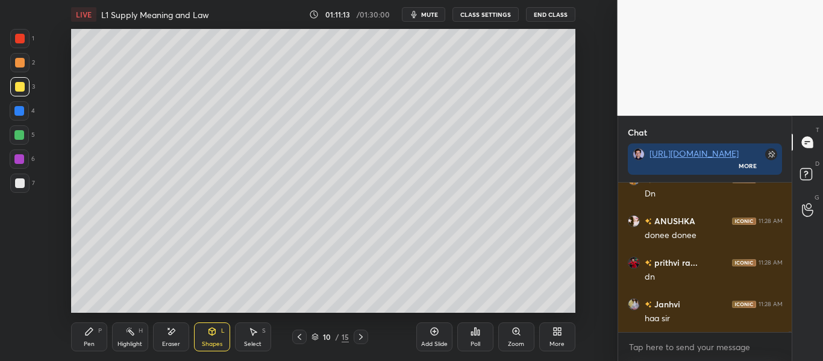
scroll to position [26069, 0]
click at [432, 336] on div "Add Slide" at bounding box center [434, 336] width 36 height 29
click at [17, 179] on div at bounding box center [19, 183] width 19 height 19
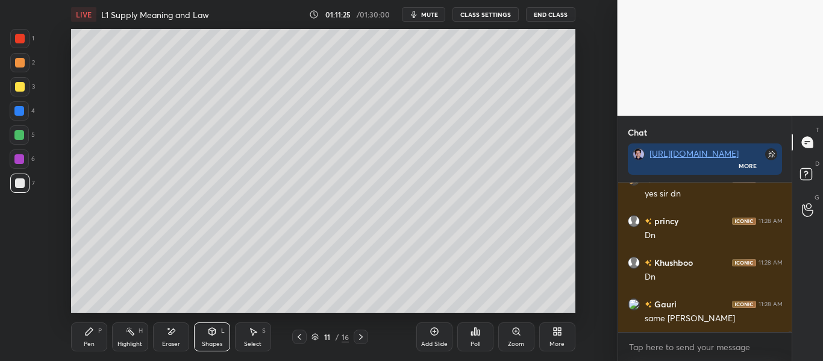
scroll to position [26236, 0]
click at [21, 89] on div at bounding box center [20, 87] width 10 height 10
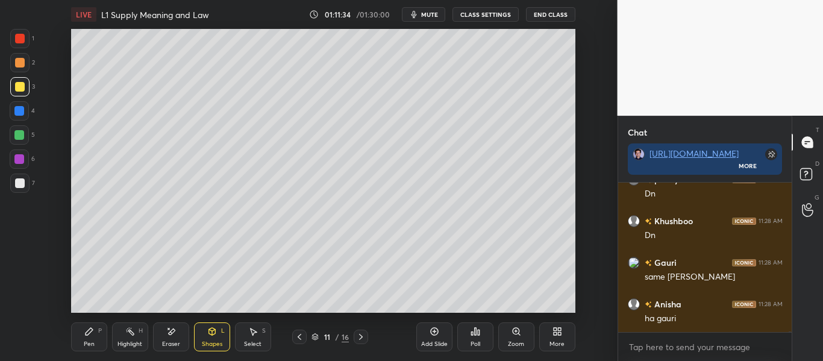
click at [211, 341] on div "Shapes" at bounding box center [212, 344] width 20 height 6
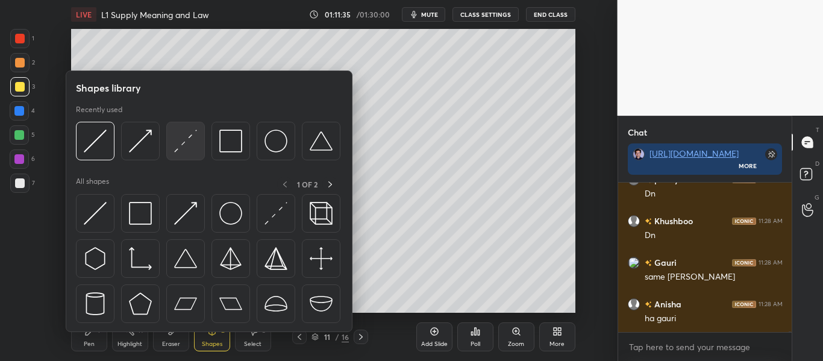
click at [186, 149] on img at bounding box center [185, 141] width 23 height 23
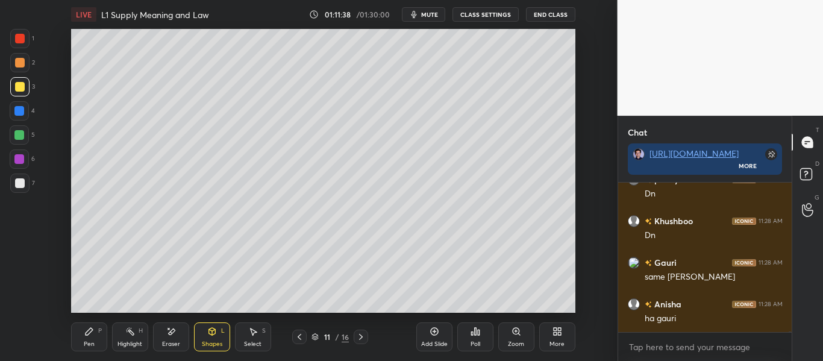
scroll to position [26288, 0]
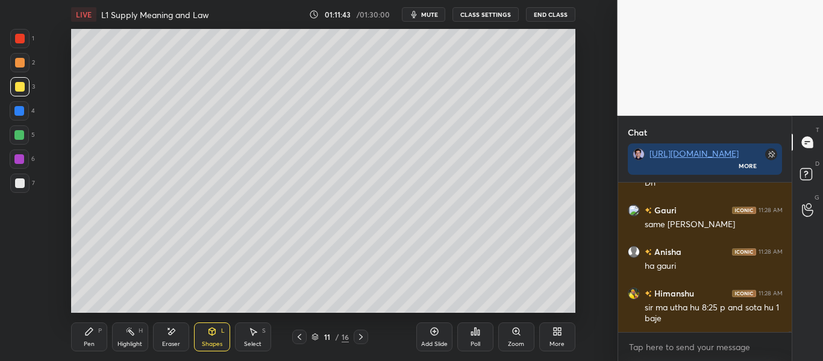
click at [210, 341] on div "Shapes" at bounding box center [212, 344] width 20 height 6
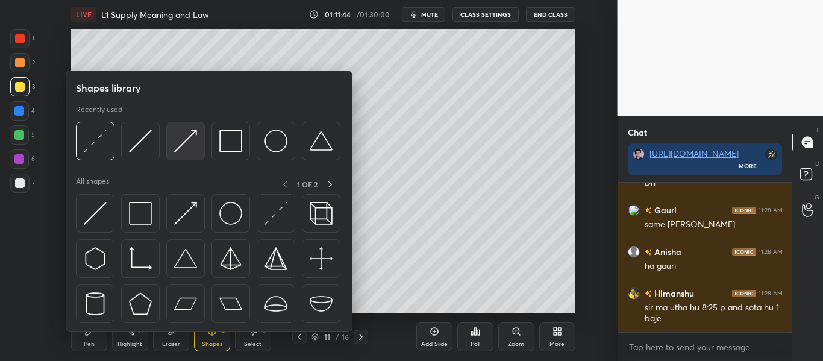
click at [186, 141] on img at bounding box center [185, 141] width 23 height 23
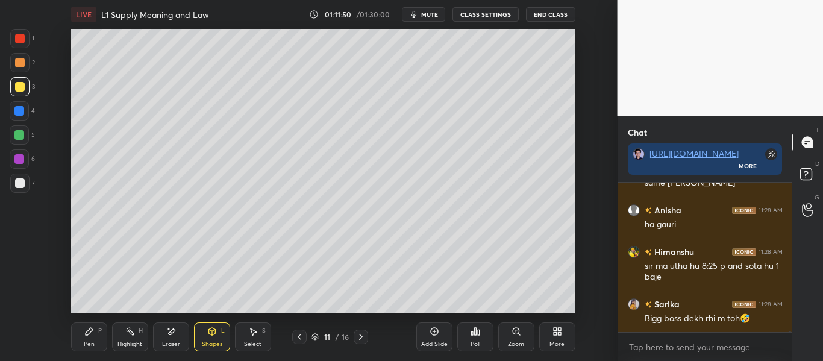
scroll to position [26371, 0]
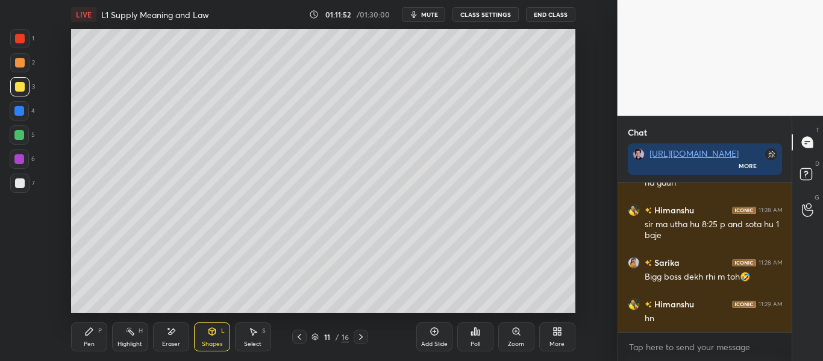
click at [86, 331] on icon at bounding box center [89, 332] width 10 height 10
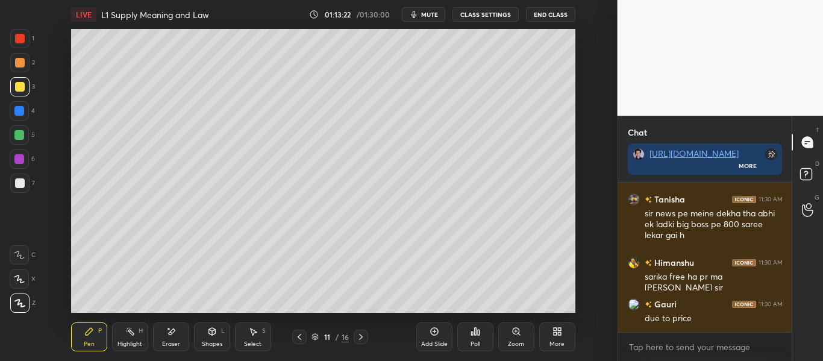
scroll to position [27286, 0]
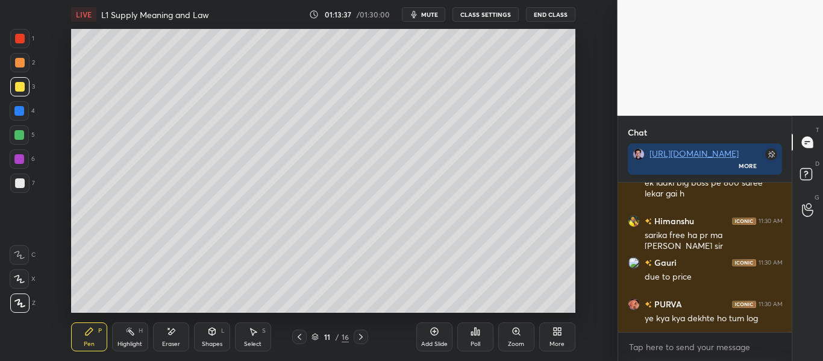
click at [19, 39] on div at bounding box center [20, 39] width 10 height 10
click at [21, 256] on icon at bounding box center [19, 255] width 11 height 8
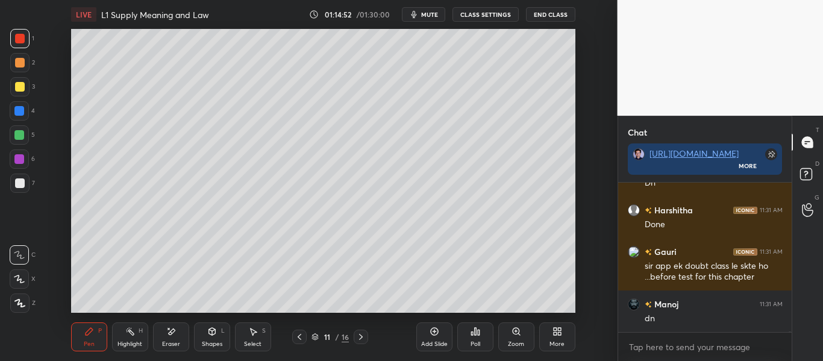
scroll to position [27831, 0]
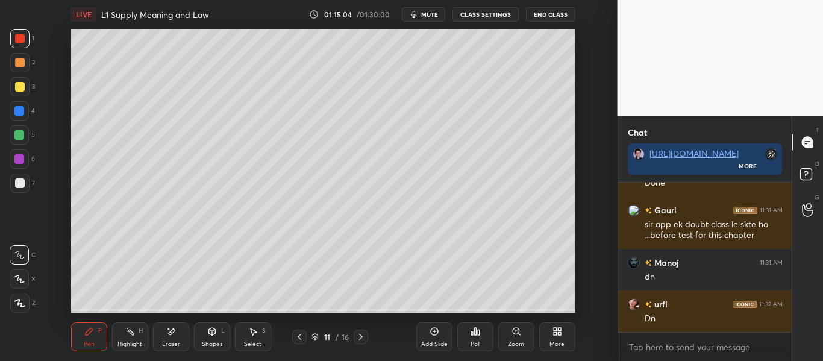
drag, startPoint x: 435, startPoint y: 12, endPoint x: 436, endPoint y: 24, distance: 11.5
click at [433, 12] on span "mute" at bounding box center [429, 14] width 17 height 8
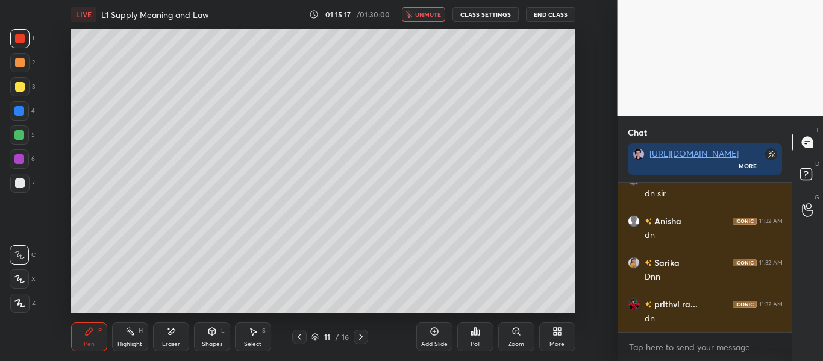
scroll to position [28039, 0]
click at [436, 14] on span "unmute" at bounding box center [428, 14] width 26 height 8
click at [433, 333] on icon at bounding box center [435, 332] width 10 height 10
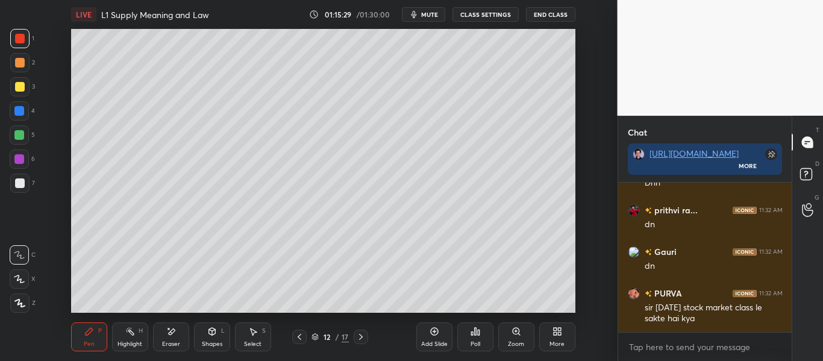
click at [212, 339] on div "Shapes L" at bounding box center [212, 336] width 36 height 29
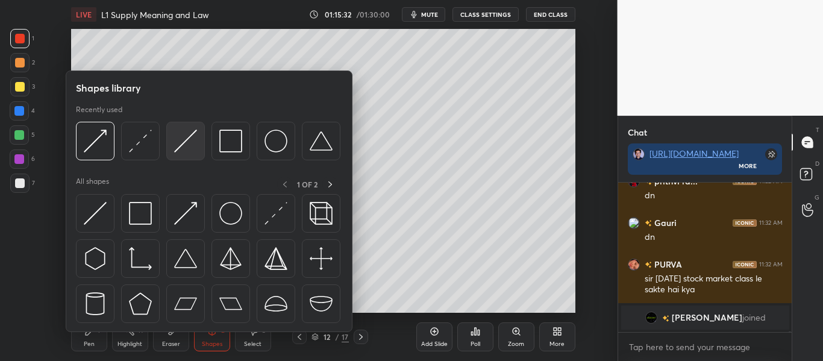
click at [196, 147] on img at bounding box center [185, 141] width 23 height 23
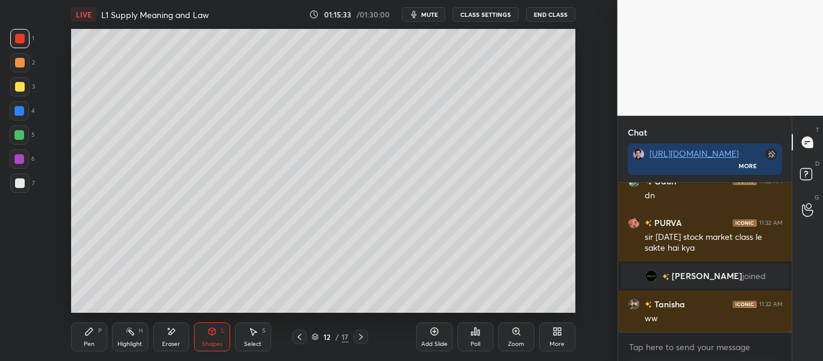
scroll to position [22868, 0]
click at [23, 185] on div at bounding box center [20, 183] width 10 height 10
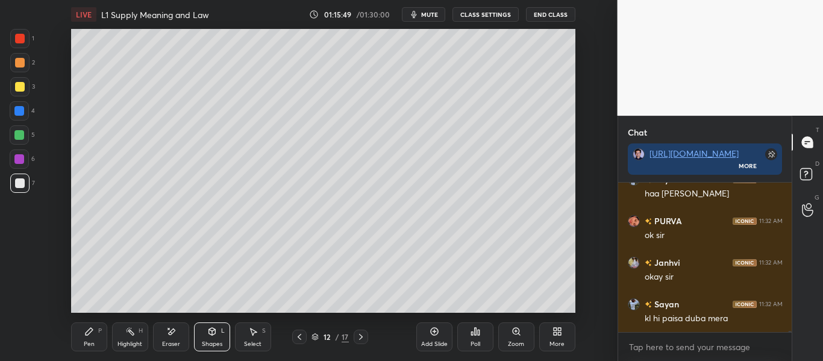
scroll to position [23086, 0]
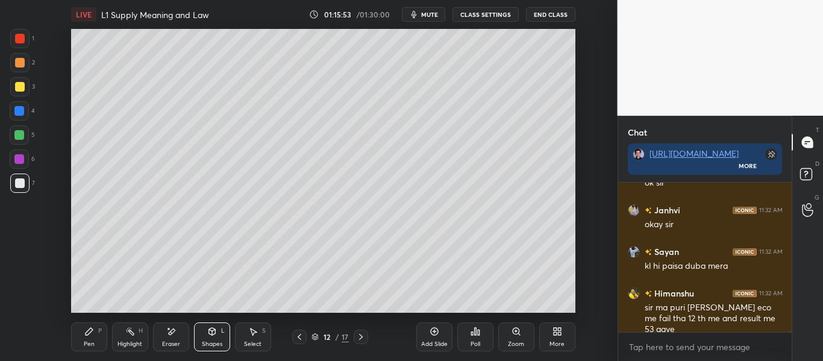
click at [83, 330] on div "Pen P" at bounding box center [89, 336] width 36 height 29
click at [20, 37] on div at bounding box center [20, 39] width 10 height 10
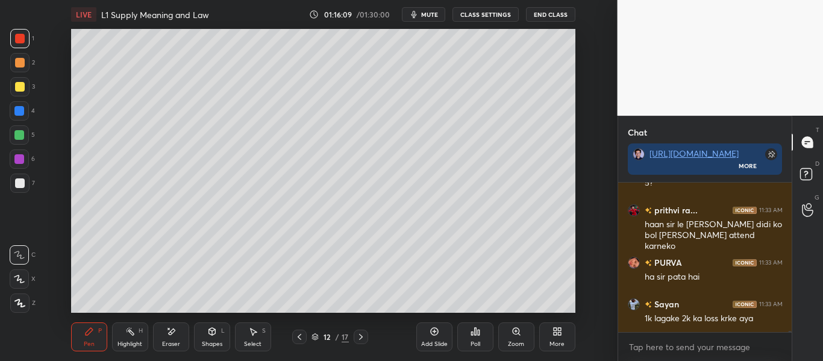
scroll to position [23399, 0]
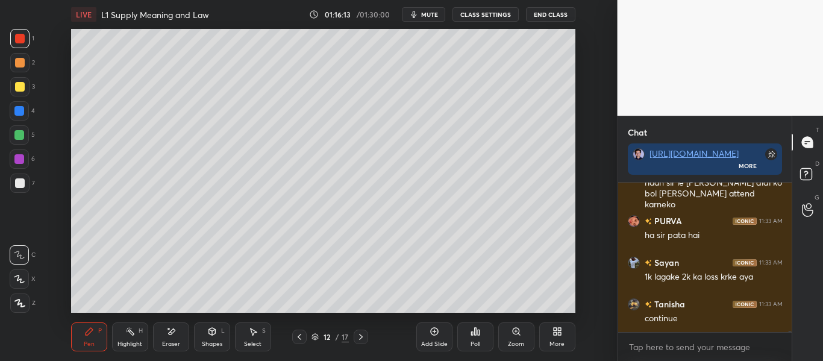
click at [209, 337] on div "Shapes L" at bounding box center [212, 336] width 36 height 29
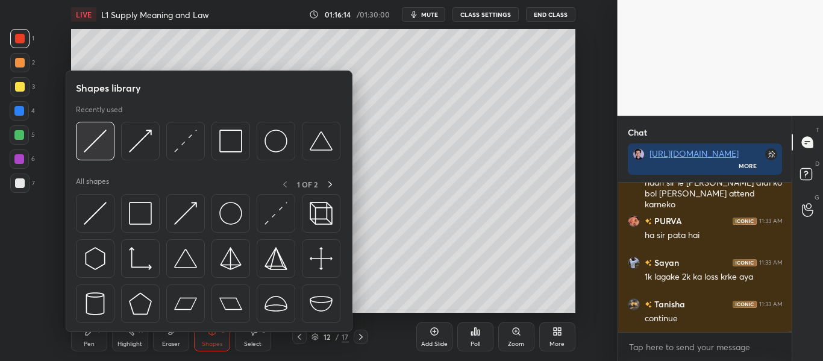
click at [103, 148] on img at bounding box center [95, 141] width 23 height 23
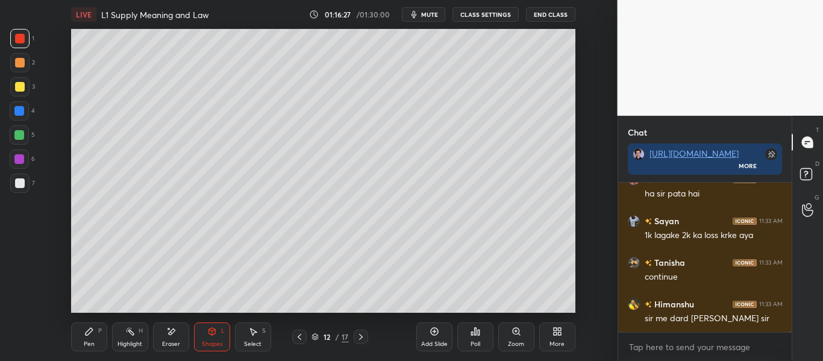
scroll to position [23482, 0]
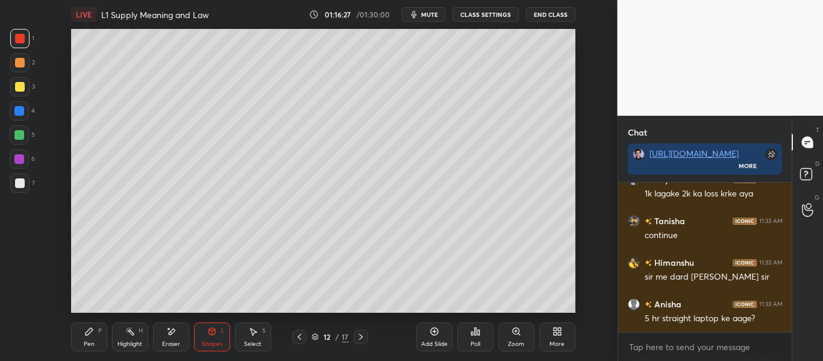
click at [22, 89] on div at bounding box center [20, 87] width 10 height 10
click at [212, 344] on div "Shapes" at bounding box center [212, 344] width 20 height 6
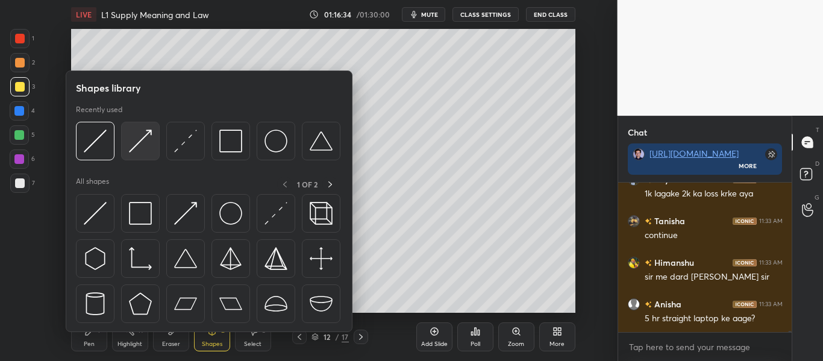
click at [145, 143] on img at bounding box center [140, 141] width 23 height 23
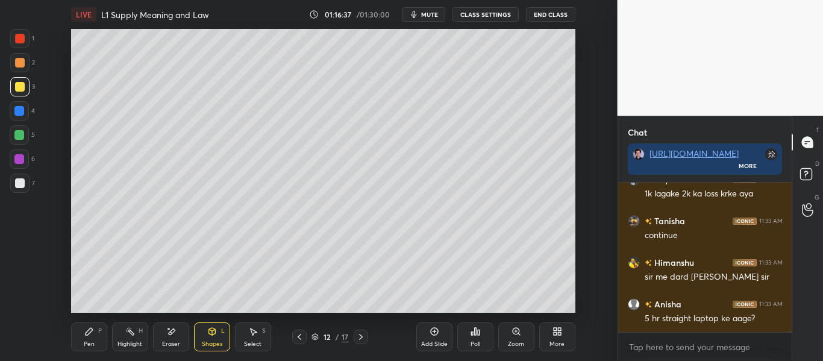
scroll to position [23524, 0]
click at [93, 338] on div "Pen P" at bounding box center [89, 336] width 36 height 29
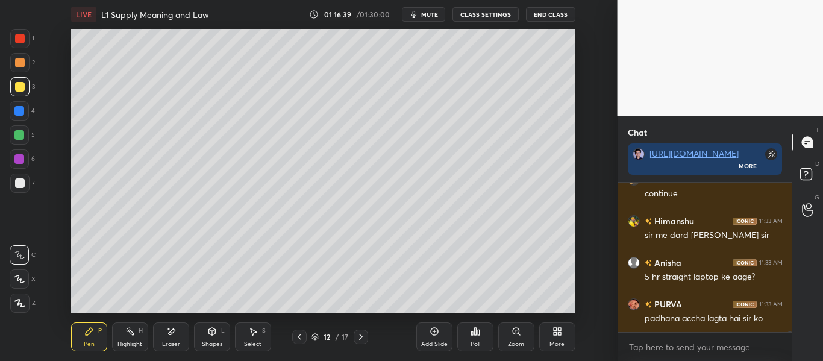
click at [28, 39] on div at bounding box center [19, 38] width 19 height 19
click at [22, 86] on div at bounding box center [20, 87] width 10 height 10
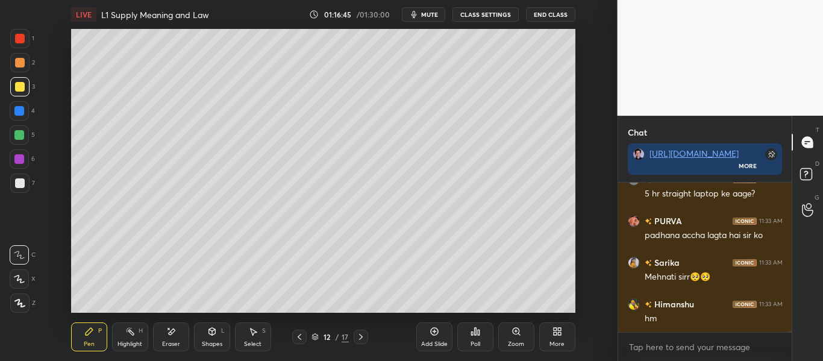
click at [24, 38] on div at bounding box center [20, 39] width 10 height 10
click at [207, 334] on icon at bounding box center [212, 332] width 10 height 10
click at [83, 345] on div "Pen P" at bounding box center [89, 336] width 36 height 29
click at [17, 95] on div at bounding box center [19, 86] width 19 height 19
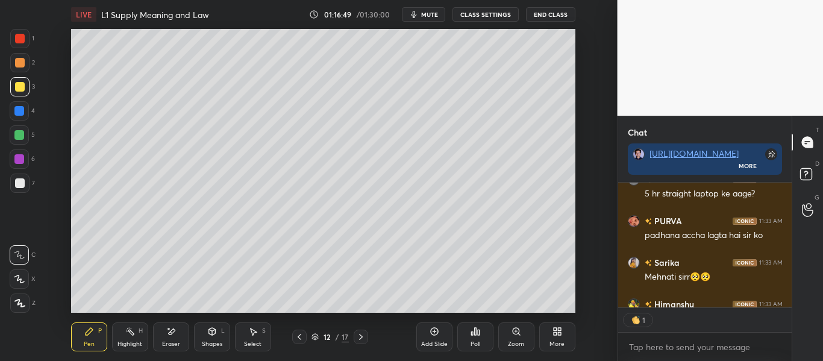
scroll to position [23674, 0]
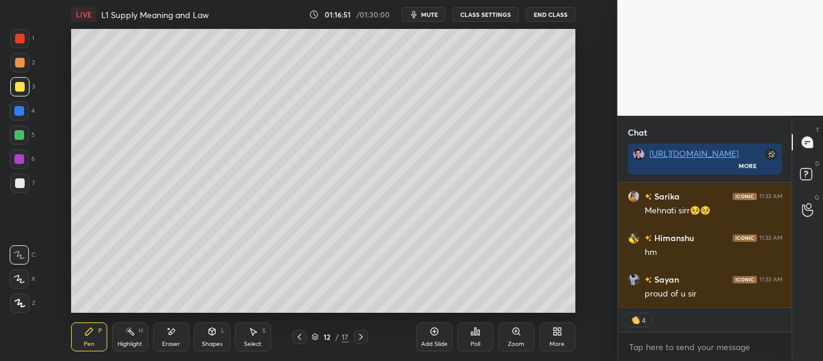
click at [17, 276] on icon at bounding box center [19, 278] width 10 height 7
drag, startPoint x: 16, startPoint y: 40, endPoint x: 19, endPoint y: 49, distance: 9.5
click at [17, 42] on div at bounding box center [20, 39] width 10 height 10
click at [212, 342] on div "Shapes" at bounding box center [212, 344] width 20 height 6
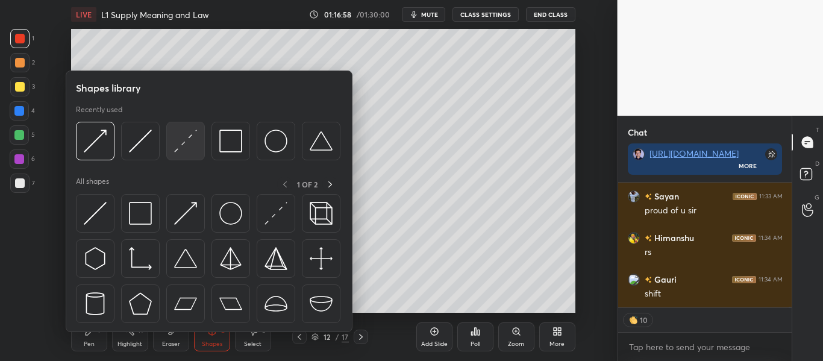
click at [184, 144] on img at bounding box center [185, 141] width 23 height 23
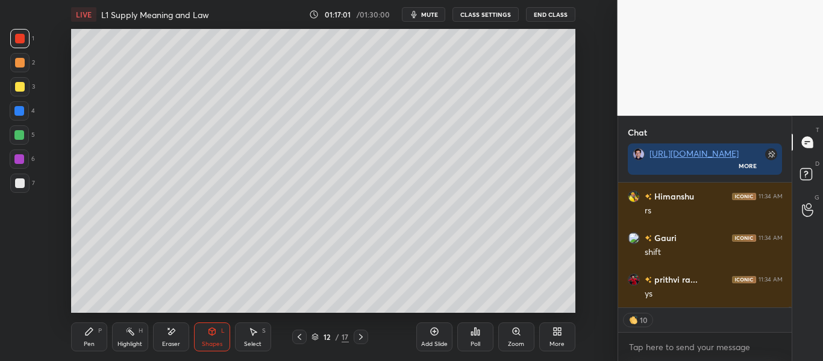
scroll to position [23840, 0]
click at [20, 96] on div at bounding box center [19, 86] width 19 height 19
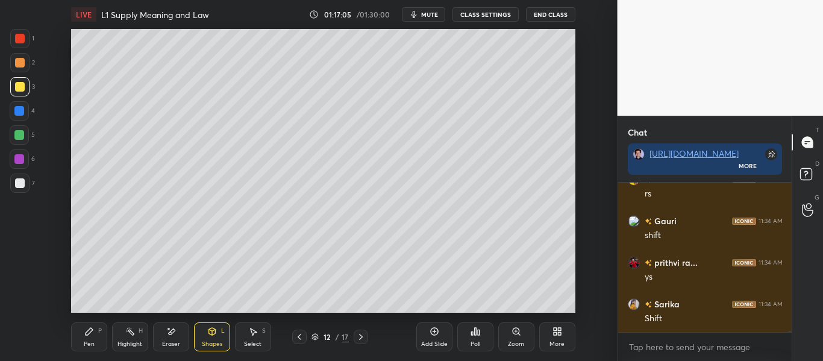
scroll to position [23898, 0]
click at [87, 339] on div "Pen P" at bounding box center [89, 336] width 36 height 29
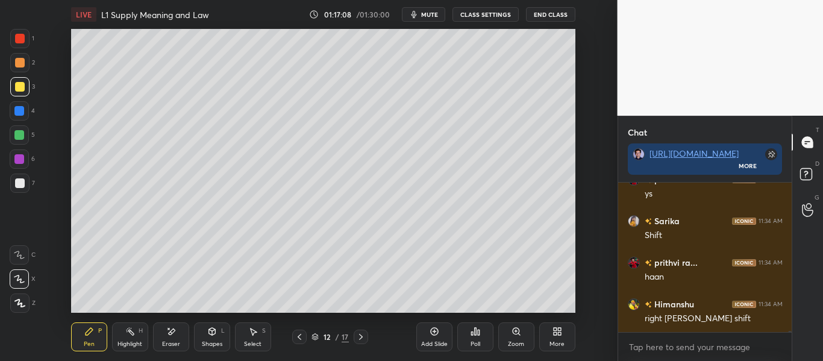
click at [23, 45] on div at bounding box center [19, 38] width 19 height 19
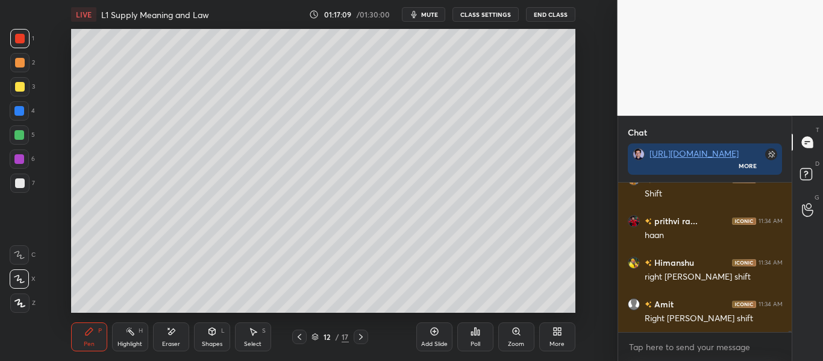
scroll to position [23982, 0]
click at [24, 95] on div at bounding box center [19, 86] width 19 height 19
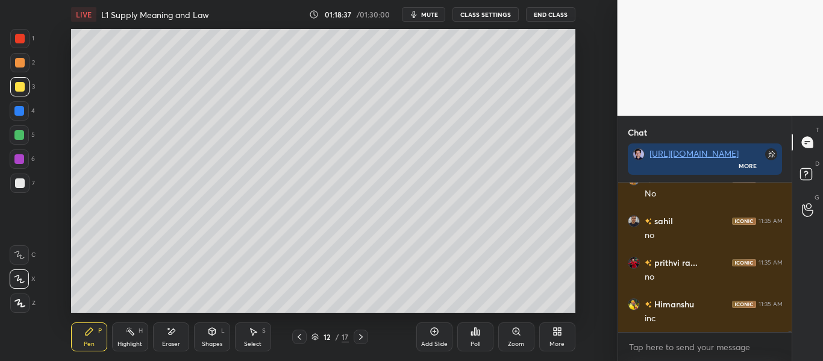
scroll to position [24522, 0]
click at [295, 338] on icon at bounding box center [300, 337] width 10 height 10
click at [298, 338] on icon at bounding box center [300, 337] width 10 height 10
click at [303, 338] on icon at bounding box center [300, 337] width 10 height 10
click at [298, 336] on icon at bounding box center [300, 337] width 4 height 6
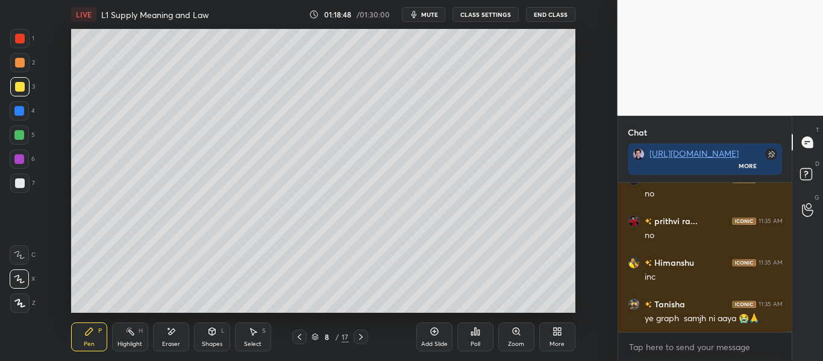
click at [295, 336] on icon at bounding box center [300, 337] width 10 height 10
click at [22, 41] on div at bounding box center [20, 39] width 10 height 10
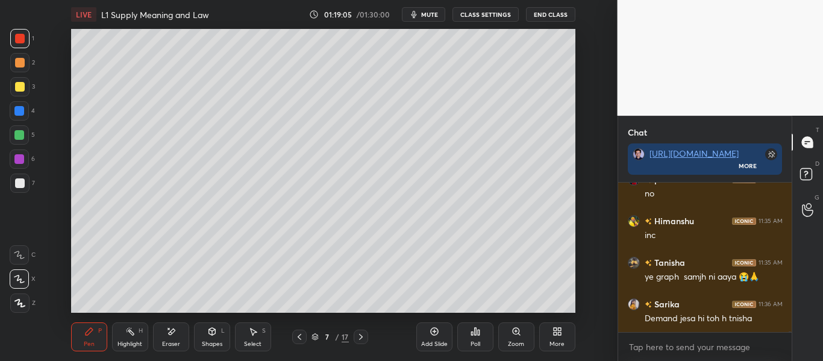
scroll to position [24605, 0]
click at [367, 339] on div at bounding box center [361, 337] width 14 height 14
click at [365, 338] on icon at bounding box center [361, 337] width 10 height 10
click at [371, 338] on div "10 / 17" at bounding box center [330, 337] width 173 height 14
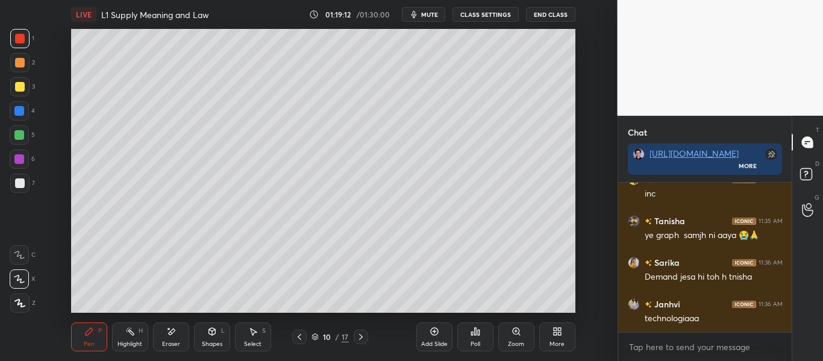
click at [362, 336] on icon at bounding box center [361, 337] width 10 height 10
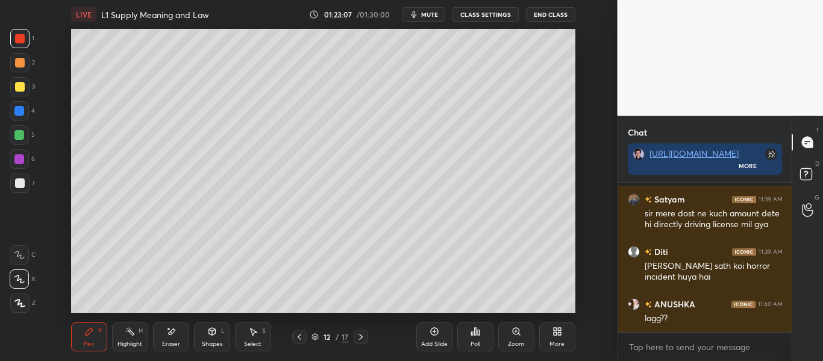
scroll to position [25807, 0]
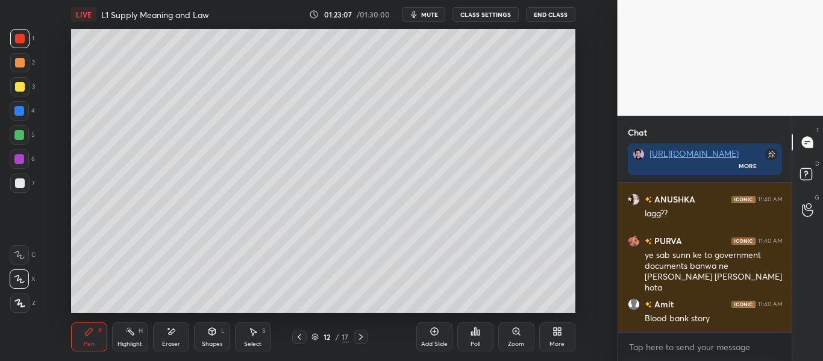
drag, startPoint x: 303, startPoint y: 335, endPoint x: 342, endPoint y: 336, distance: 38.6
click at [303, 335] on icon at bounding box center [300, 337] width 10 height 10
click at [367, 335] on div at bounding box center [361, 337] width 14 height 14
click at [441, 333] on div "Add Slide" at bounding box center [434, 336] width 36 height 29
click at [213, 333] on icon at bounding box center [212, 331] width 7 height 7
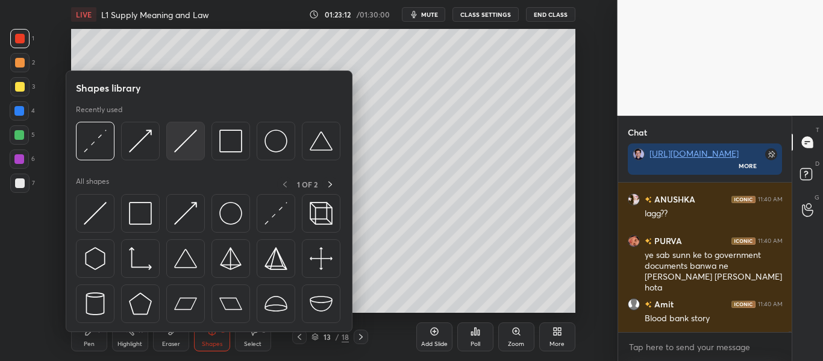
click at [178, 152] on img at bounding box center [185, 141] width 23 height 23
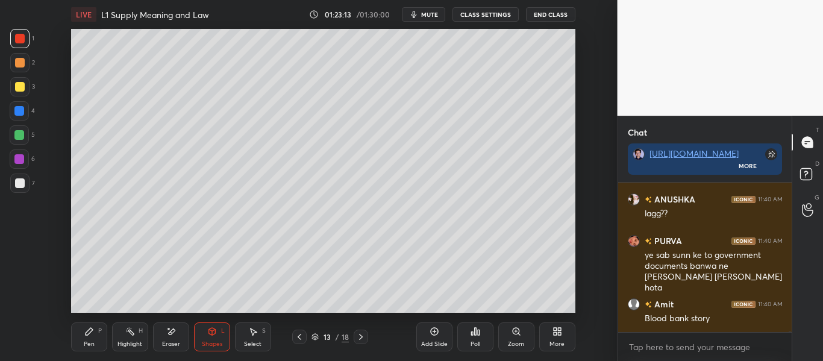
click at [17, 88] on div at bounding box center [20, 87] width 10 height 10
click at [85, 333] on icon at bounding box center [89, 332] width 10 height 10
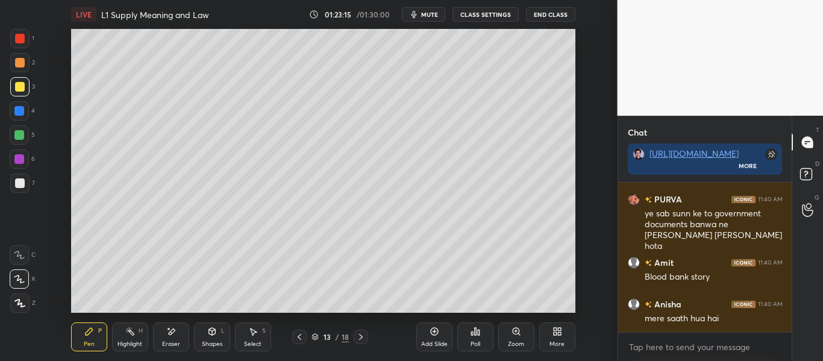
scroll to position [25890, 0]
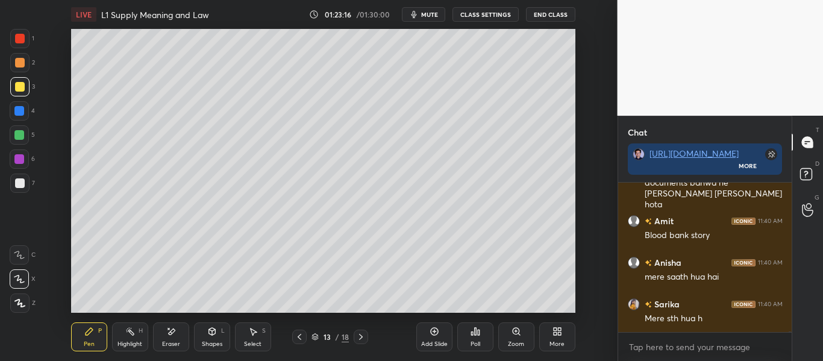
click at [207, 338] on div "Shapes L" at bounding box center [212, 336] width 36 height 29
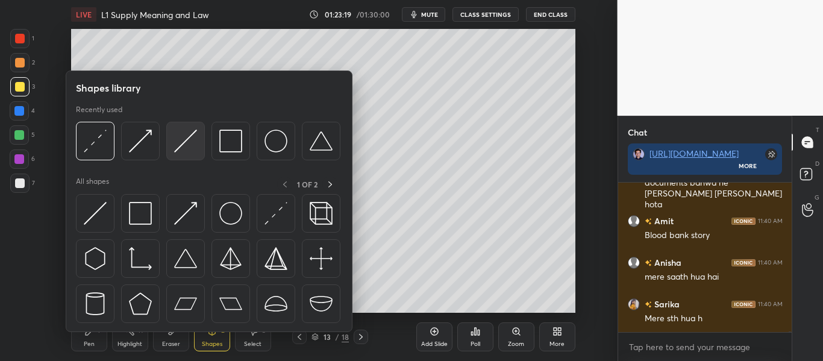
click at [187, 145] on img at bounding box center [185, 141] width 23 height 23
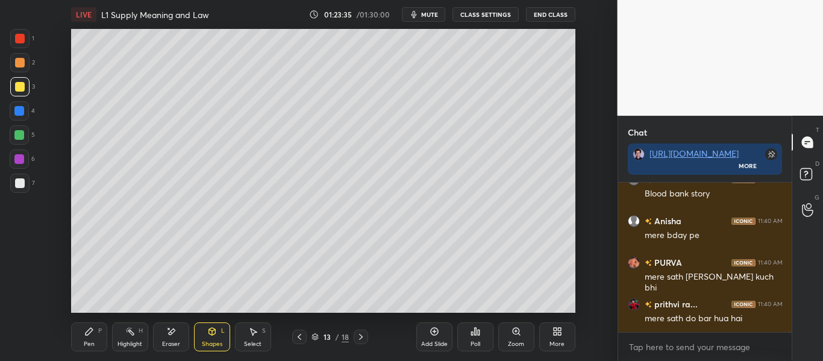
scroll to position [26151, 0]
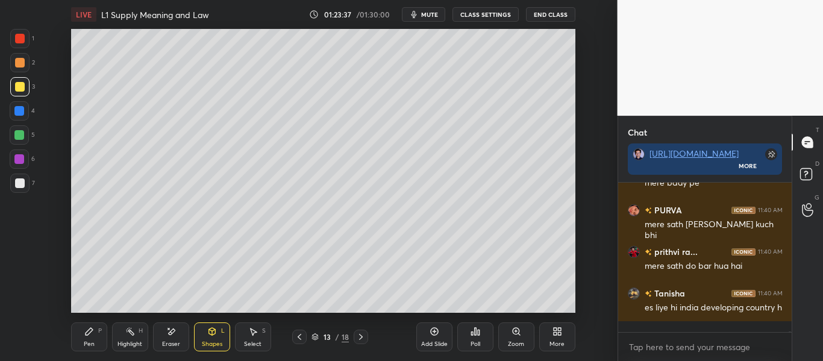
click at [213, 333] on icon at bounding box center [212, 331] width 7 height 7
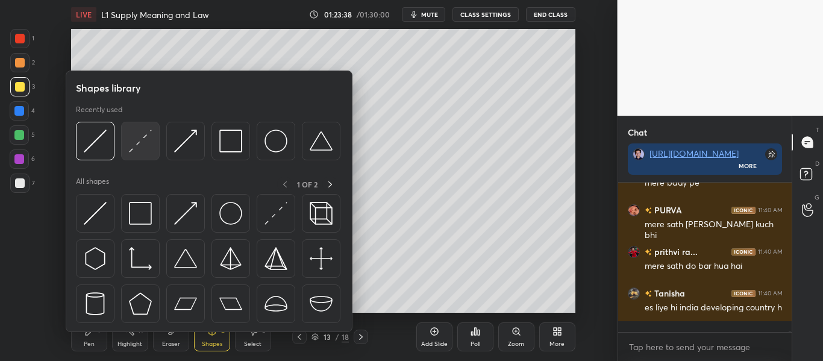
click at [146, 143] on img at bounding box center [140, 141] width 23 height 23
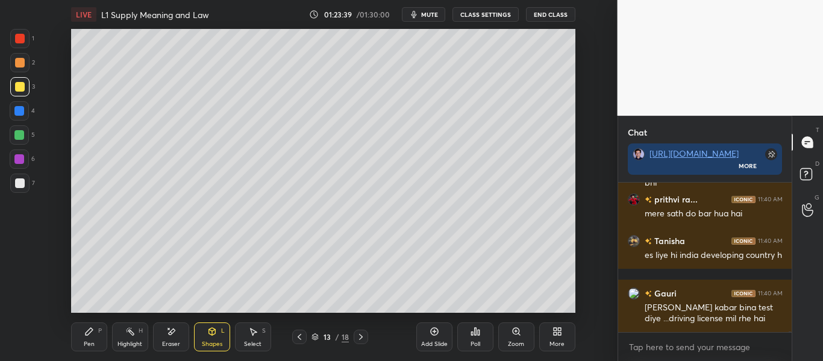
scroll to position [26245, 0]
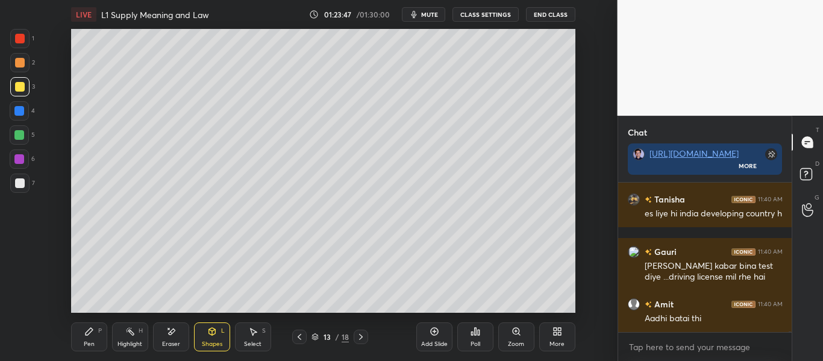
click at [205, 344] on div "Shapes" at bounding box center [212, 344] width 20 height 6
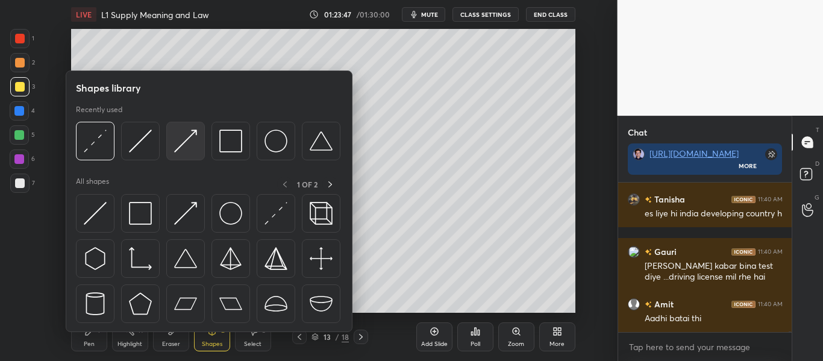
click at [189, 140] on img at bounding box center [185, 141] width 23 height 23
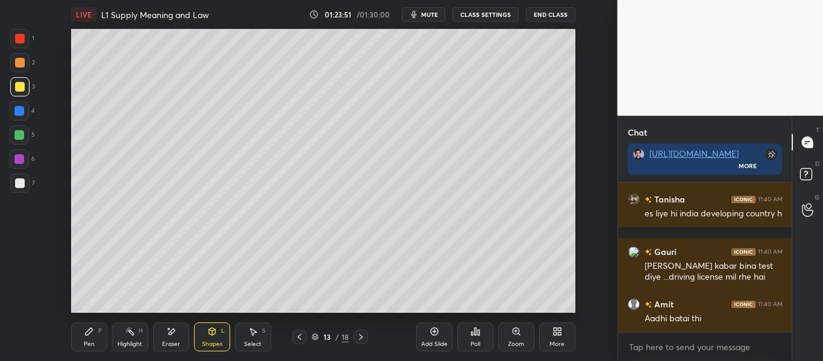
click at [96, 332] on div "Pen P" at bounding box center [89, 336] width 36 height 29
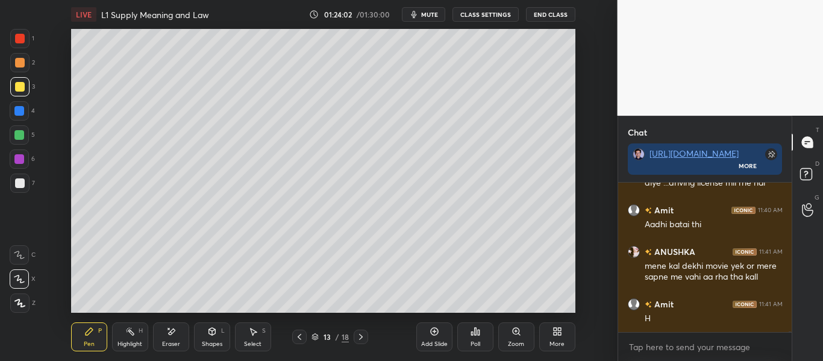
scroll to position [26380, 0]
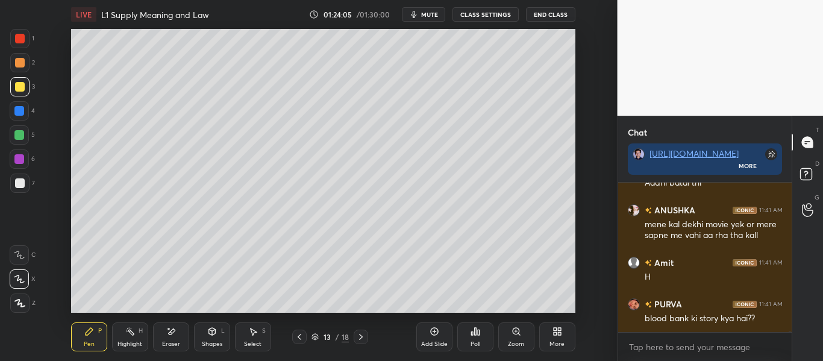
drag, startPoint x: 19, startPoint y: 37, endPoint x: 26, endPoint y: 47, distance: 12.2
click at [19, 38] on div at bounding box center [20, 39] width 10 height 10
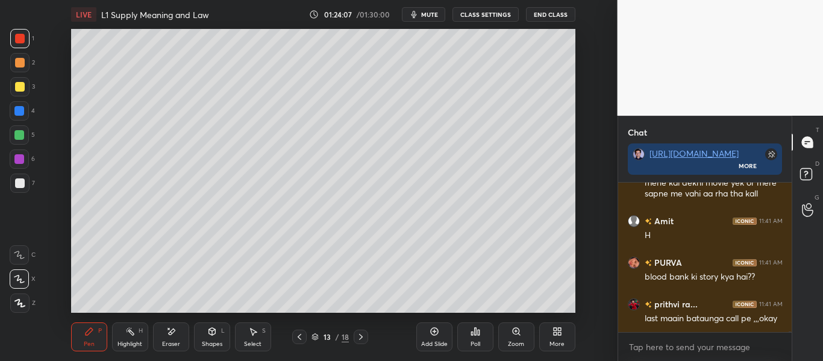
click at [23, 254] on icon at bounding box center [19, 255] width 11 height 8
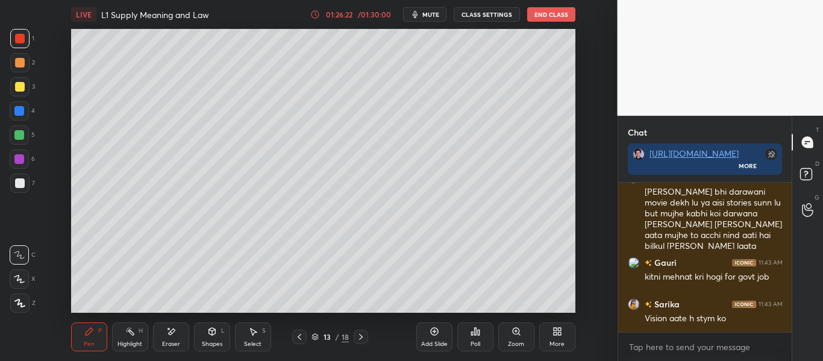
scroll to position [27420, 0]
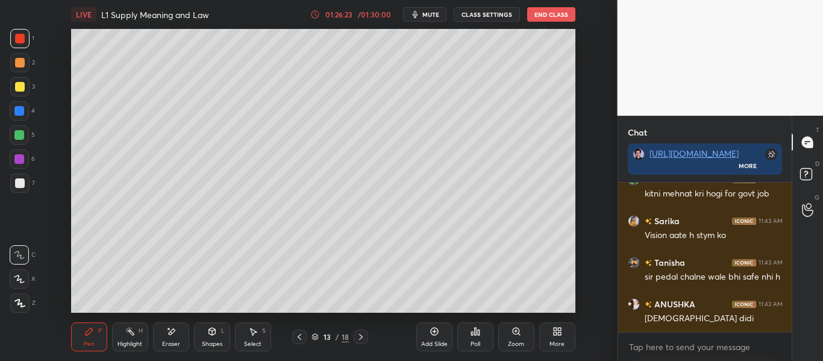
drag, startPoint x: 172, startPoint y: 336, endPoint x: 175, endPoint y: 328, distance: 8.4
click at [172, 339] on div "Eraser" at bounding box center [171, 336] width 36 height 29
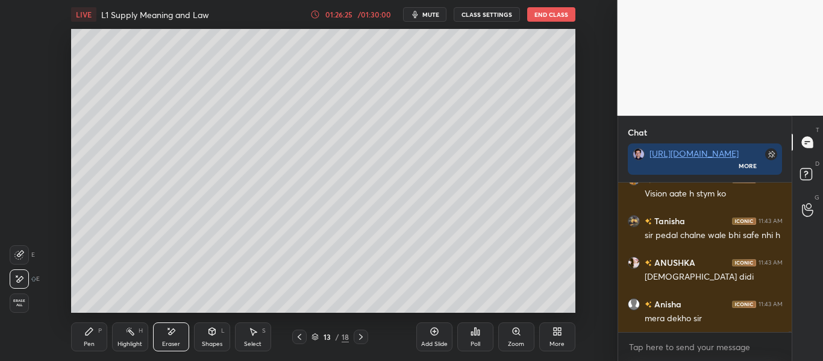
scroll to position [27514, 0]
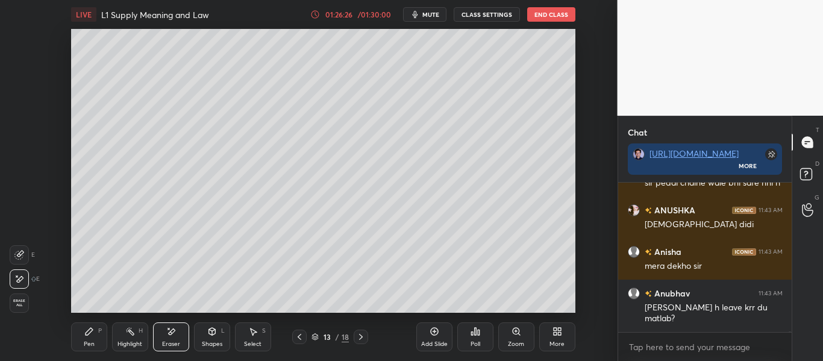
click at [88, 336] on icon at bounding box center [89, 332] width 10 height 10
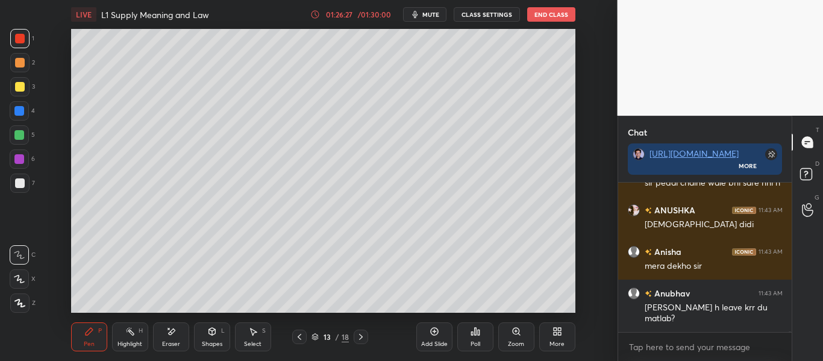
drag, startPoint x: 20, startPoint y: 92, endPoint x: 31, endPoint y: 133, distance: 42.4
click at [20, 93] on div at bounding box center [19, 86] width 19 height 19
drag, startPoint x: 17, startPoint y: 284, endPoint x: 49, endPoint y: 266, distance: 37.0
click at [17, 283] on div at bounding box center [19, 278] width 19 height 19
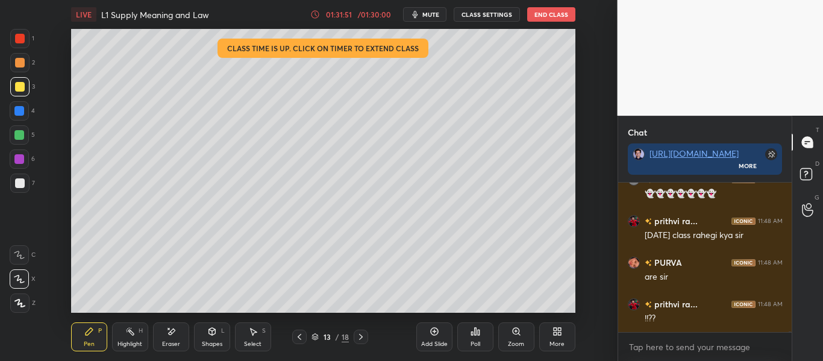
scroll to position [29902, 0]
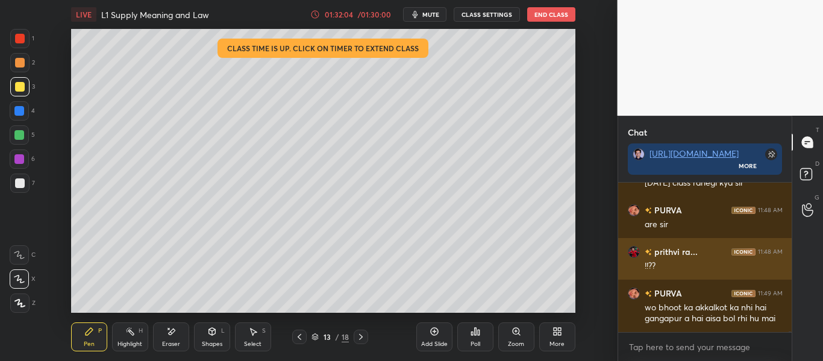
click at [725, 248] on div "prithvi ra... 11:48 AM" at bounding box center [705, 251] width 155 height 13
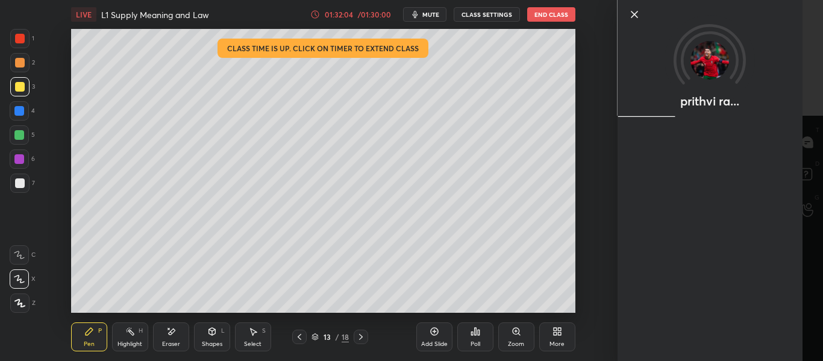
scroll to position [29944, 0]
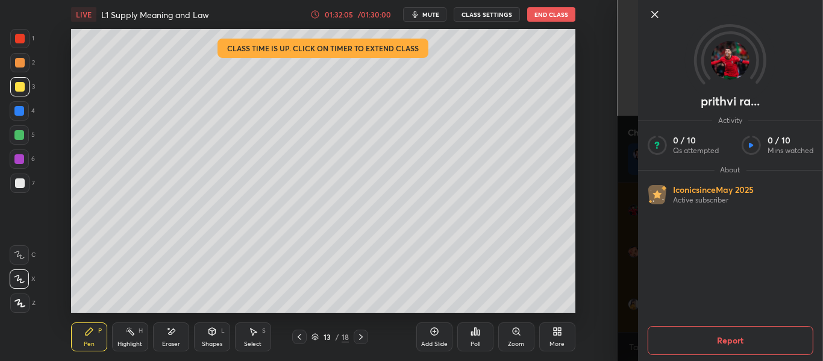
click at [622, 229] on div "prithvi ra... Activity 0 / 10 Qs attempted 0 / 10 Mins watched About Iconic sin…" at bounding box center [721, 180] width 206 height 361
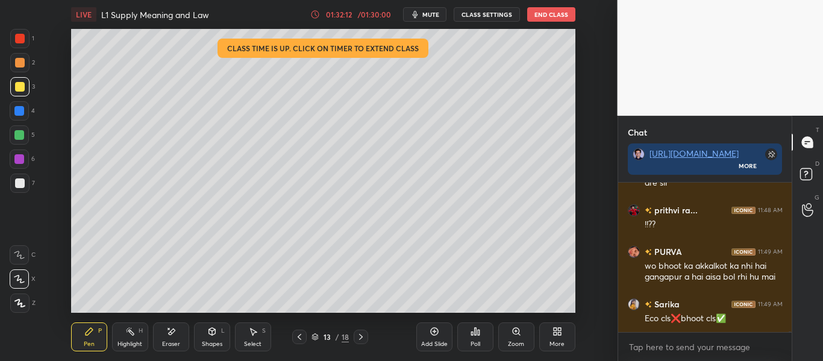
click at [301, 337] on icon at bounding box center [300, 337] width 10 height 10
click at [301, 338] on icon at bounding box center [300, 337] width 10 height 10
click at [306, 338] on div at bounding box center [299, 337] width 14 height 14
click at [306, 339] on div at bounding box center [299, 337] width 14 height 14
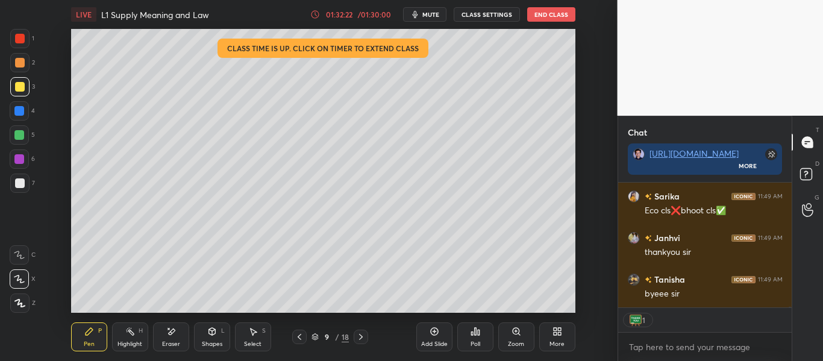
scroll to position [30093, 0]
click at [551, 14] on button "End Class" at bounding box center [551, 14] width 48 height 14
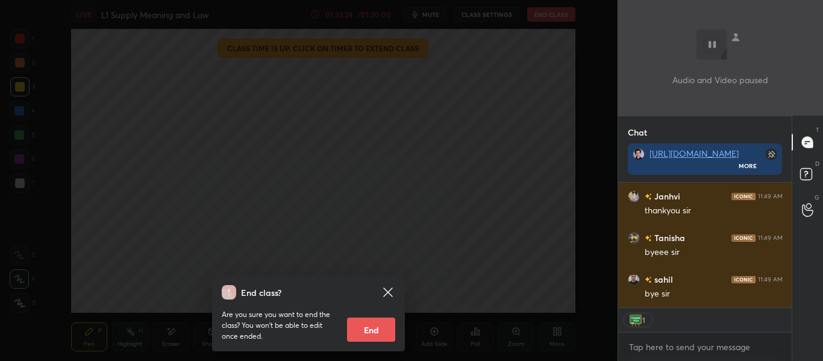
click at [385, 331] on button "End" at bounding box center [371, 330] width 48 height 24
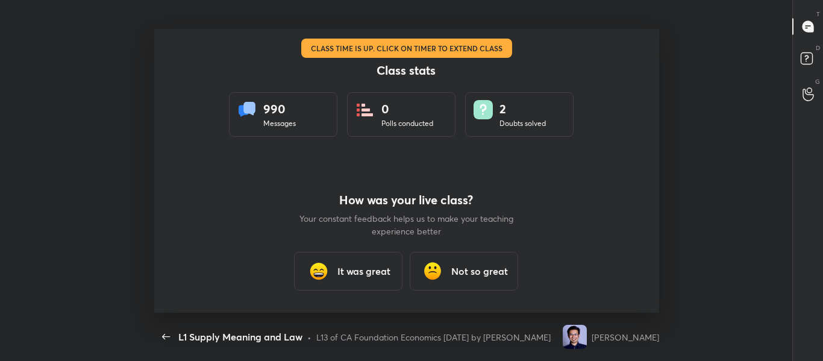
scroll to position [0, 0]
type textarea "x"
click at [366, 267] on h3 "It was great" at bounding box center [364, 271] width 53 height 14
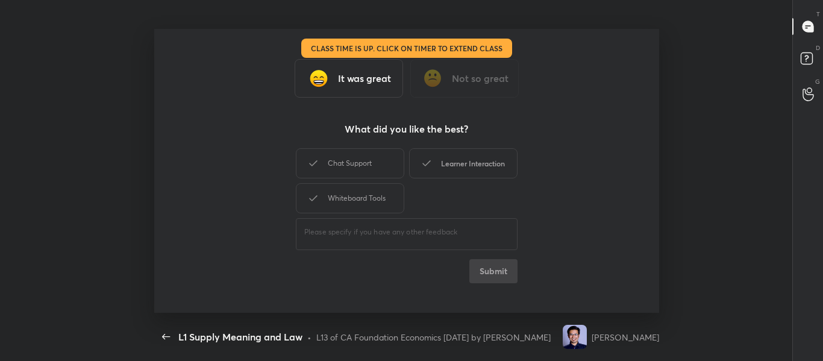
click at [486, 167] on div "Learner Interaction" at bounding box center [463, 163] width 108 height 30
click at [500, 261] on button "Submit" at bounding box center [494, 271] width 48 height 24
